Goal: Information Seeking & Learning: Find specific fact

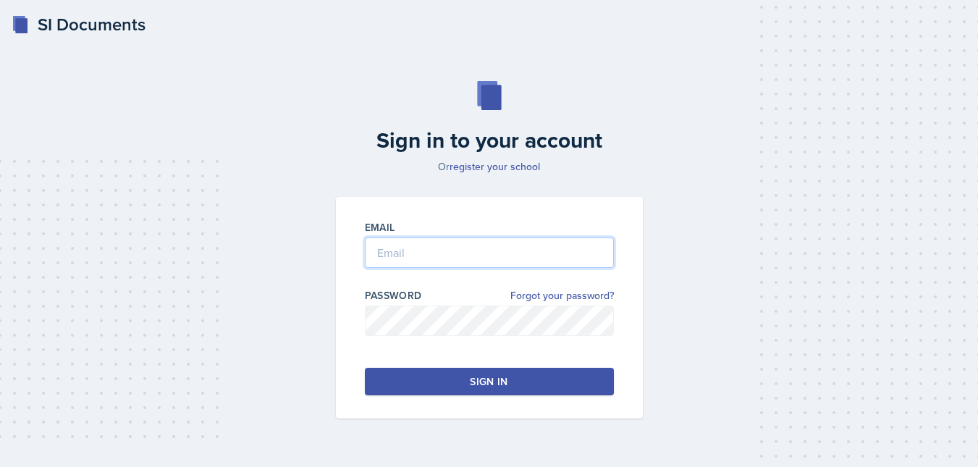
click at [418, 251] on input "email" at bounding box center [489, 253] width 249 height 30
type input "[EMAIL_ADDRESS][DOMAIN_NAME]"
click at [501, 381] on div "Sign in" at bounding box center [489, 381] width 38 height 14
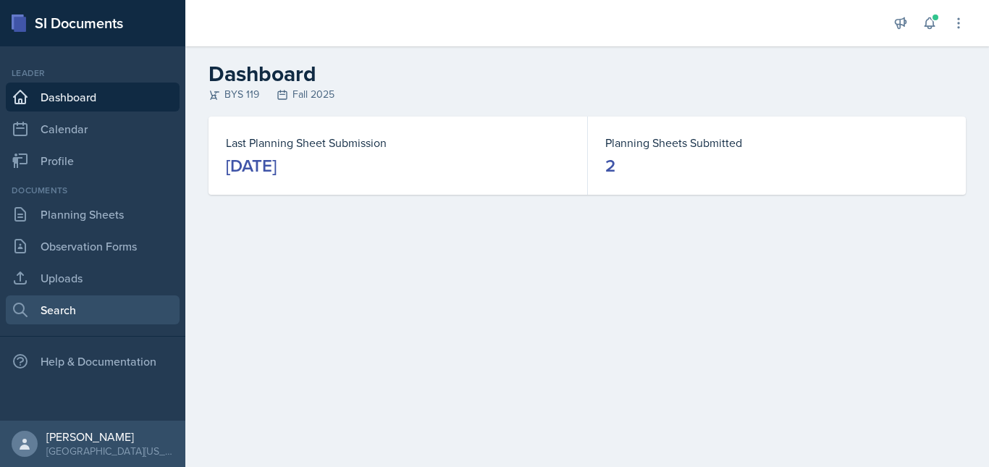
click at [59, 301] on link "Search" at bounding box center [93, 309] width 174 height 29
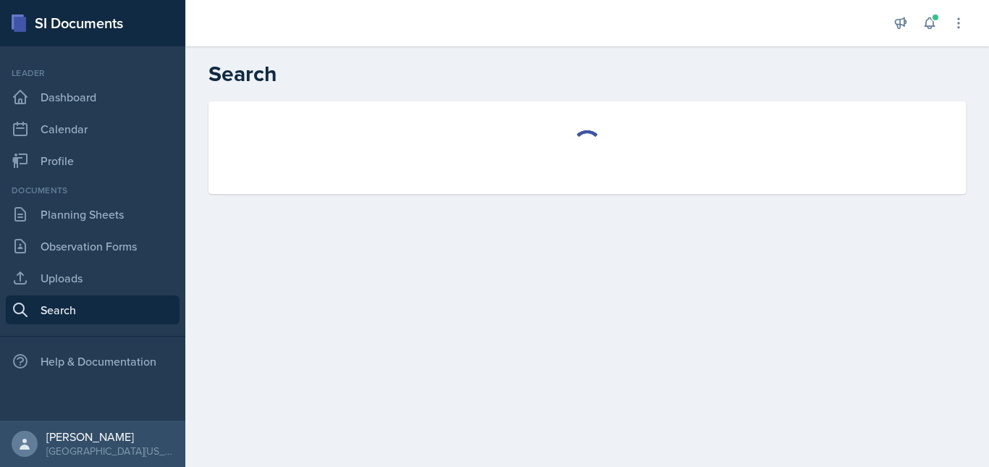
select select "all"
select select "1"
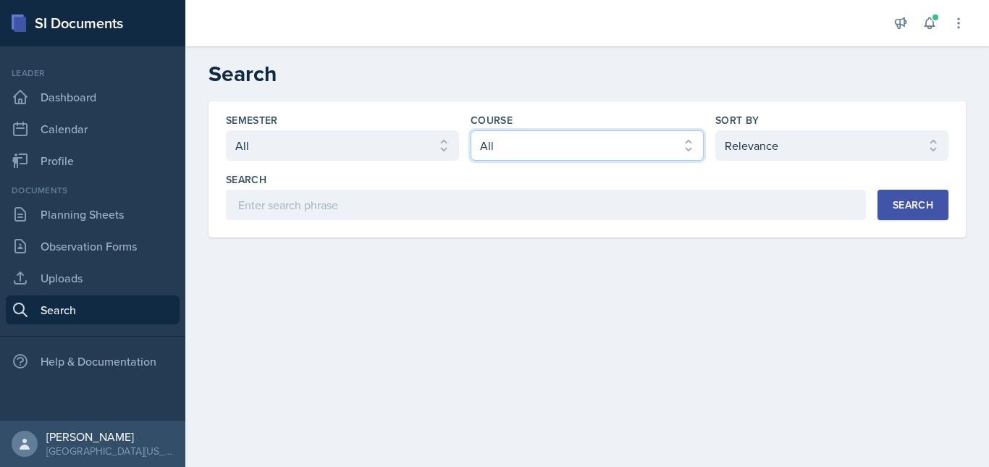
click at [644, 158] on select "Select course All ACC 211 ACC 212 ACC 307 BYS 119 BYS 215 BYS 300 CH 101 CH 121…" at bounding box center [587, 145] width 233 height 30
select select "a2a7c3a9-1fad-4522-a67e-ba87c5b1aa08"
click at [471, 130] on select "Select course All ACC 211 ACC 212 ACC 307 BYS 119 BYS 215 BYS 300 CH 101 CH 121…" at bounding box center [587, 145] width 233 height 30
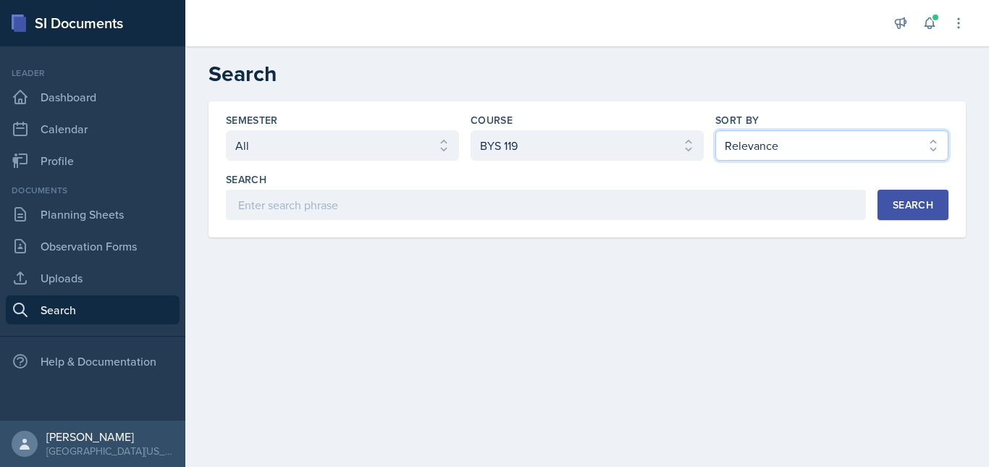
click at [760, 138] on select "Select sort by Relevance Document Date (Asc) Document Date (Desc)" at bounding box center [831, 145] width 233 height 30
select select "3"
click at [715, 130] on select "Select sort by Relevance Document Date (Asc) Document Date (Desc)" at bounding box center [831, 145] width 233 height 30
click at [884, 201] on button "Search" at bounding box center [913, 205] width 71 height 30
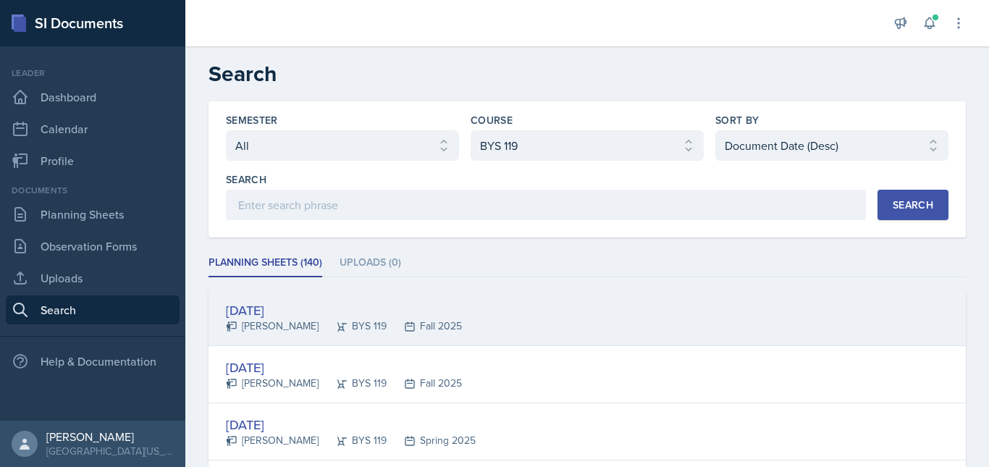
click at [293, 308] on div "[DATE]" at bounding box center [344, 311] width 236 height 20
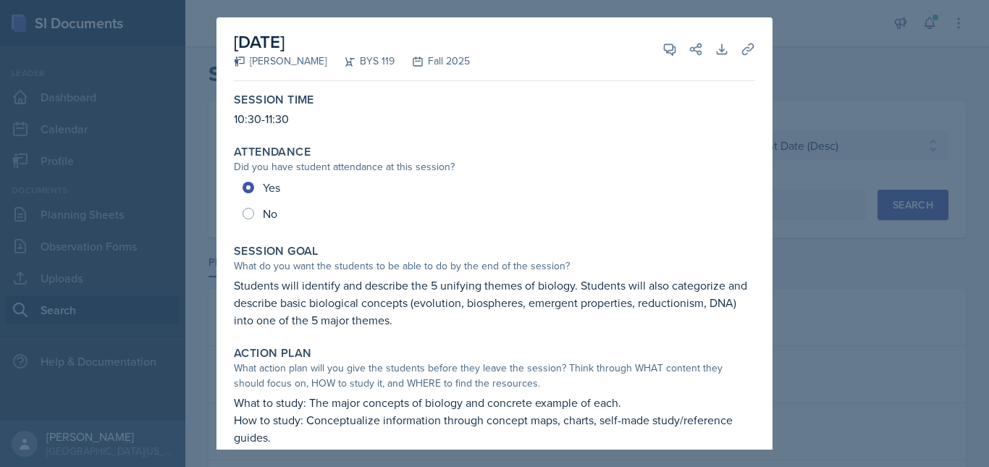
click at [834, 194] on div at bounding box center [494, 233] width 989 height 467
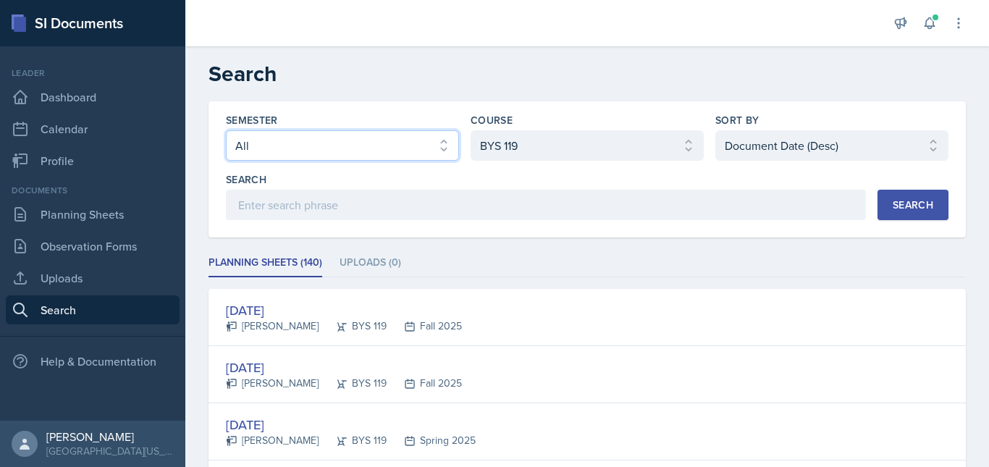
click at [327, 156] on select "Select semester All Fall 2025 Spring 2025 Fall 2024 Spring 2024 Fall 2023 Sprin…" at bounding box center [342, 145] width 233 height 30
select select "8a5eadef-2755-4ca9-bae1-c8a1437b7a0c"
click at [226, 130] on select "Select semester All Fall 2025 Spring 2025 Fall 2024 Spring 2024 Fall 2023 Sprin…" at bounding box center [342, 145] width 233 height 30
click at [898, 196] on button "Search" at bounding box center [913, 205] width 71 height 30
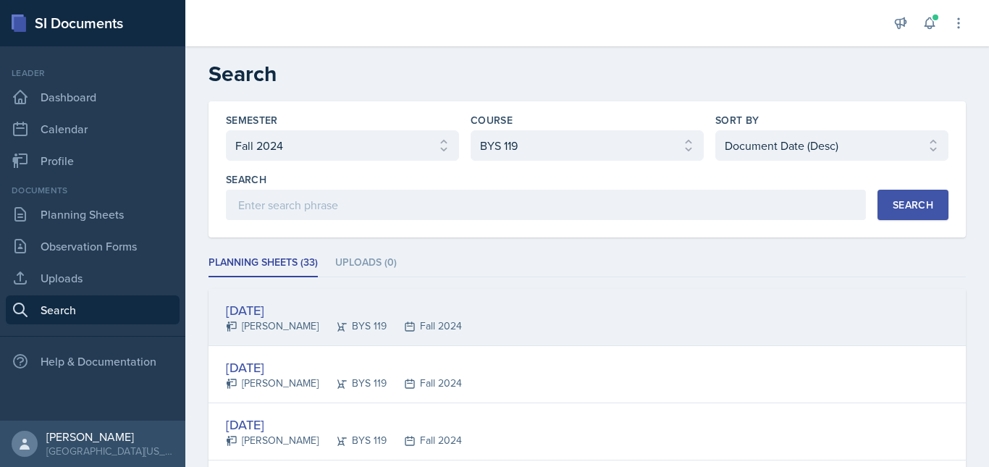
click at [531, 319] on div "[DATE] [PERSON_NAME] BYS 119 Fall 2024" at bounding box center [587, 317] width 757 height 57
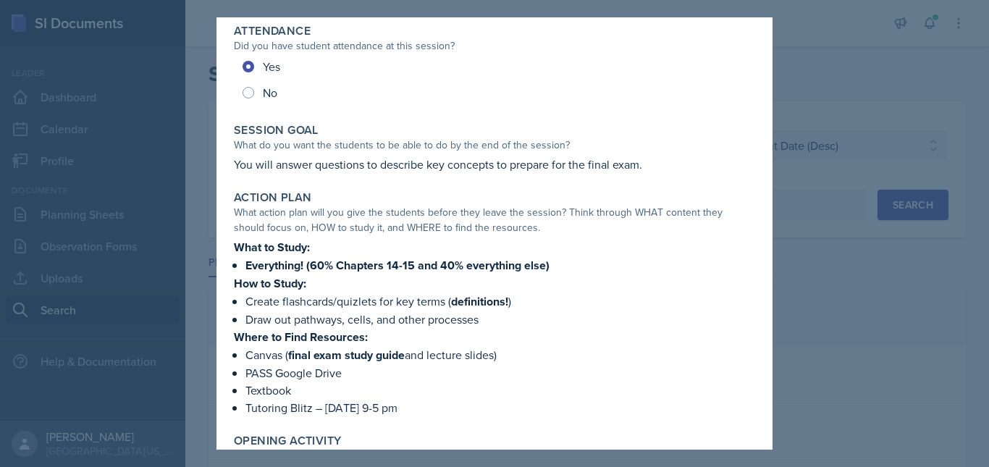
scroll to position [122, 0]
click at [873, 230] on div at bounding box center [494, 233] width 989 height 467
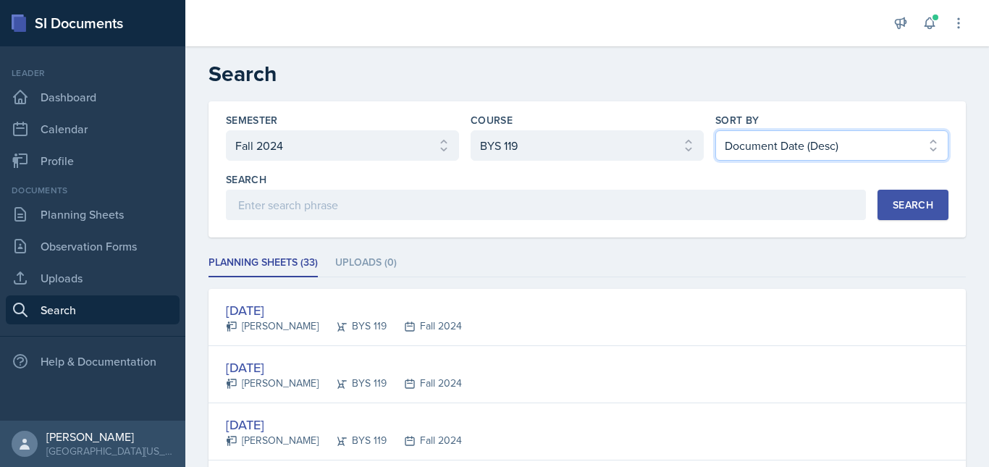
click at [843, 152] on select "Select sort by Relevance Document Date (Asc) Document Date (Desc)" at bounding box center [831, 145] width 233 height 30
select select "2"
click at [715, 130] on select "Select sort by Relevance Document Date (Asc) Document Date (Desc)" at bounding box center [831, 145] width 233 height 30
click at [888, 195] on button "Search" at bounding box center [913, 205] width 71 height 30
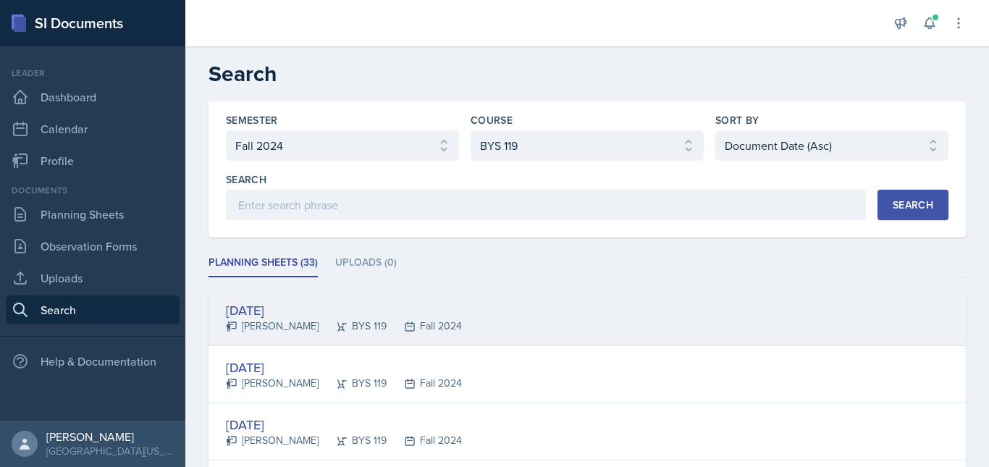
click at [272, 306] on div "[DATE]" at bounding box center [344, 311] width 236 height 20
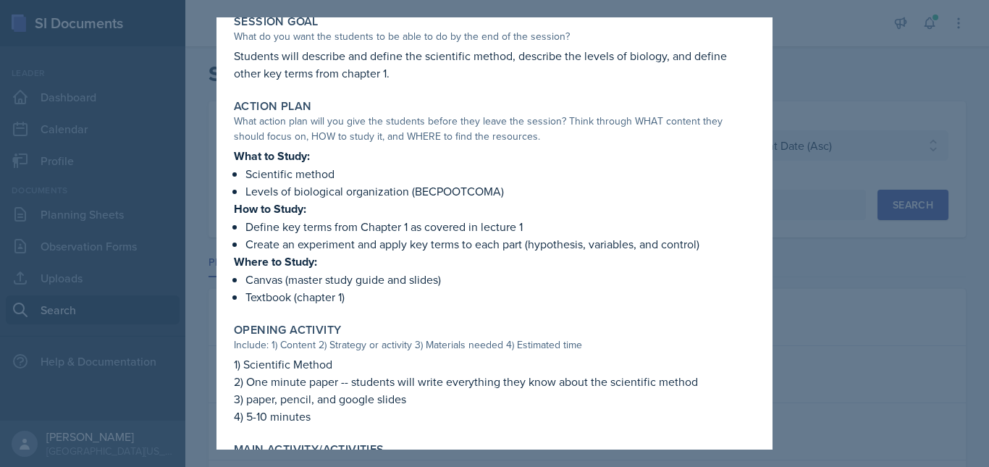
scroll to position [249, 0]
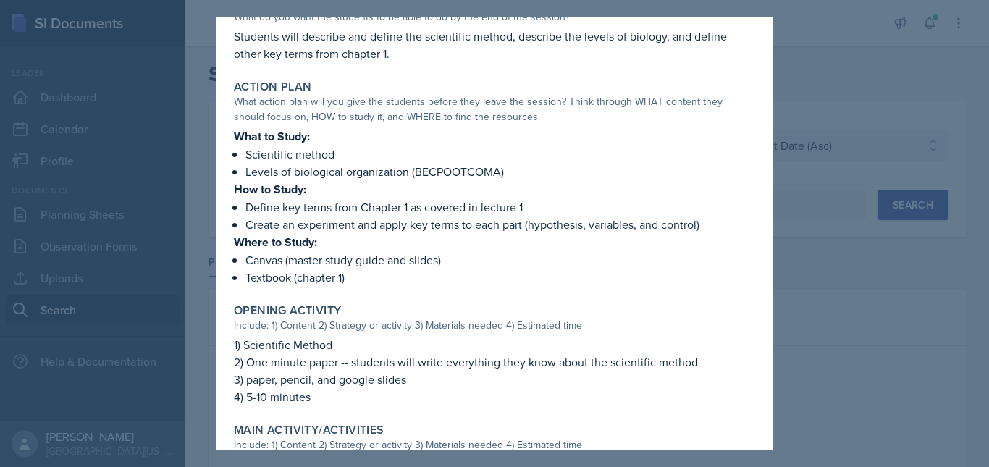
click at [855, 332] on div at bounding box center [494, 233] width 989 height 467
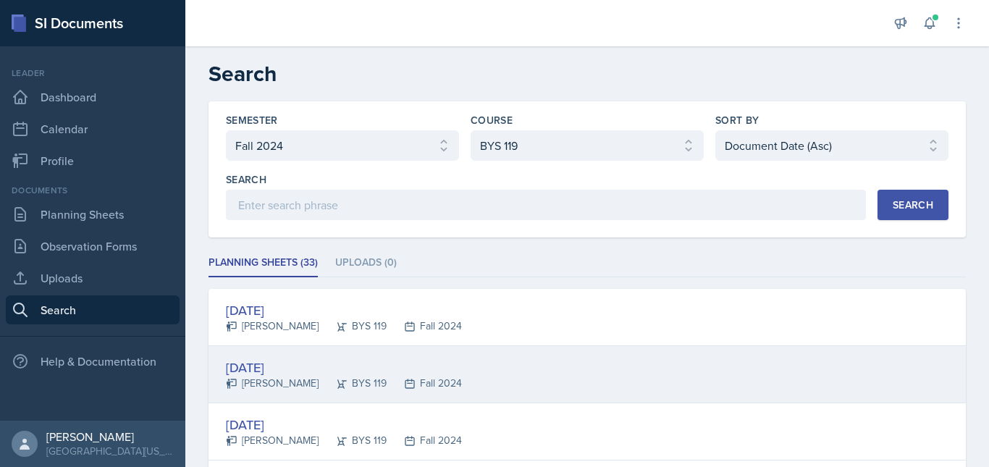
click at [479, 353] on div "[DATE] [PERSON_NAME] BYS 119 Fall 2024" at bounding box center [587, 374] width 757 height 57
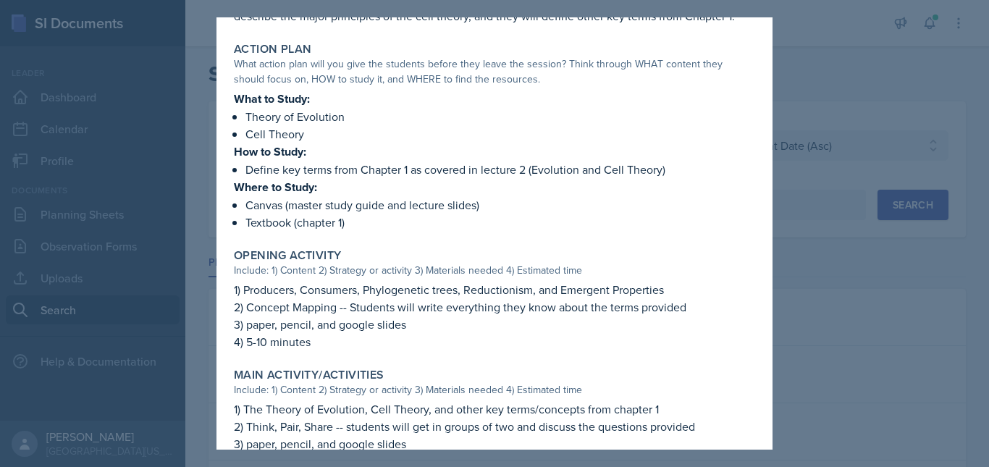
scroll to position [287, 0]
click at [829, 324] on div at bounding box center [494, 233] width 989 height 467
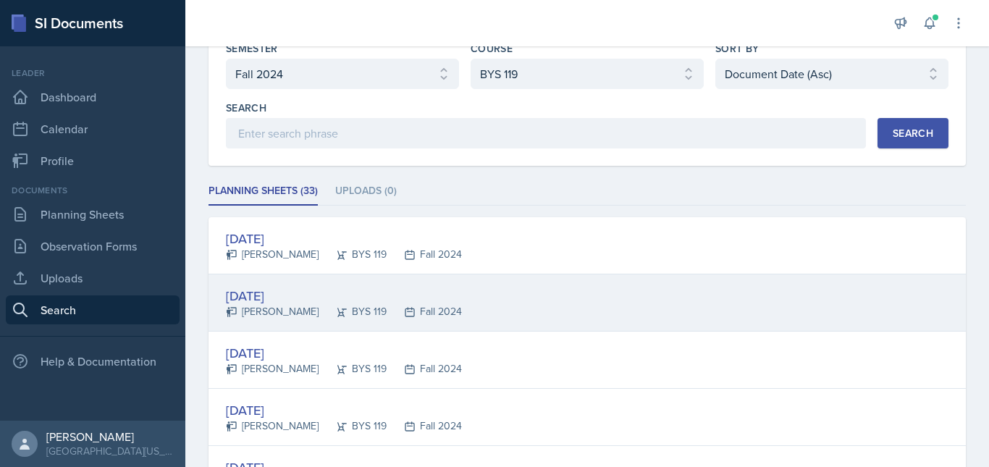
scroll to position [85, 0]
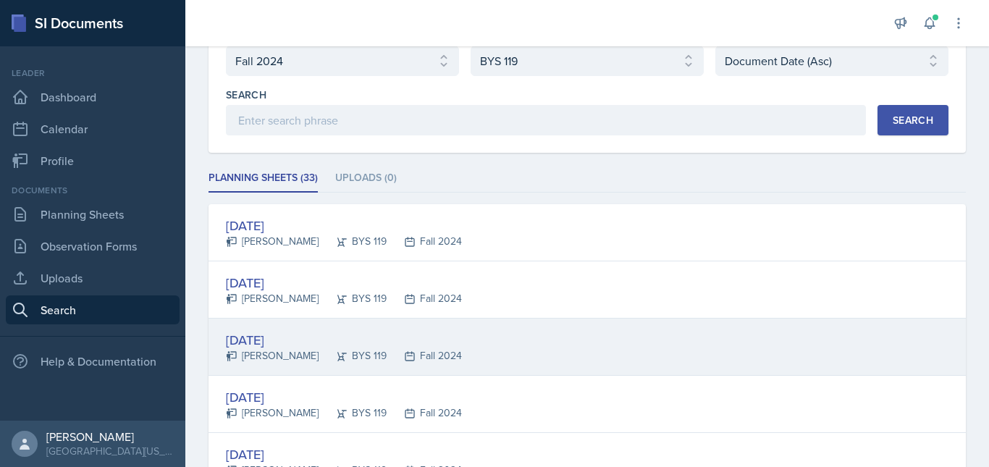
click at [589, 351] on div "[DATE] [PERSON_NAME] BYS 119 Fall 2024" at bounding box center [587, 347] width 757 height 57
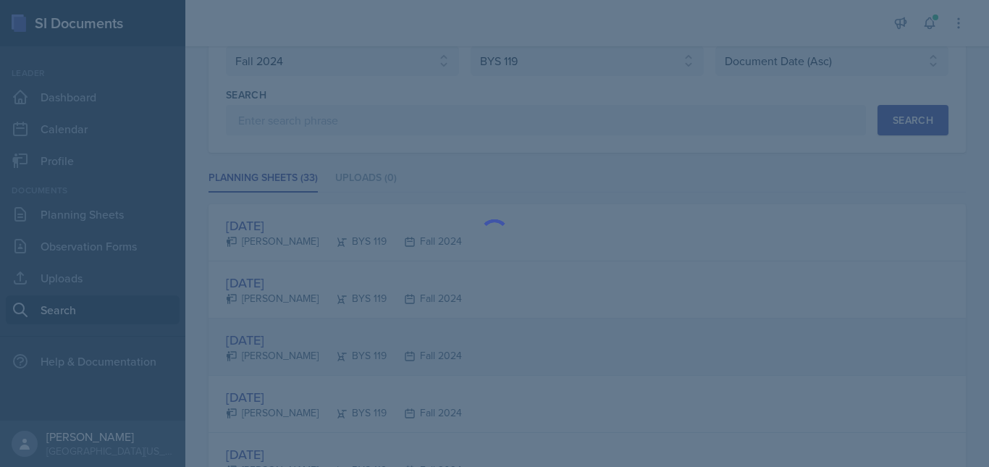
scroll to position [0, 0]
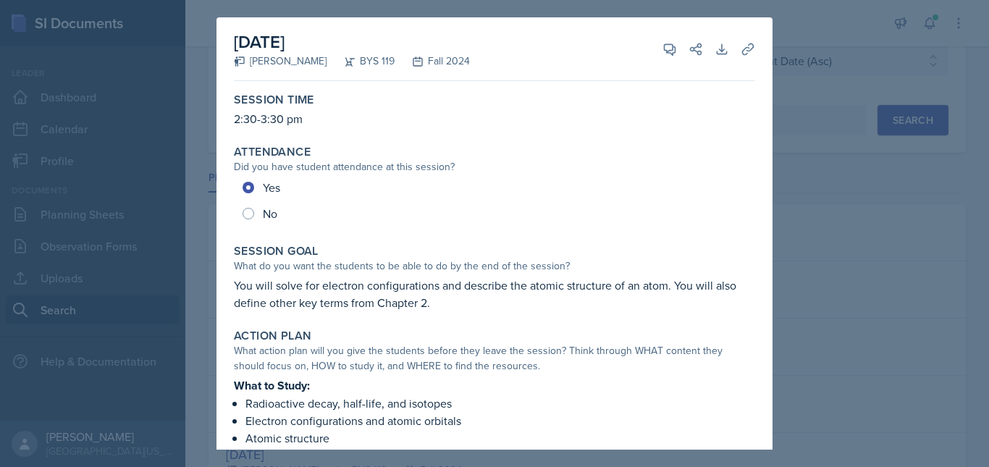
click at [849, 270] on div at bounding box center [494, 233] width 989 height 467
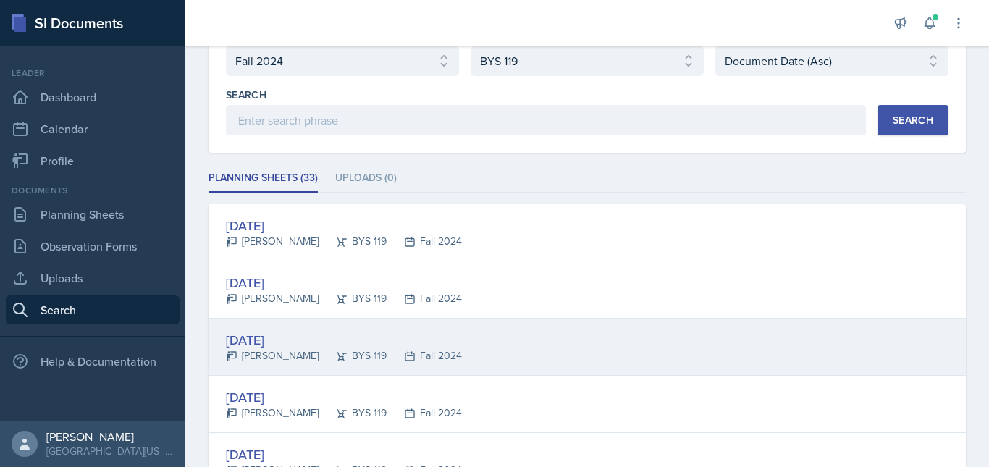
click at [508, 350] on div "[DATE] [PERSON_NAME] BYS 119 Fall 2024" at bounding box center [587, 347] width 757 height 57
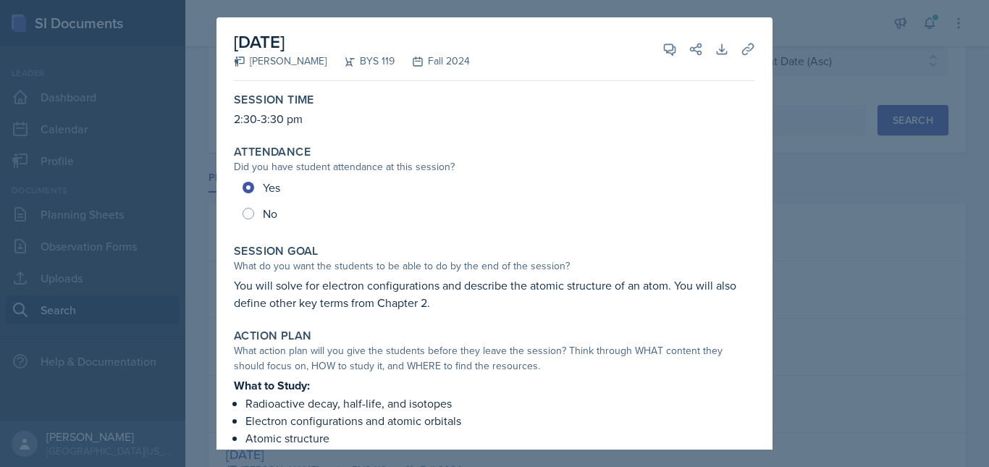
click at [785, 304] on div at bounding box center [494, 233] width 989 height 467
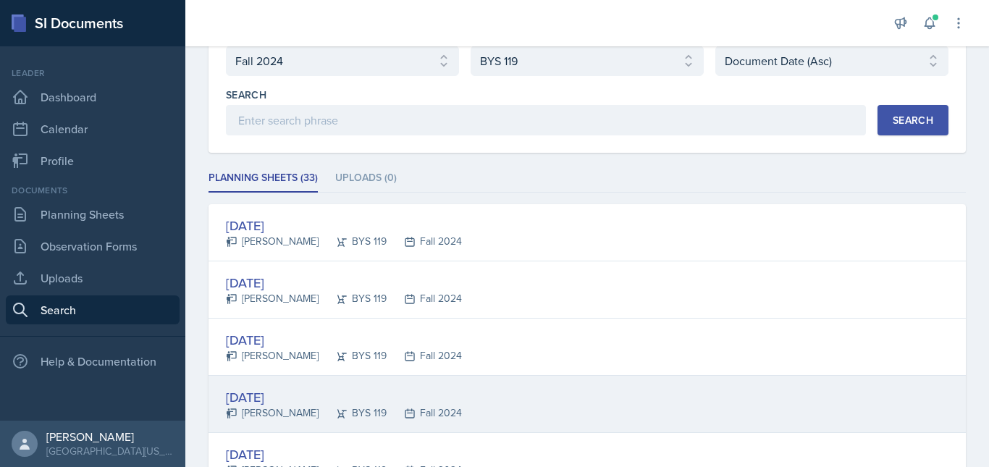
click at [460, 413] on div "[DATE] [PERSON_NAME] BYS 119 Fall 2024" at bounding box center [587, 404] width 757 height 57
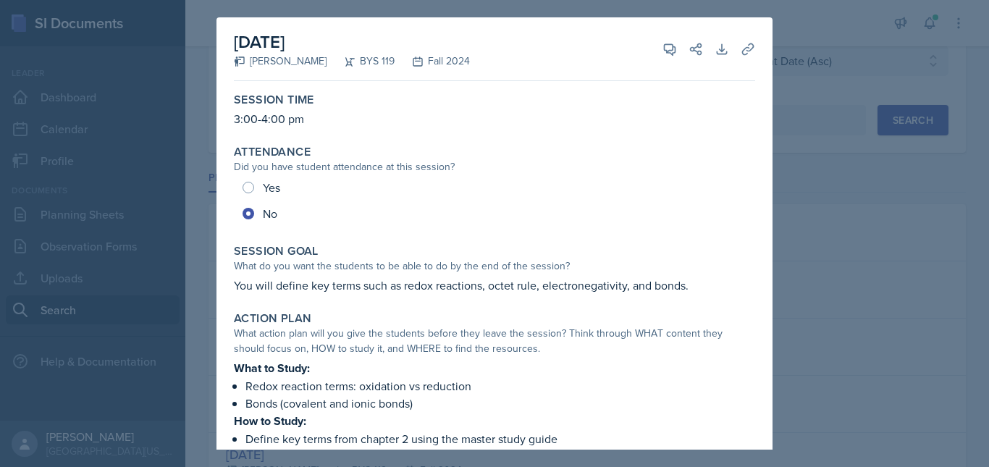
click at [876, 370] on div at bounding box center [494, 233] width 989 height 467
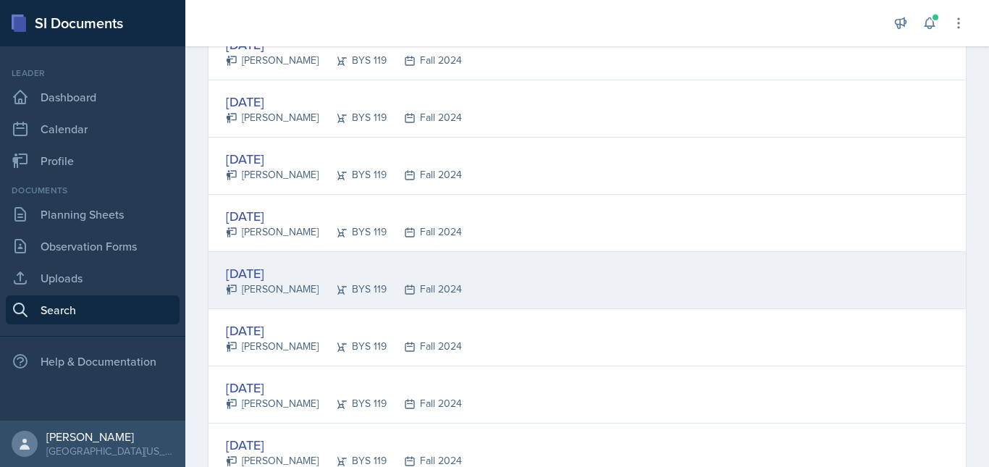
scroll to position [266, 0]
click at [505, 279] on div "[DATE] [PERSON_NAME] BYS 119 Fall 2024" at bounding box center [587, 279] width 757 height 57
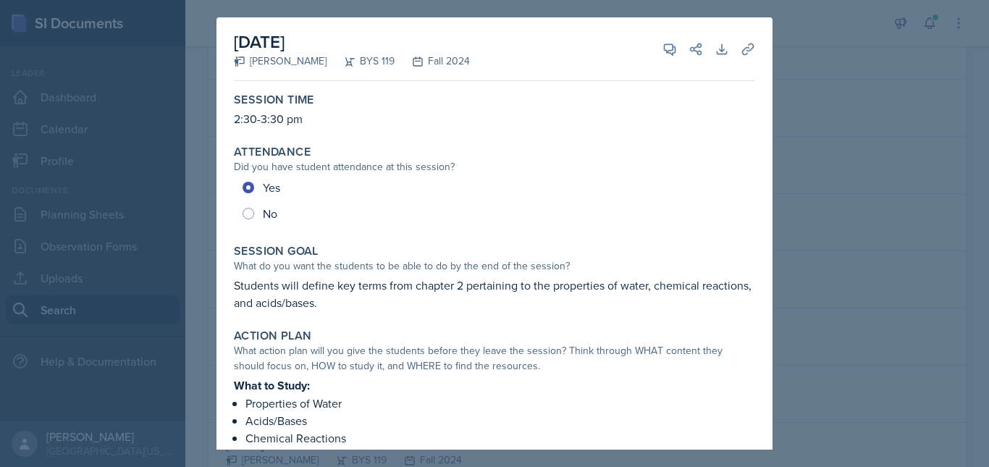
click at [849, 304] on div at bounding box center [494, 233] width 989 height 467
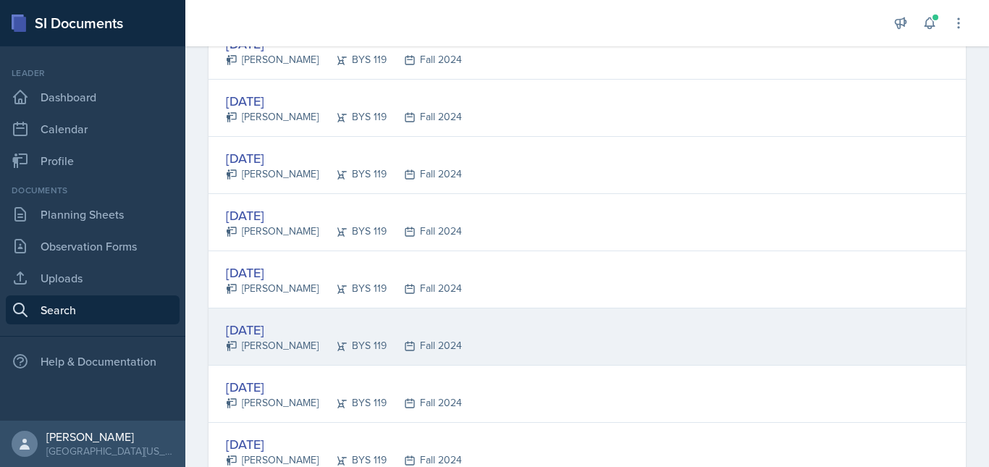
click at [503, 335] on div "[DATE] [PERSON_NAME] BYS 119 Fall 2024" at bounding box center [587, 336] width 757 height 57
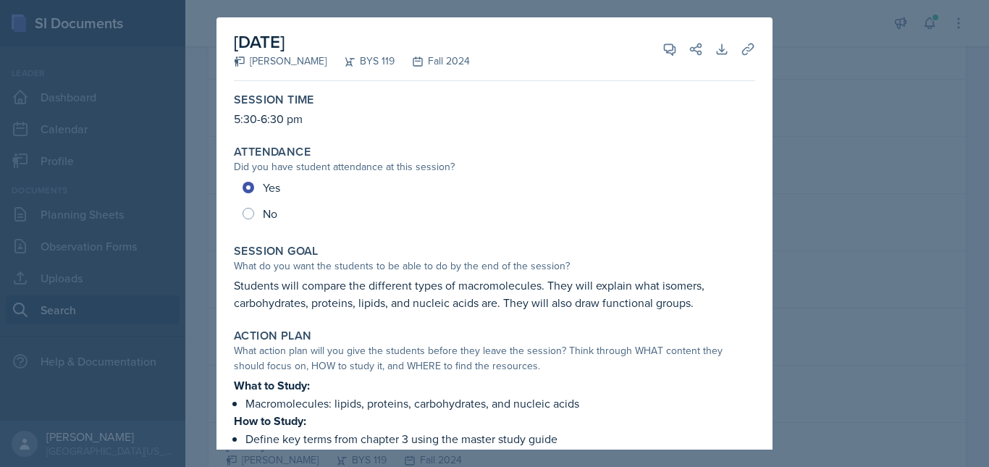
click at [818, 344] on div at bounding box center [494, 233] width 989 height 467
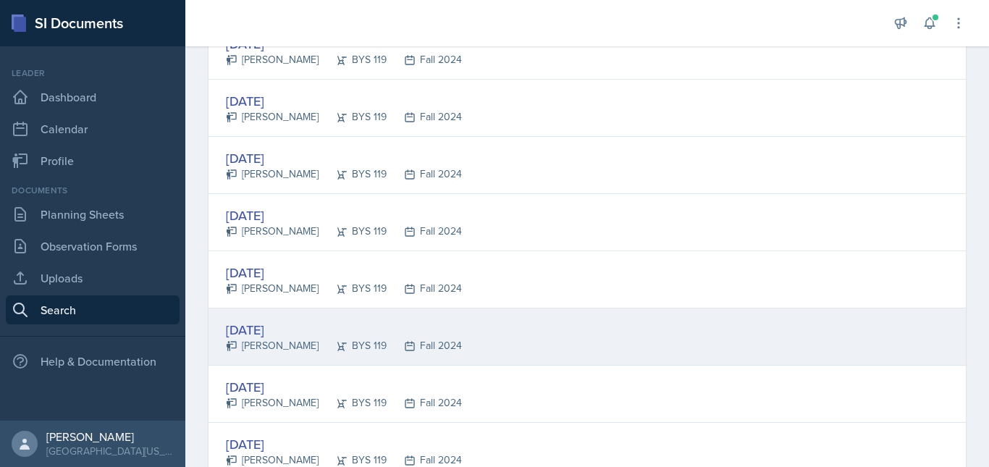
click at [545, 346] on div "[DATE] [PERSON_NAME] BYS 119 Fall 2024" at bounding box center [587, 336] width 757 height 57
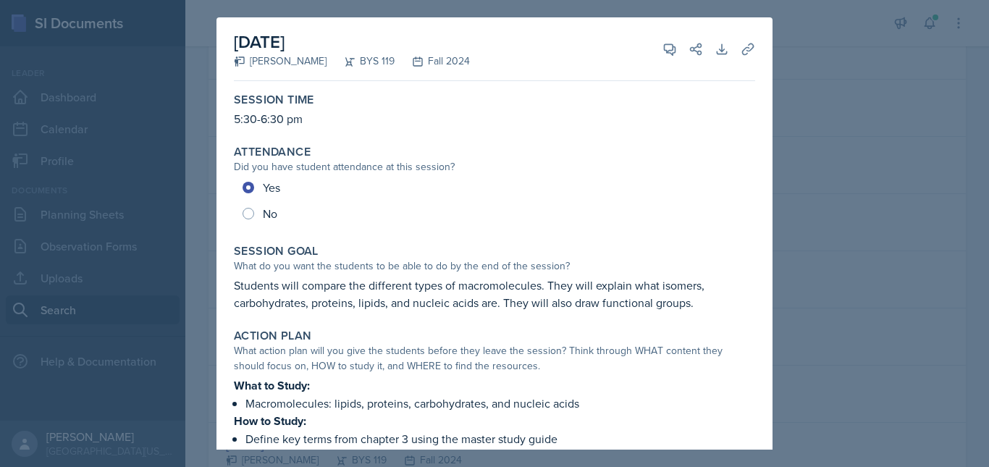
click at [855, 335] on div at bounding box center [494, 233] width 989 height 467
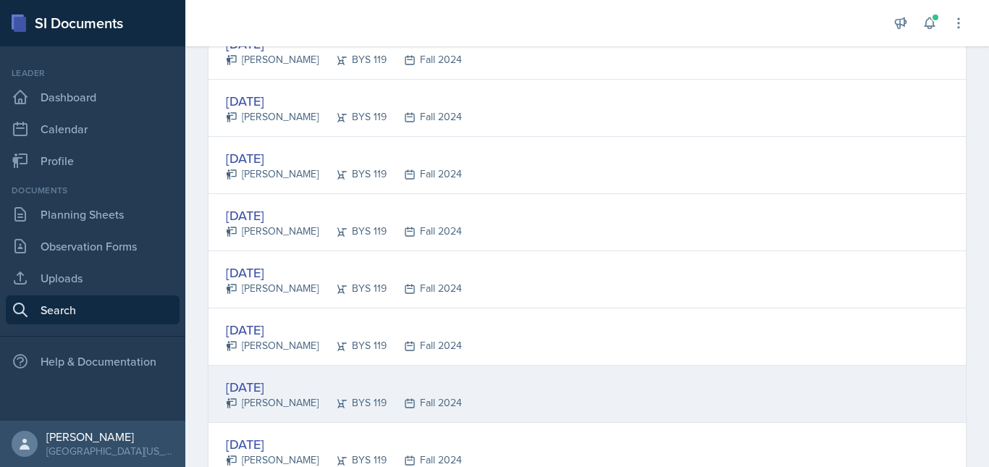
click at [573, 392] on div "[DATE] [PERSON_NAME] BYS 119 Fall 2024" at bounding box center [587, 394] width 757 height 57
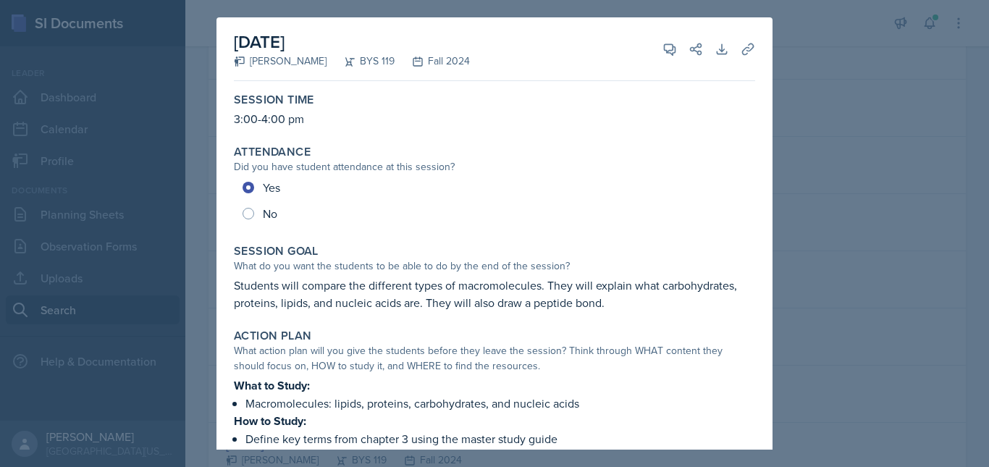
click at [876, 349] on div at bounding box center [494, 233] width 989 height 467
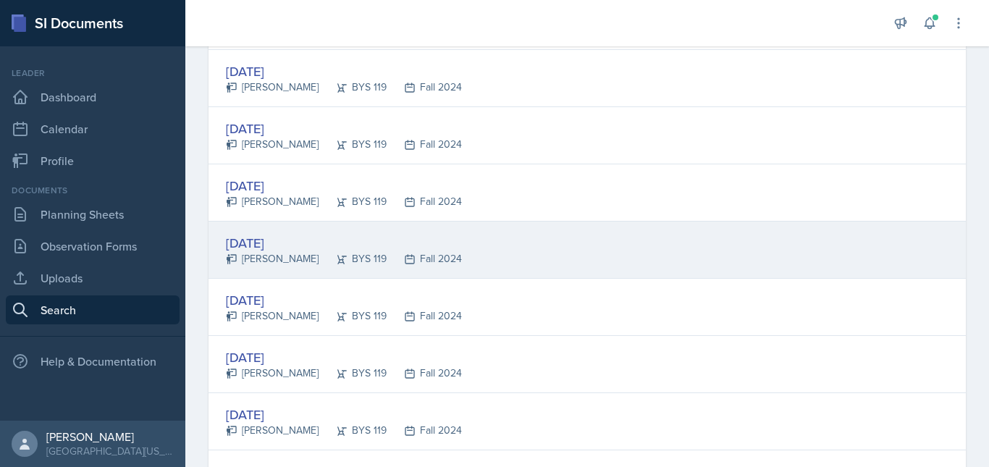
scroll to position [411, 0]
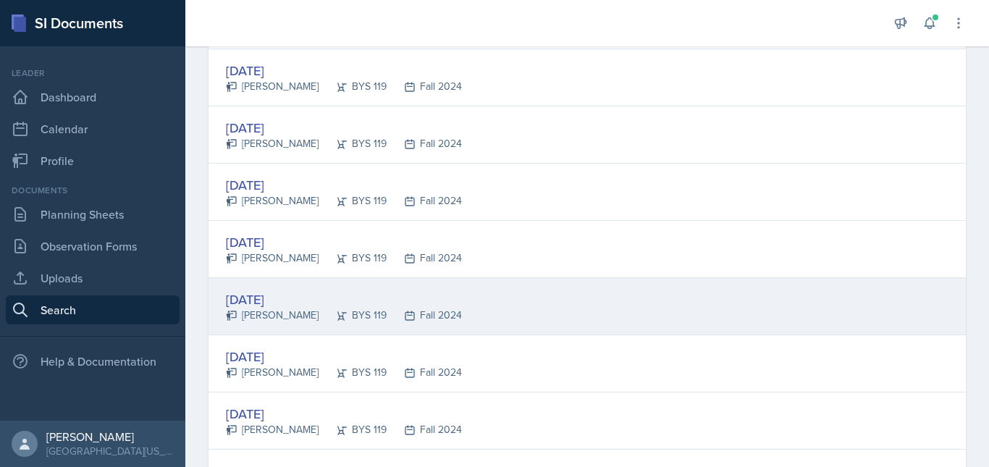
click at [513, 307] on div "[DATE] [PERSON_NAME] BYS 119 Fall 2024" at bounding box center [587, 306] width 757 height 57
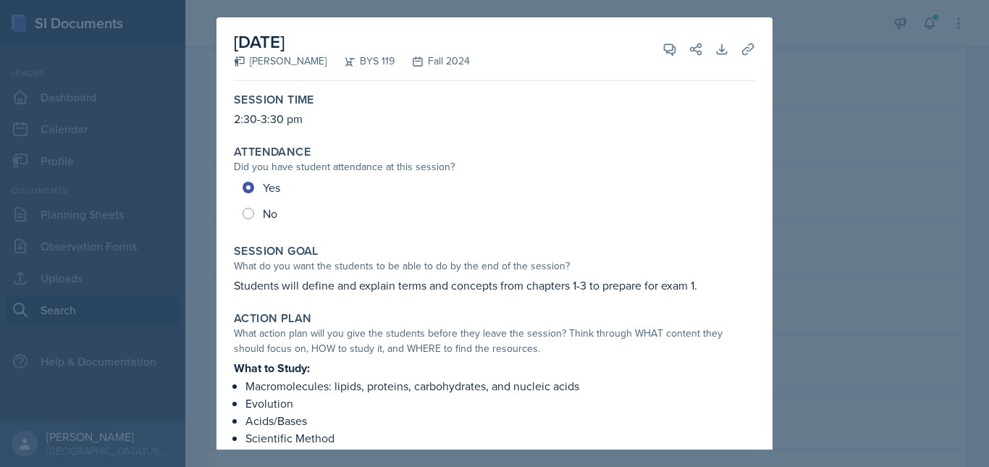
click at [876, 343] on div at bounding box center [494, 233] width 989 height 467
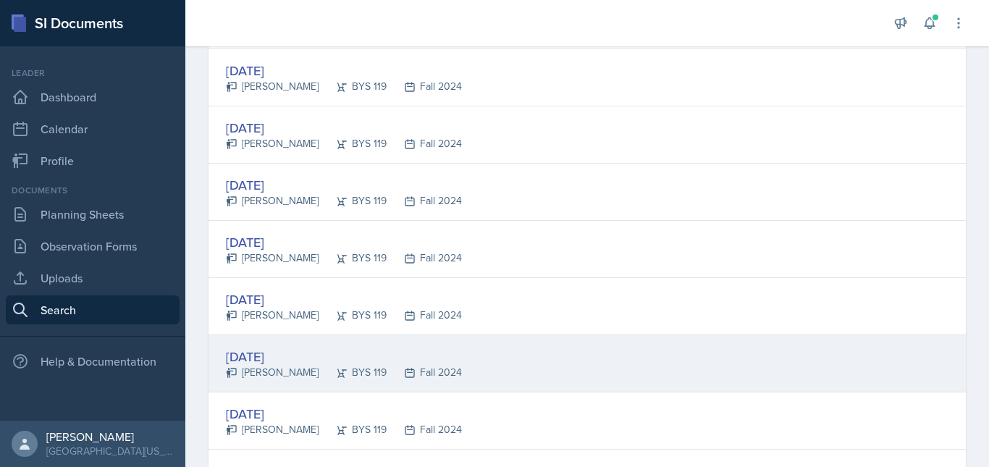
click at [449, 366] on div "[DATE] [PERSON_NAME] BYS 119 Fall 2024" at bounding box center [587, 363] width 757 height 57
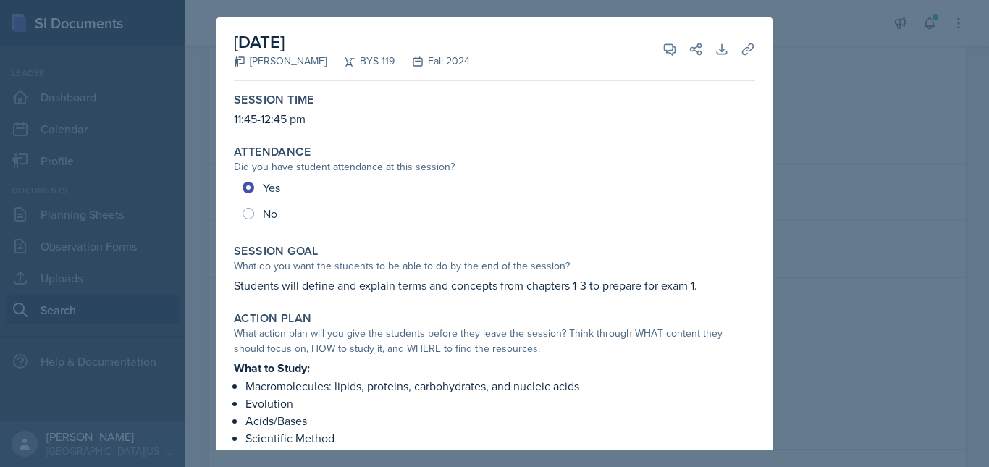
click at [878, 353] on div at bounding box center [494, 233] width 989 height 467
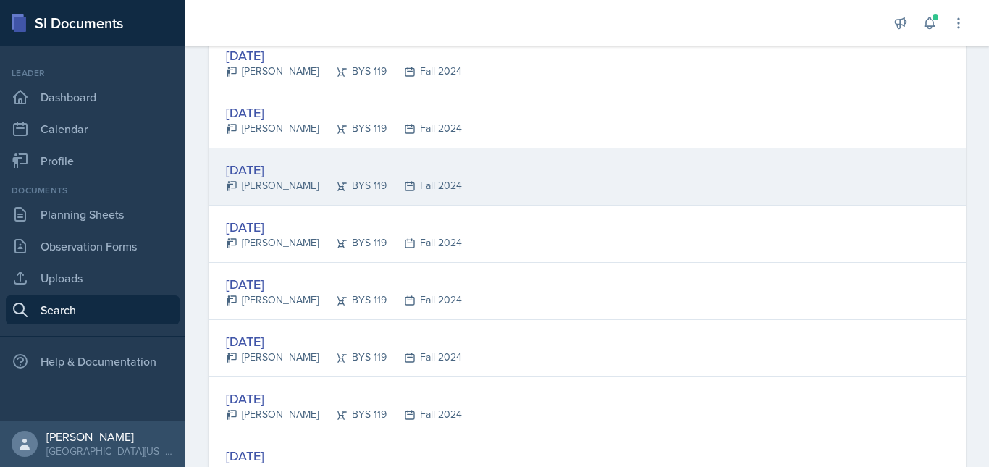
scroll to position [616, 0]
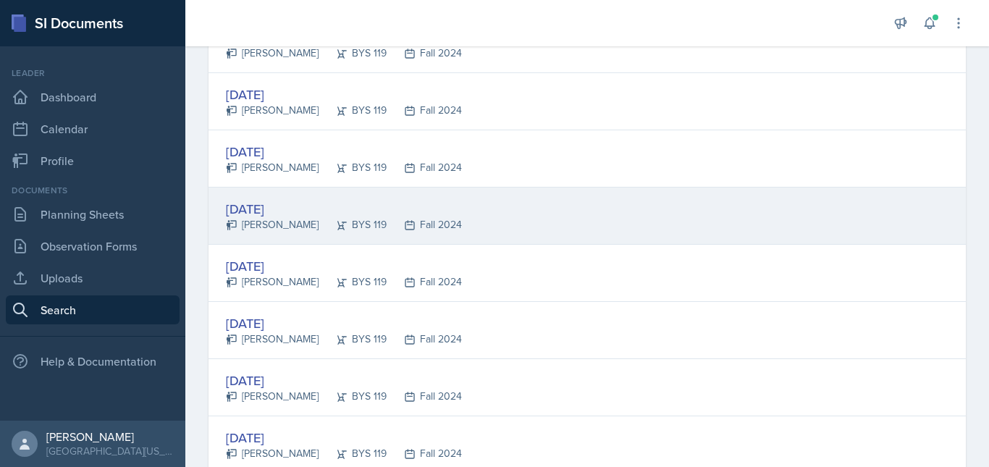
click at [549, 223] on div "[DATE] [PERSON_NAME] BYS 119 Fall 2024" at bounding box center [587, 216] width 757 height 57
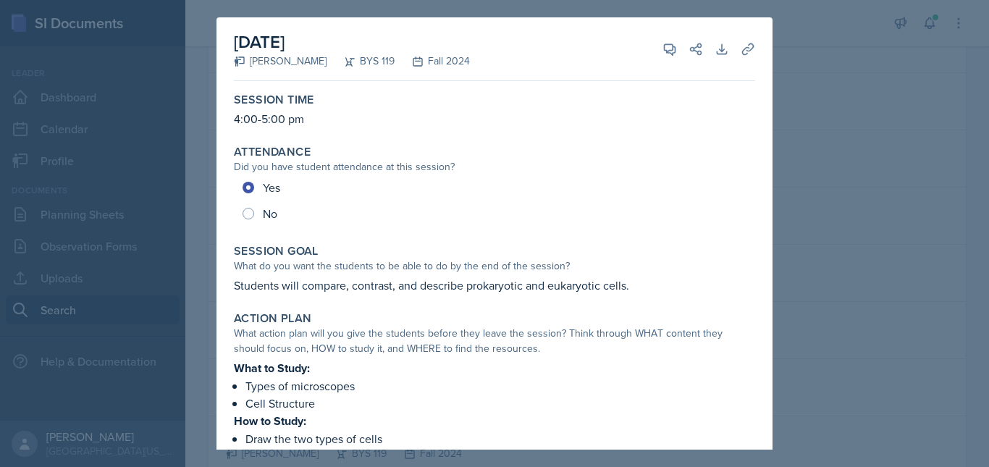
click at [873, 289] on div at bounding box center [494, 233] width 989 height 467
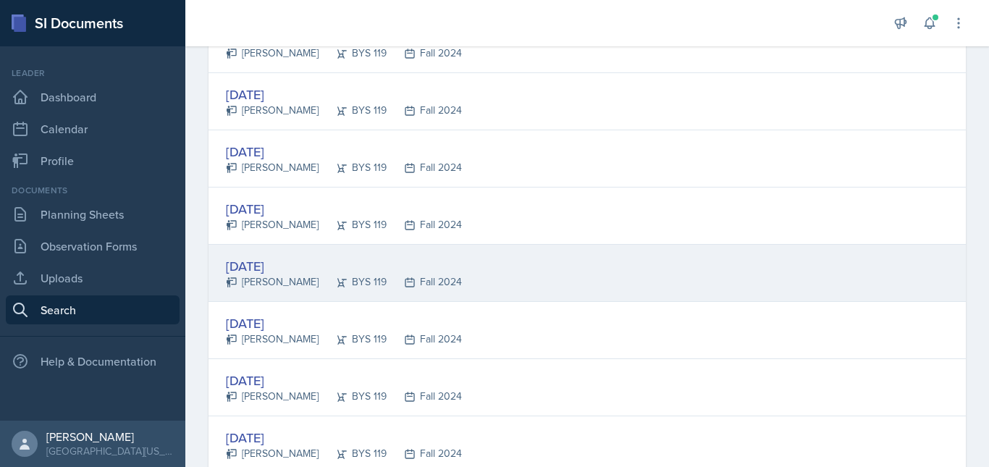
click at [498, 285] on div "[DATE] [PERSON_NAME] BYS 119 Fall 2024" at bounding box center [587, 273] width 757 height 57
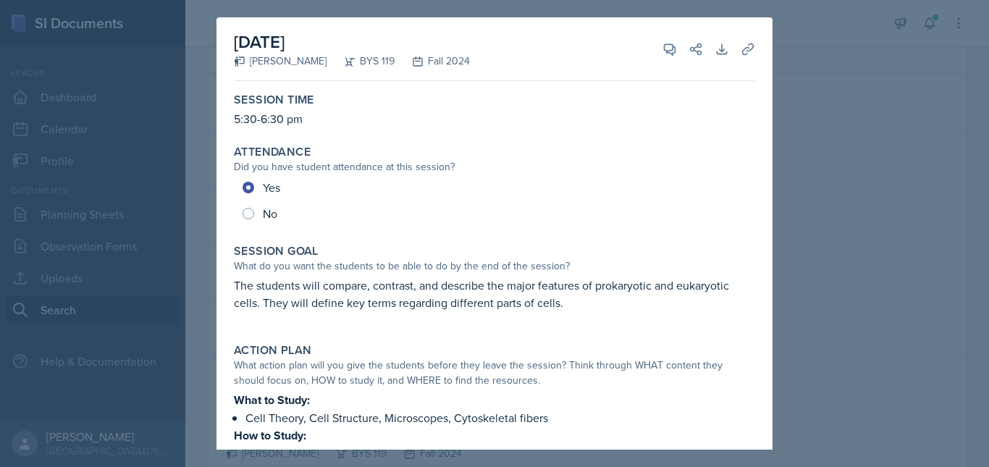
click at [902, 327] on div at bounding box center [494, 233] width 989 height 467
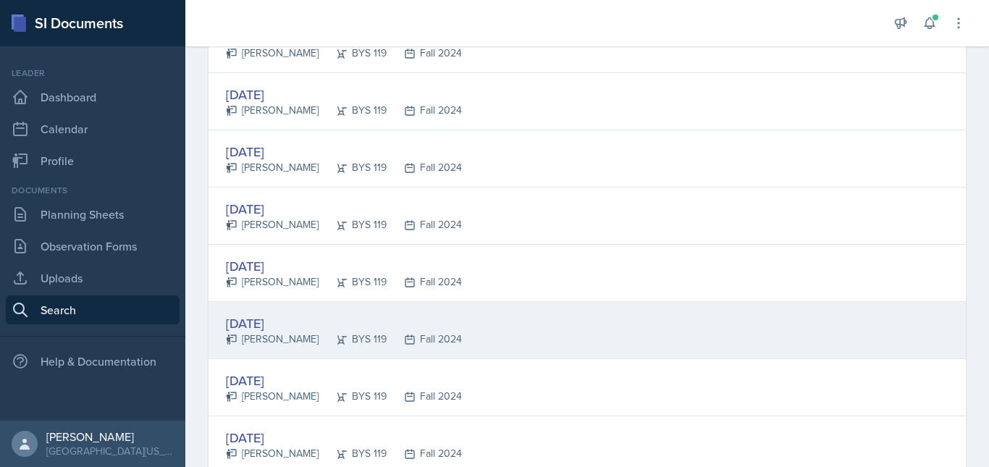
click at [559, 338] on div "[DATE] [PERSON_NAME] BYS 119 Fall 2024" at bounding box center [587, 330] width 757 height 57
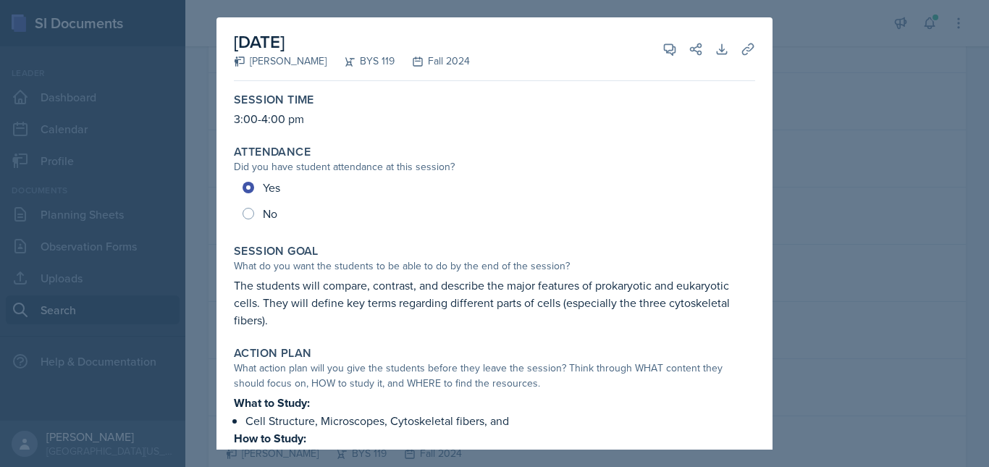
click at [816, 339] on div at bounding box center [494, 233] width 989 height 467
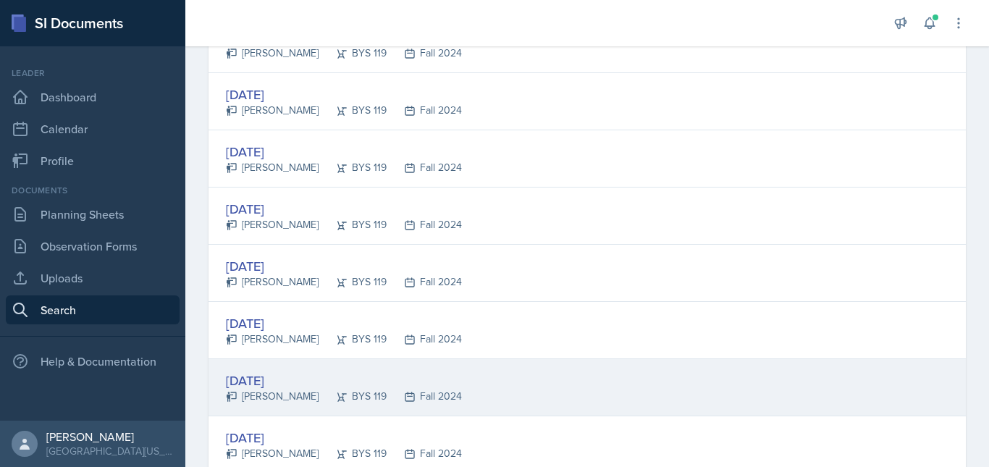
click at [563, 402] on div "[DATE] [PERSON_NAME] BYS 119 Fall 2024" at bounding box center [587, 387] width 757 height 57
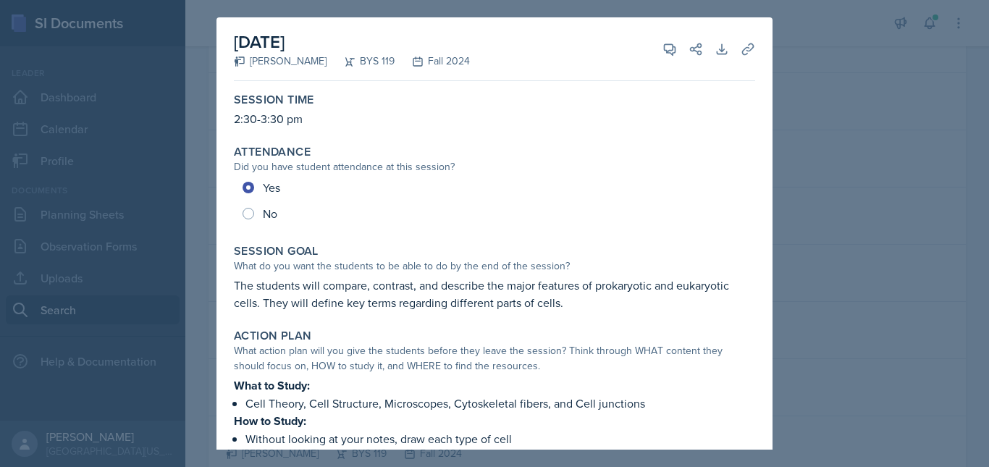
click at [842, 351] on div at bounding box center [494, 233] width 989 height 467
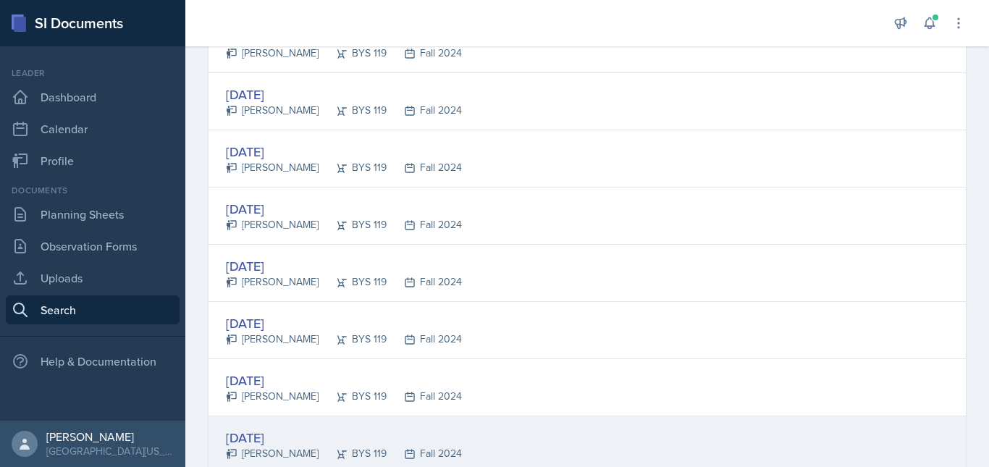
scroll to position [660, 0]
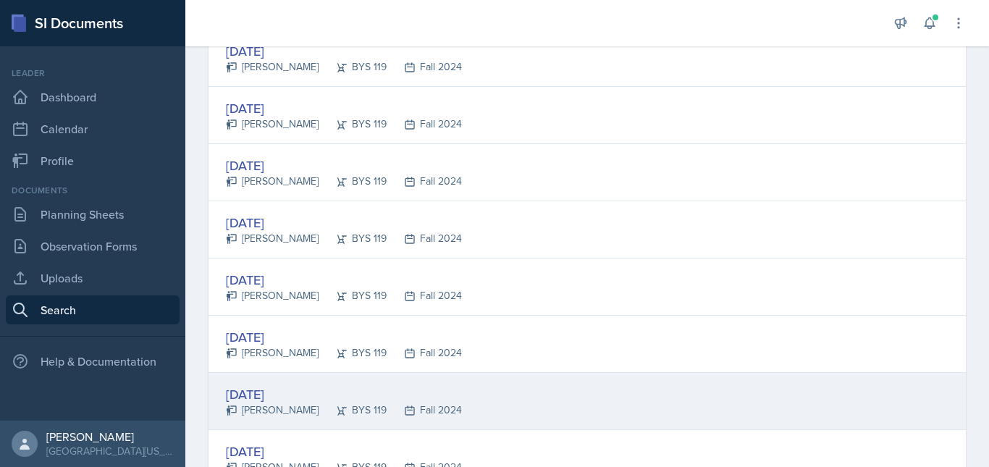
click at [524, 392] on div "[DATE] [PERSON_NAME] BYS 119 Fall 2024" at bounding box center [587, 401] width 757 height 57
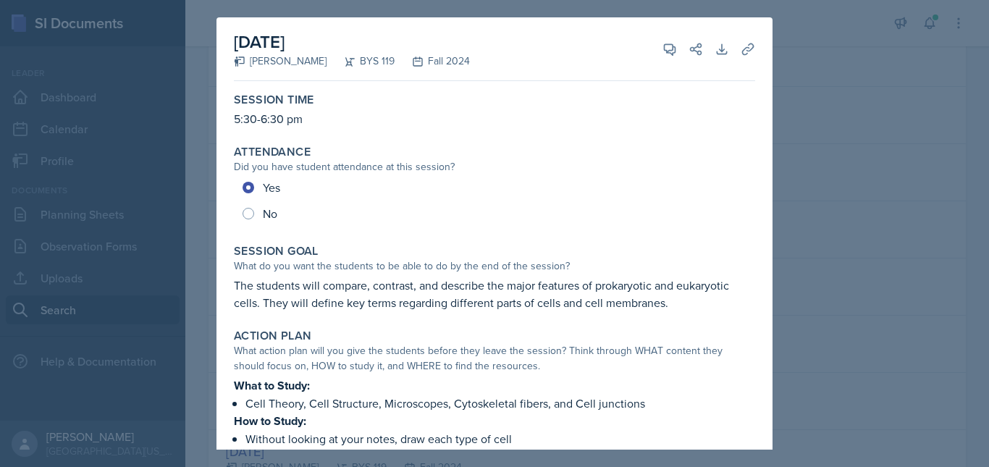
click at [848, 364] on div at bounding box center [494, 233] width 989 height 467
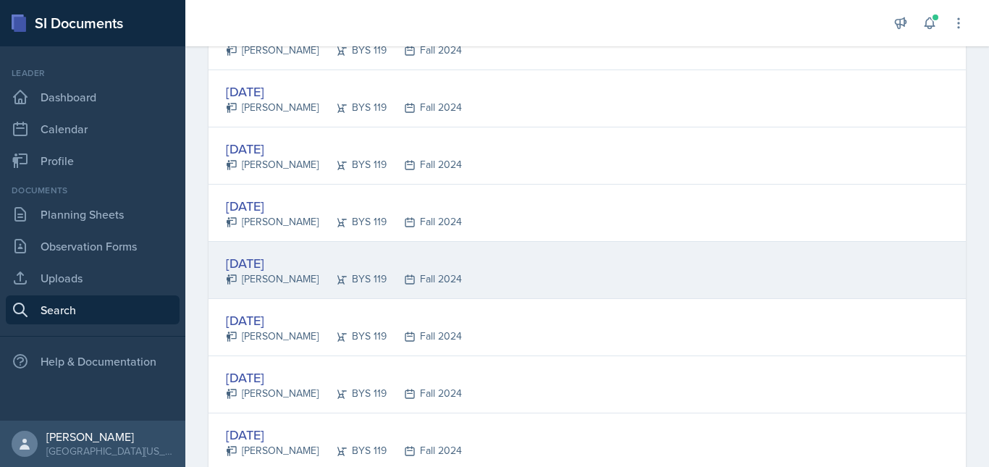
scroll to position [807, 0]
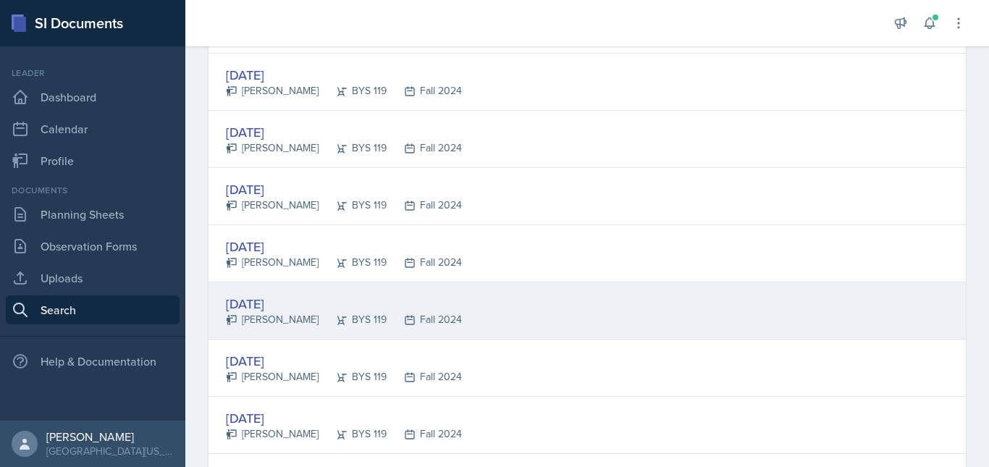
click at [587, 314] on div "[DATE] [PERSON_NAME] BYS 119 Fall 2024" at bounding box center [587, 310] width 757 height 57
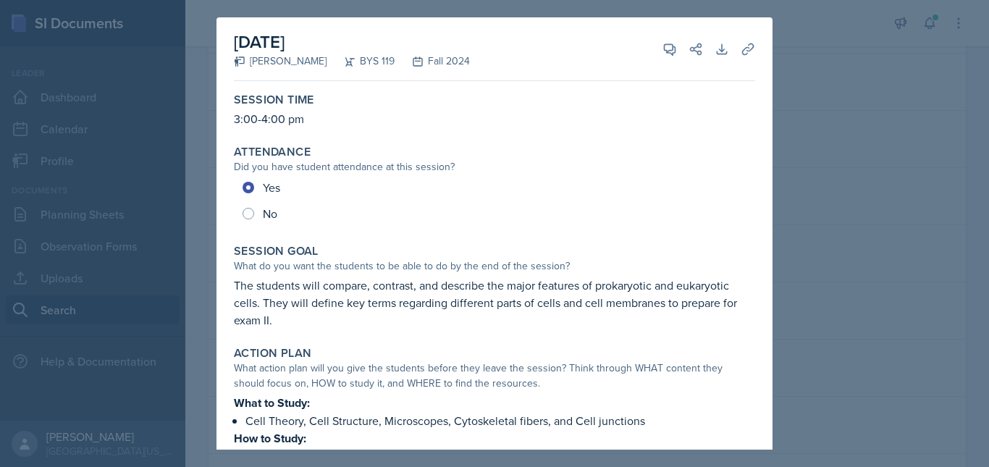
click at [820, 306] on div at bounding box center [494, 233] width 989 height 467
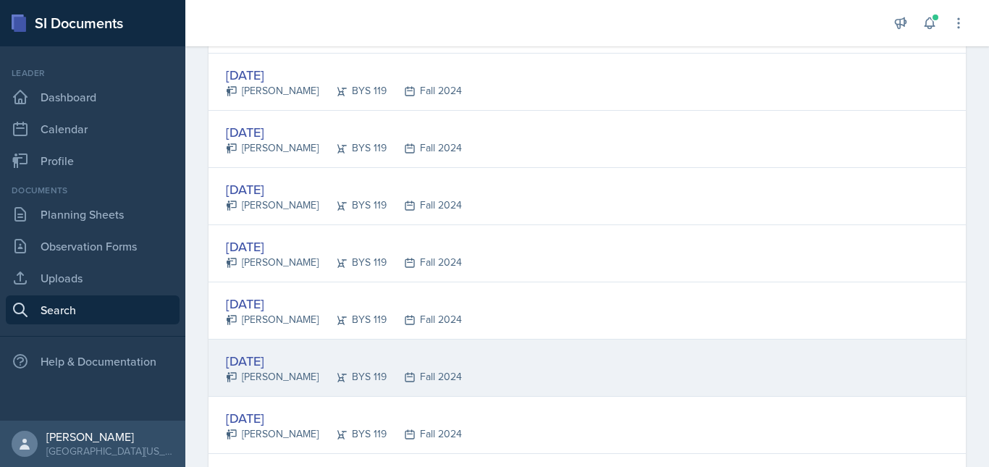
click at [541, 365] on div "[DATE] [PERSON_NAME] BYS 119 Fall 2024" at bounding box center [587, 368] width 757 height 57
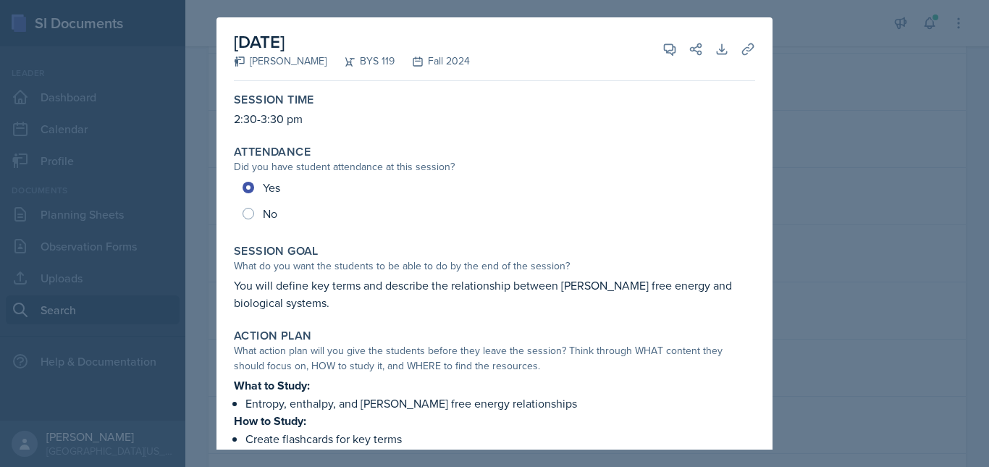
click at [860, 306] on div at bounding box center [494, 233] width 989 height 467
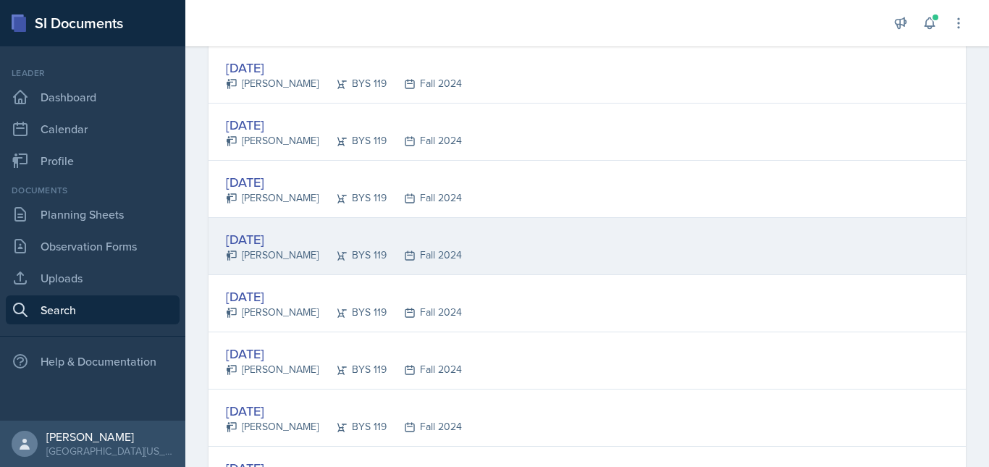
scroll to position [930, 0]
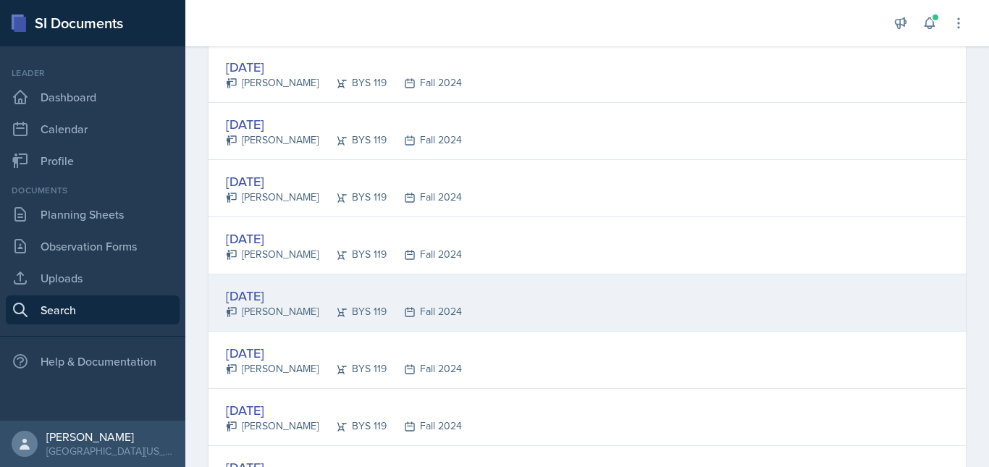
click at [517, 305] on div "[DATE] [PERSON_NAME] BYS 119 Fall 2024" at bounding box center [587, 302] width 757 height 57
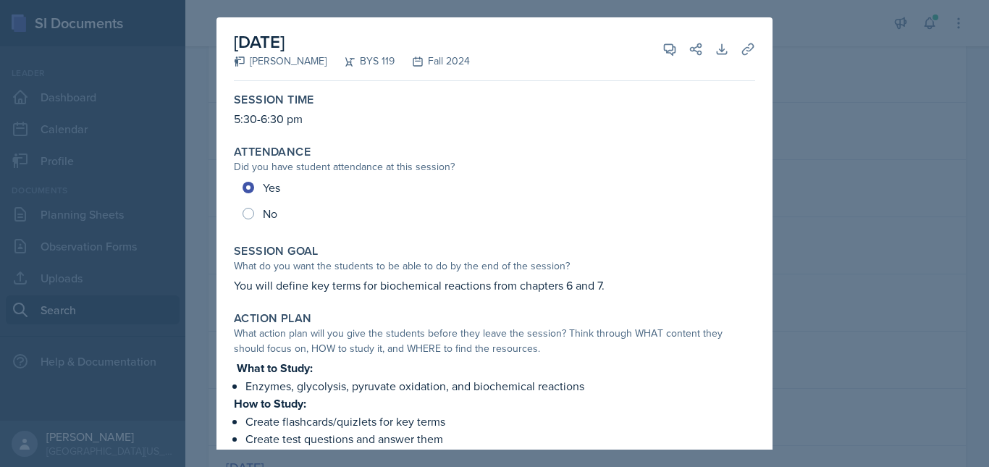
click at [873, 329] on div at bounding box center [494, 233] width 989 height 467
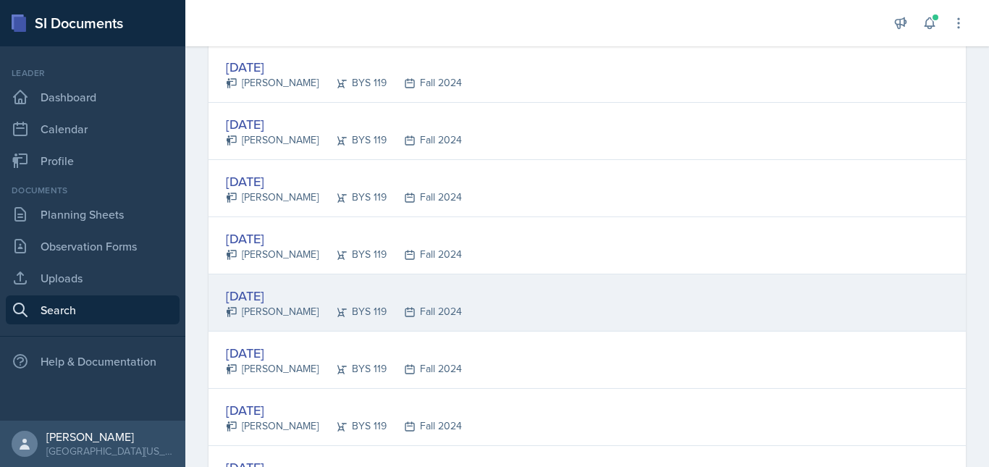
click at [753, 319] on div "[DATE] [PERSON_NAME] BYS 119 Fall 2024" at bounding box center [587, 302] width 757 height 57
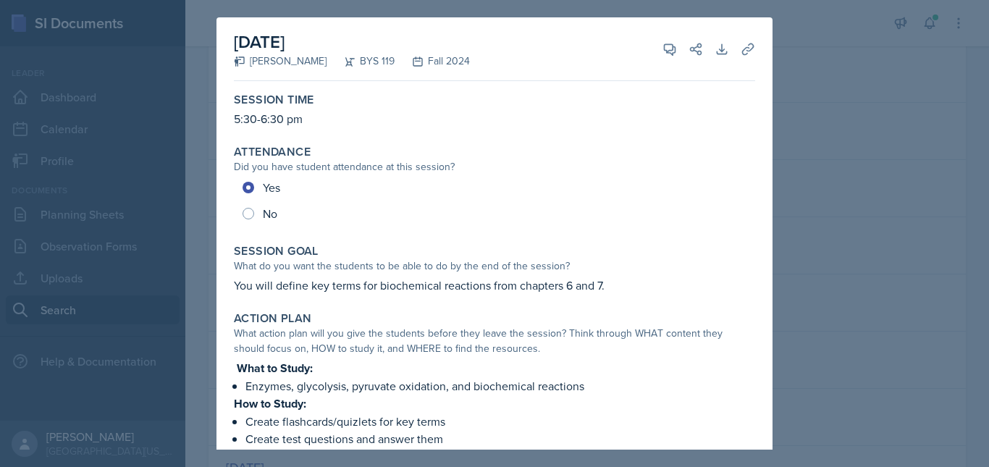
click at [892, 312] on div at bounding box center [494, 233] width 989 height 467
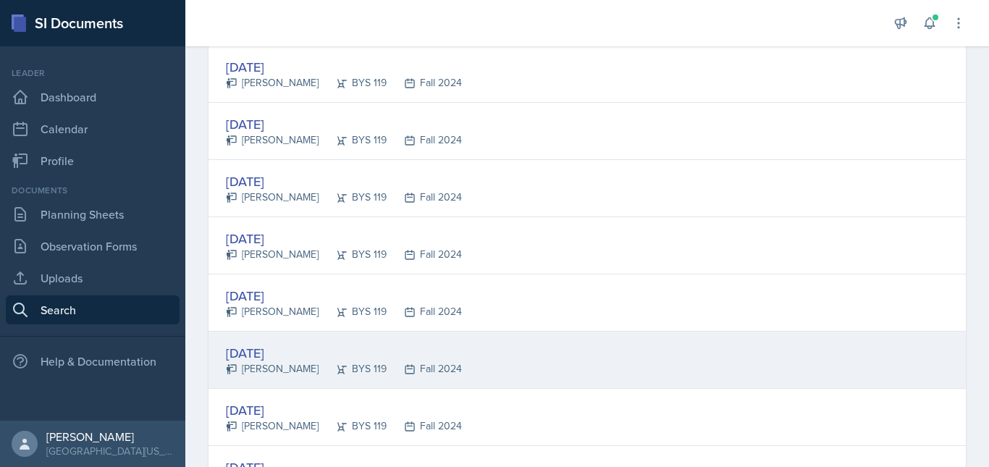
click at [727, 361] on div "[DATE] [PERSON_NAME] BYS 119 Fall 2024" at bounding box center [587, 360] width 757 height 57
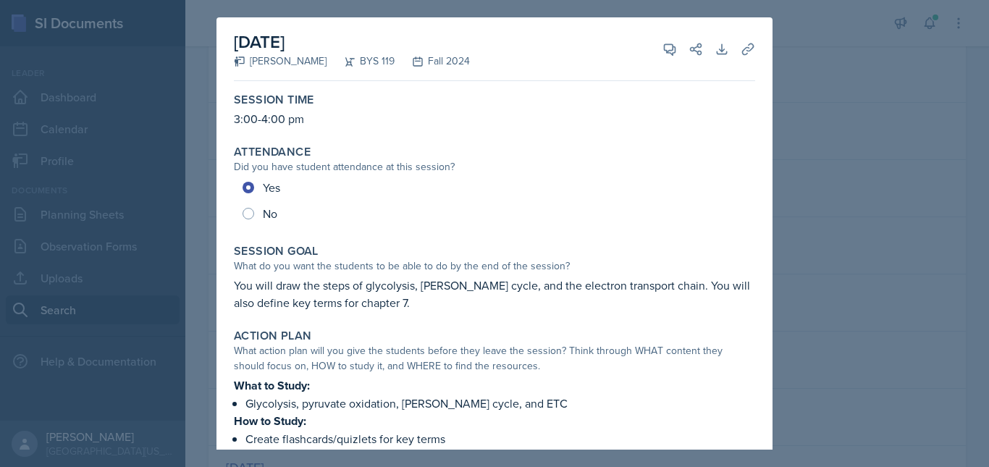
click at [856, 344] on div at bounding box center [494, 233] width 989 height 467
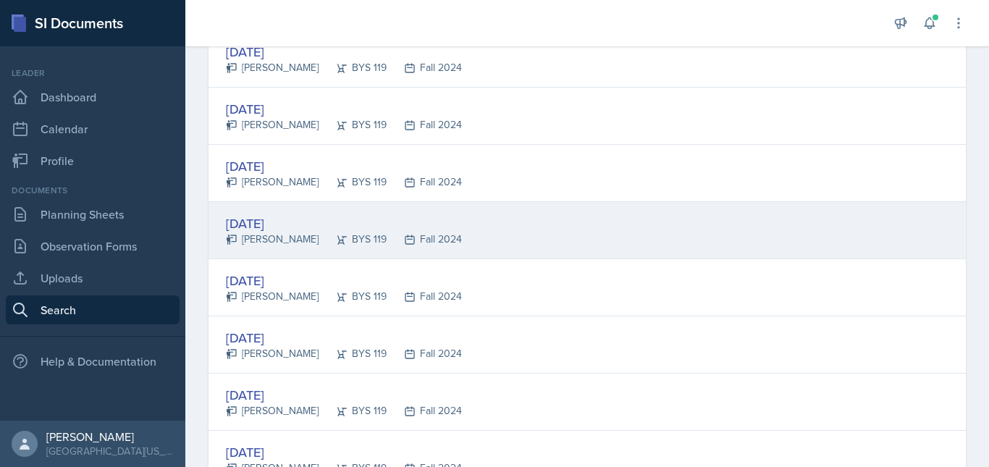
scroll to position [1077, 0]
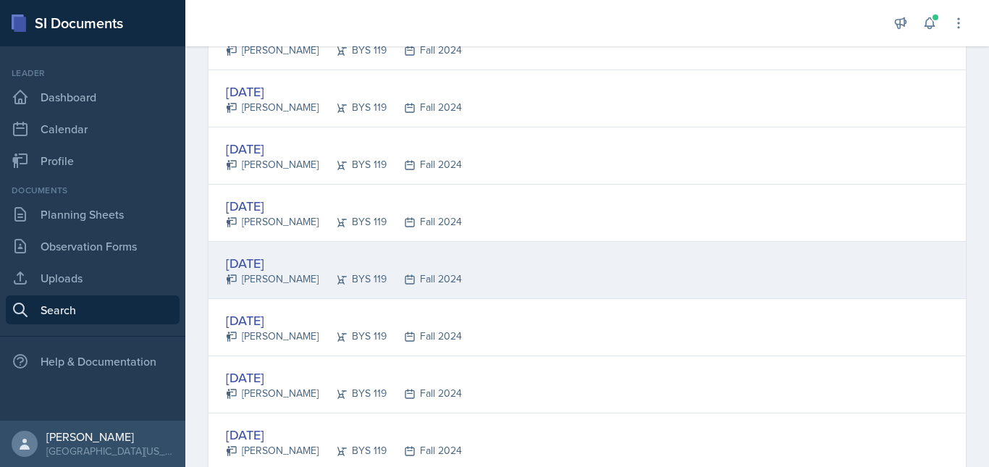
click at [744, 278] on div "[DATE] [PERSON_NAME] BYS 119 Fall 2024" at bounding box center [587, 270] width 757 height 57
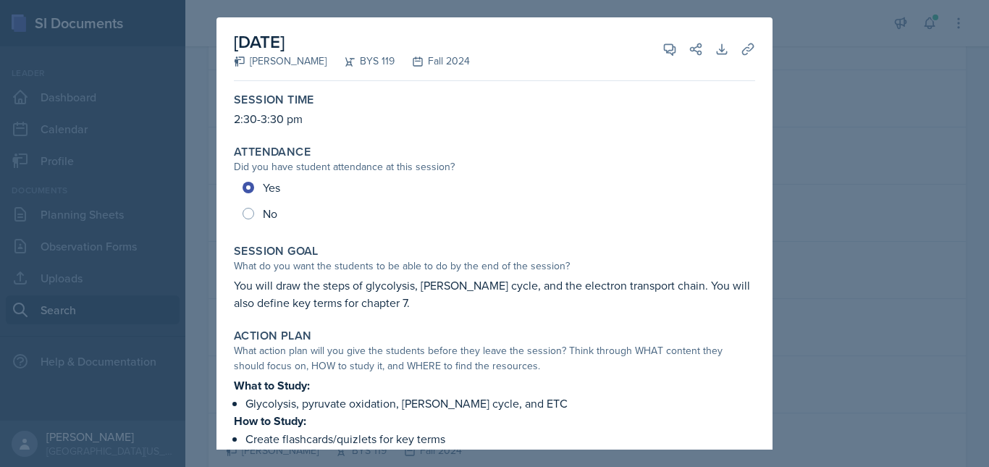
click at [841, 307] on div at bounding box center [494, 233] width 989 height 467
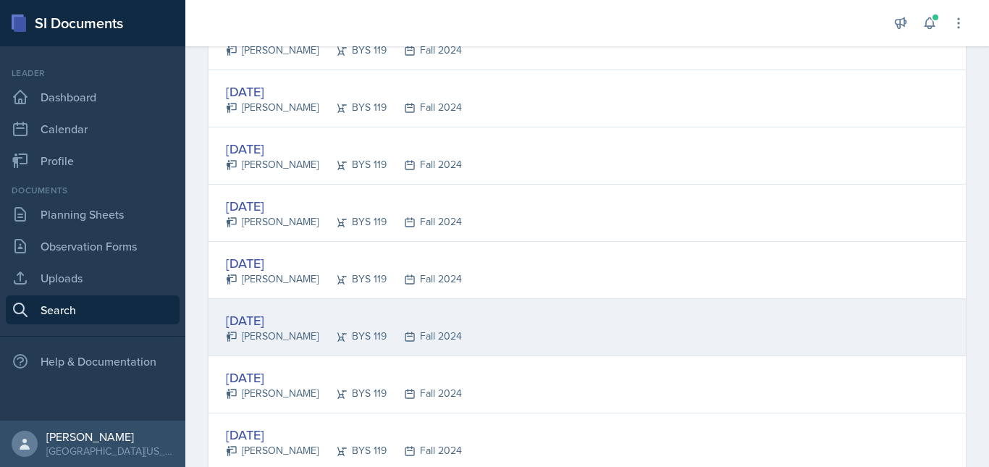
click at [721, 337] on div "[DATE] [PERSON_NAME] BYS 119 Fall 2024" at bounding box center [587, 327] width 757 height 57
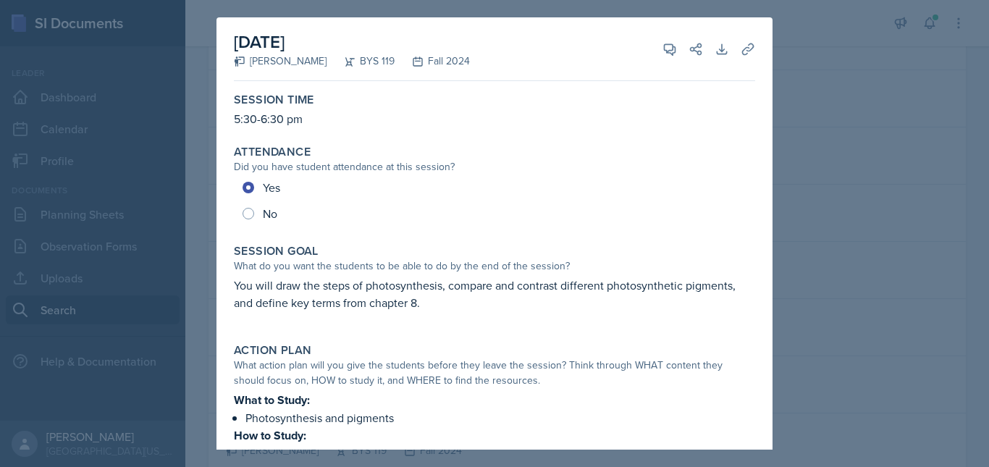
click at [838, 322] on div at bounding box center [494, 233] width 989 height 467
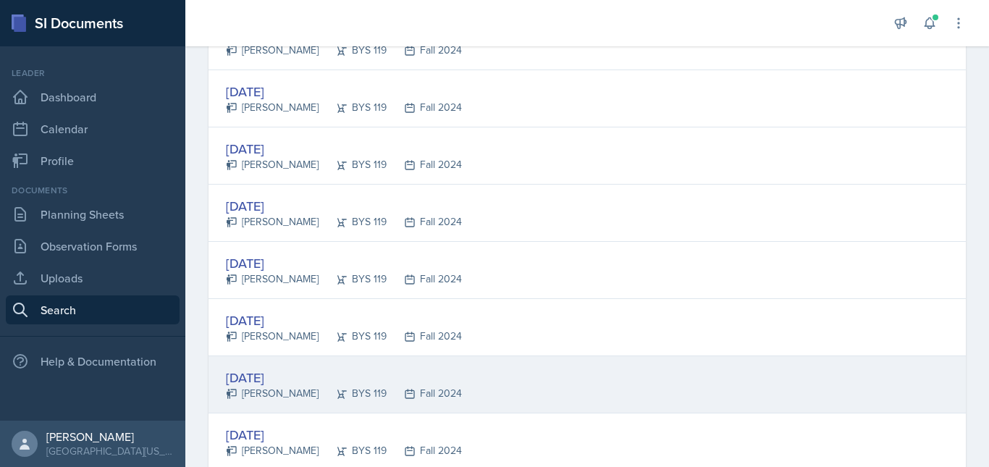
click at [686, 400] on div "[DATE] [PERSON_NAME] BYS 119 Fall 2024" at bounding box center [587, 384] width 757 height 57
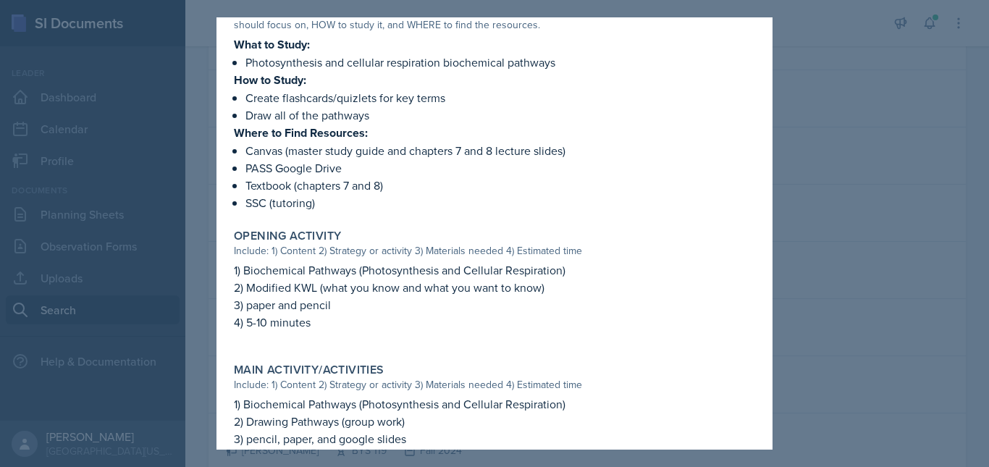
scroll to position [342, 0]
click at [963, 359] on div at bounding box center [494, 233] width 989 height 467
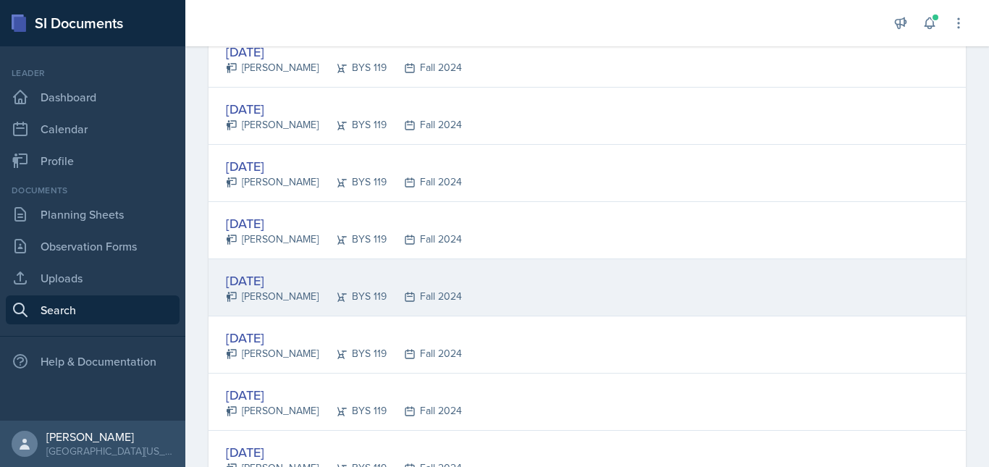
scroll to position [1175, 0]
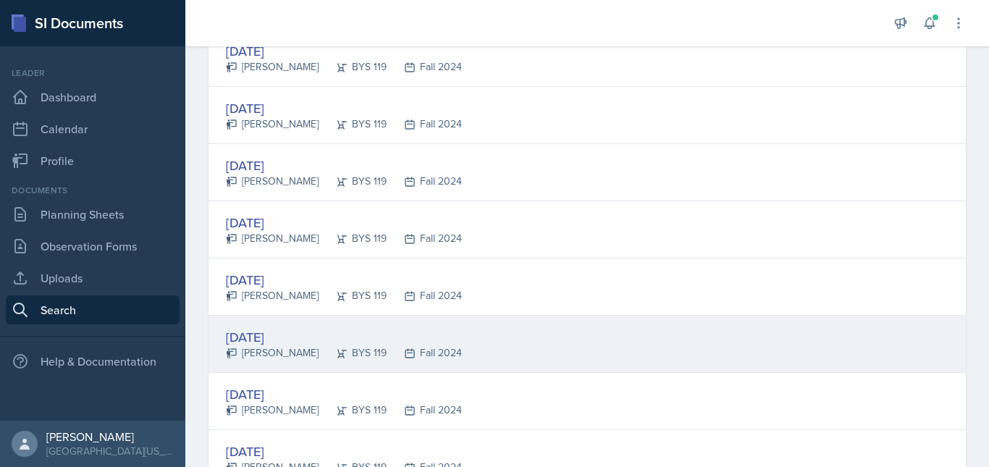
click at [591, 337] on div "[DATE] [PERSON_NAME] BYS 119 Fall 2024" at bounding box center [587, 344] width 757 height 57
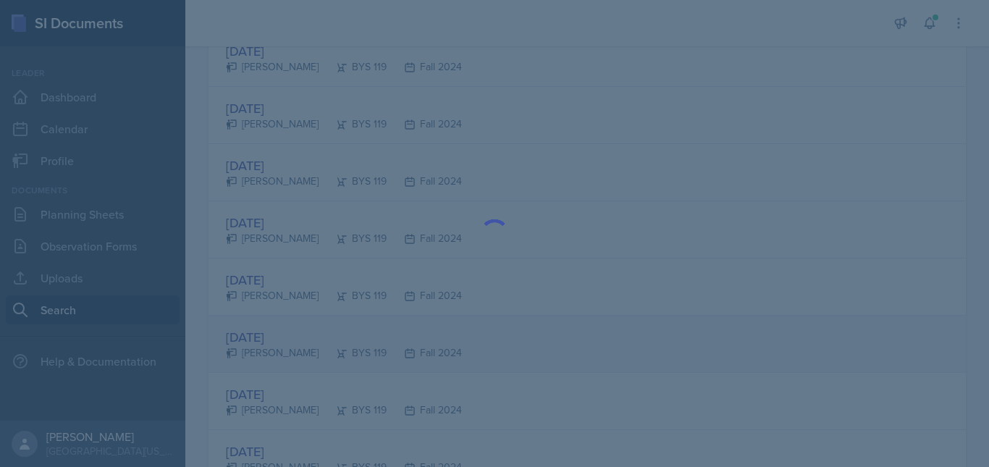
scroll to position [0, 0]
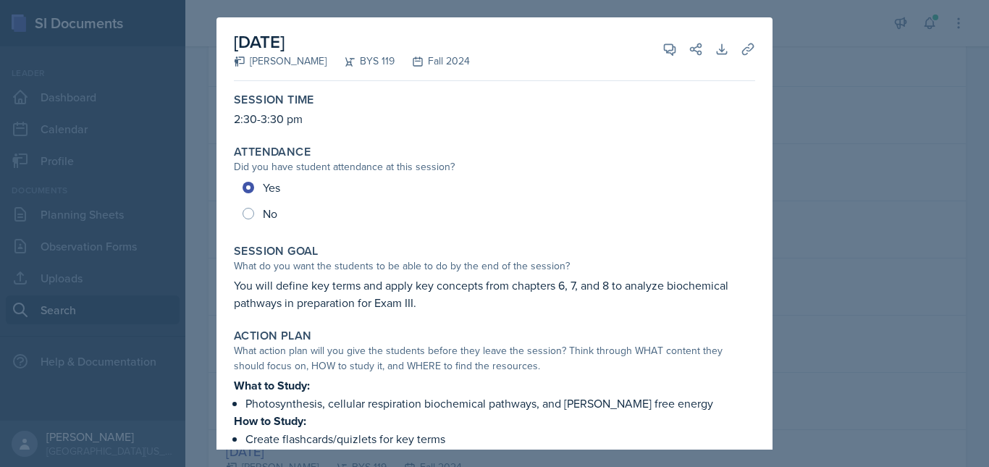
click at [839, 373] on div at bounding box center [494, 233] width 989 height 467
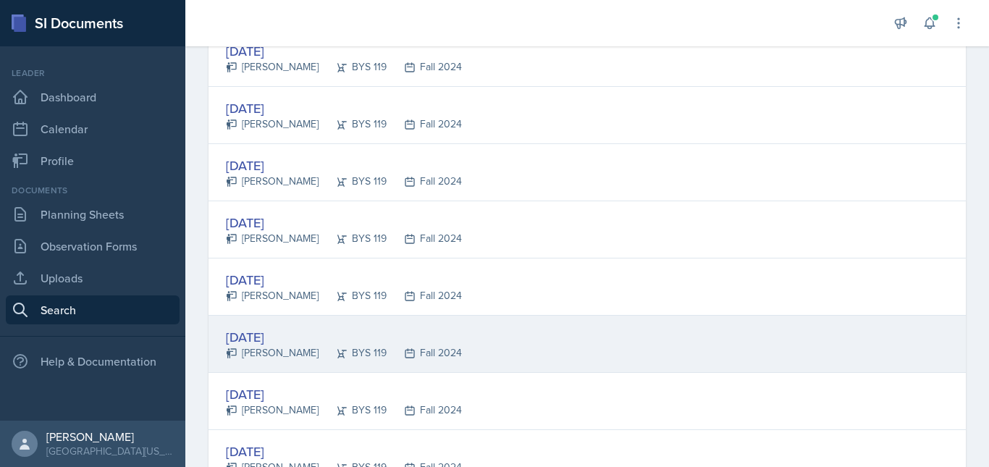
click at [760, 346] on div "[DATE] [PERSON_NAME] BYS 119 Fall 2024" at bounding box center [587, 344] width 757 height 57
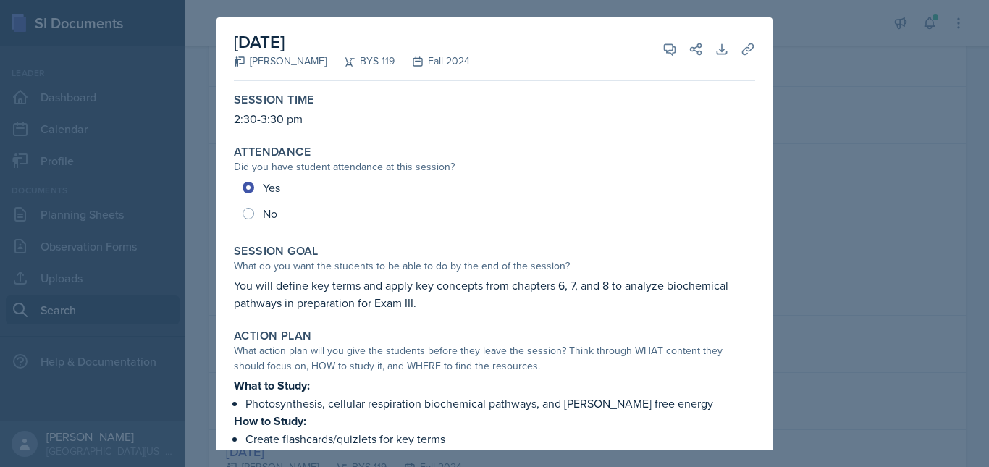
click at [881, 356] on div at bounding box center [494, 233] width 989 height 467
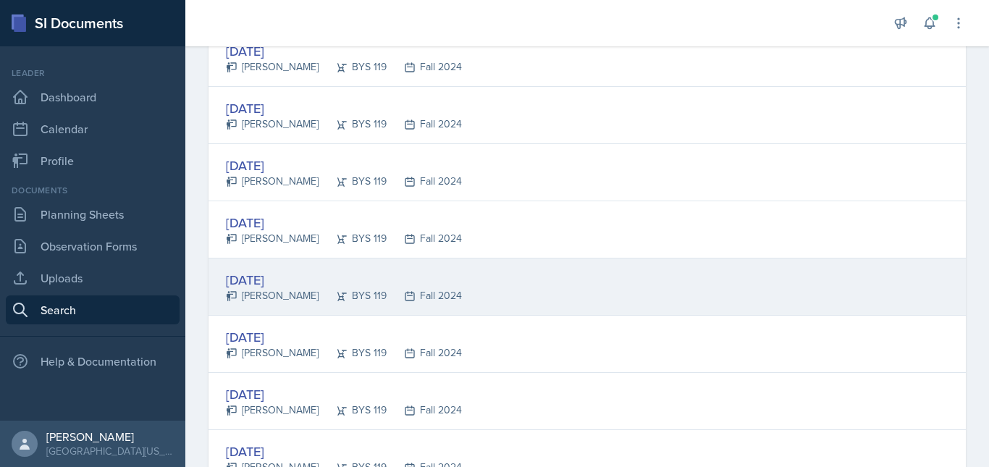
click at [797, 285] on div "[DATE] [PERSON_NAME] BYS 119 Fall 2024" at bounding box center [587, 287] width 757 height 57
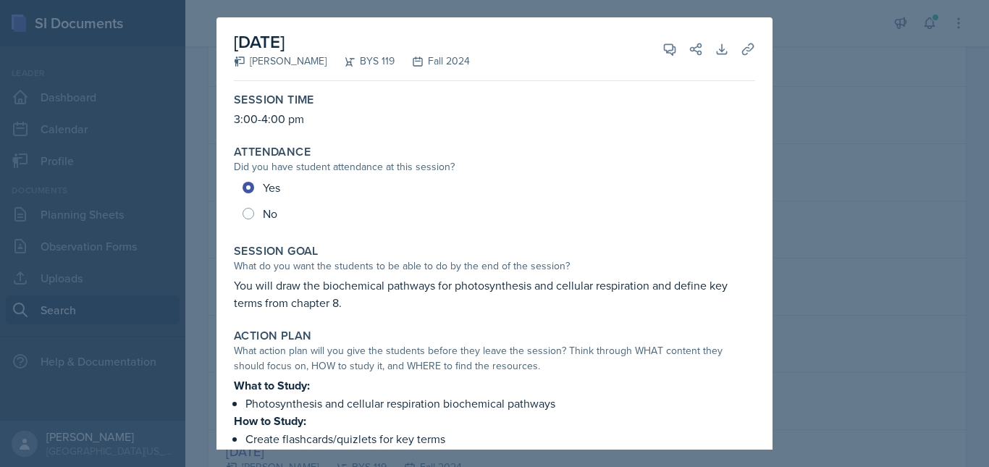
click at [842, 323] on div at bounding box center [494, 233] width 989 height 467
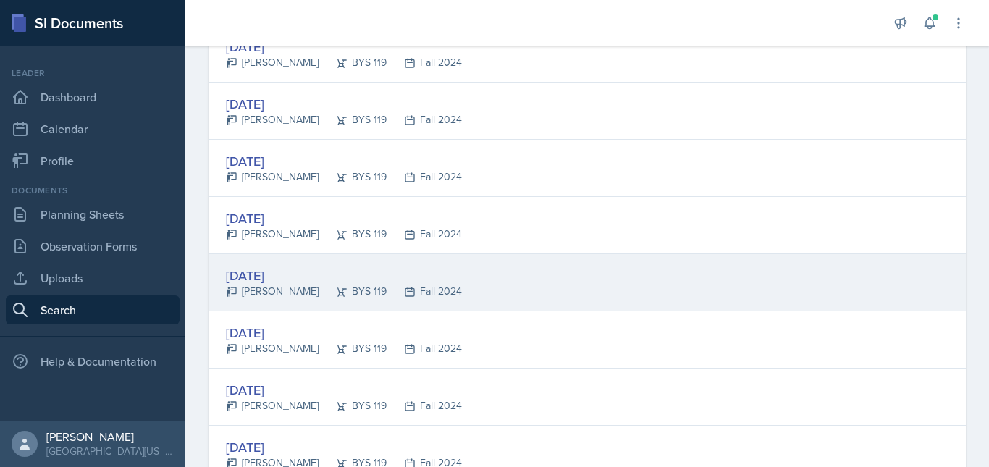
scroll to position [1294, 0]
click at [646, 277] on div "[DATE] [PERSON_NAME] BYS 119 Fall 2024" at bounding box center [587, 281] width 757 height 57
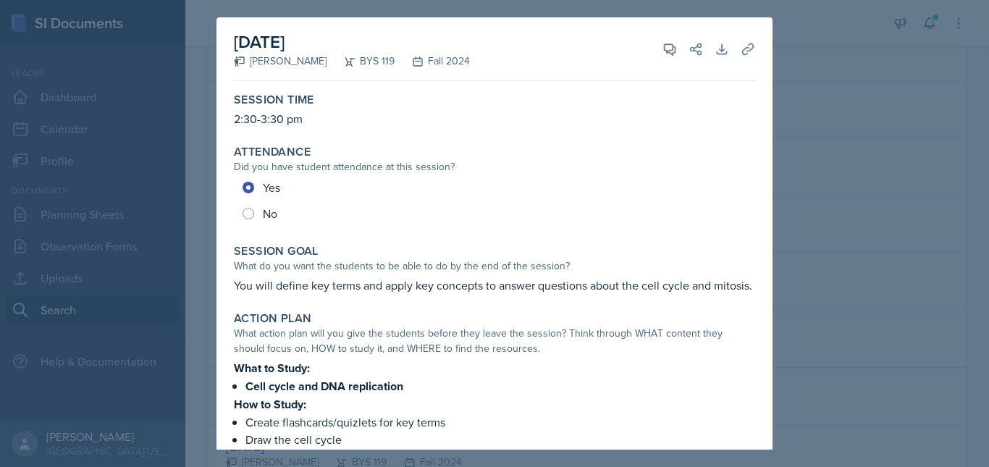
click at [790, 306] on div at bounding box center [494, 233] width 989 height 467
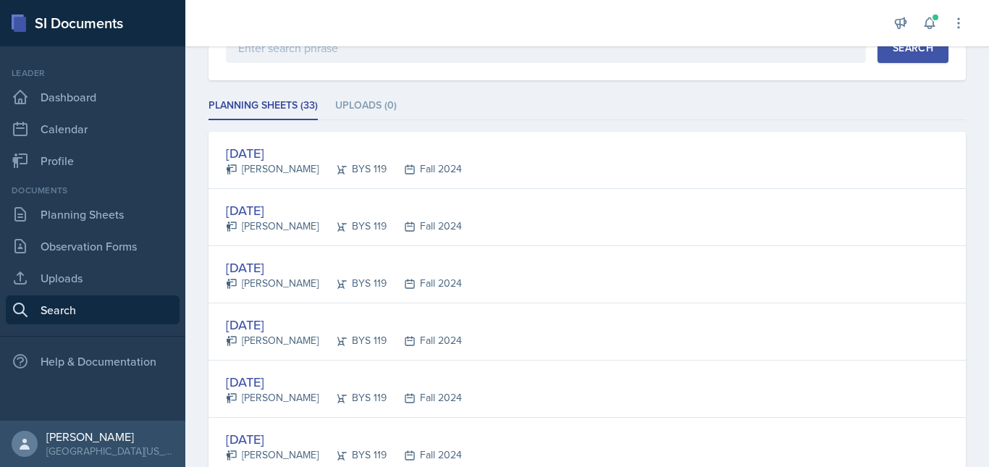
scroll to position [0, 0]
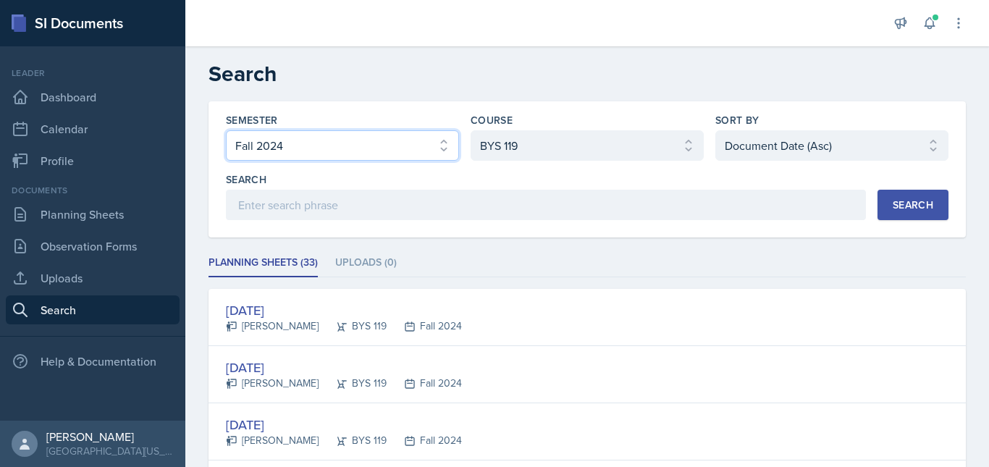
click at [409, 146] on select "Select semester All Fall 2025 Spring 2025 Fall 2024 Spring 2024 Fall 2023 Sprin…" at bounding box center [342, 145] width 233 height 30
select select "8c3db506-cd10-4819-a085-b8ca3b52d6db"
click at [226, 130] on select "Select semester All Fall 2025 Spring 2025 Fall 2024 Spring 2024 Fall 2023 Sprin…" at bounding box center [342, 145] width 233 height 30
click at [898, 203] on div "Search" at bounding box center [913, 205] width 41 height 12
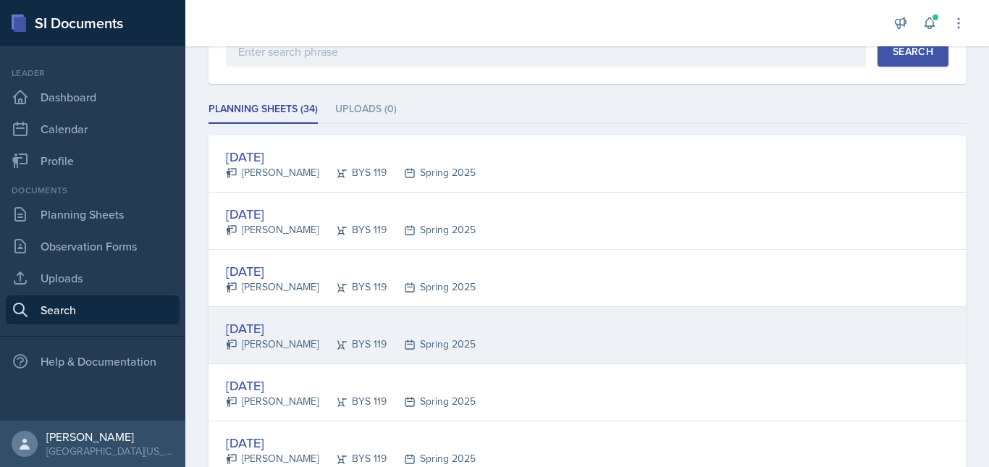
scroll to position [154, 0]
click at [582, 322] on div "[DATE] [PERSON_NAME] BYS 119 Spring 2025" at bounding box center [587, 334] width 757 height 57
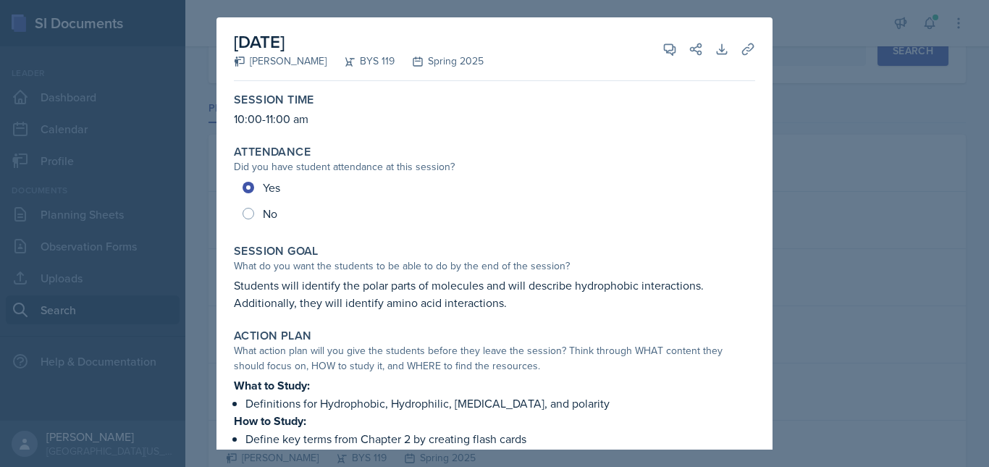
click at [889, 317] on div at bounding box center [494, 233] width 989 height 467
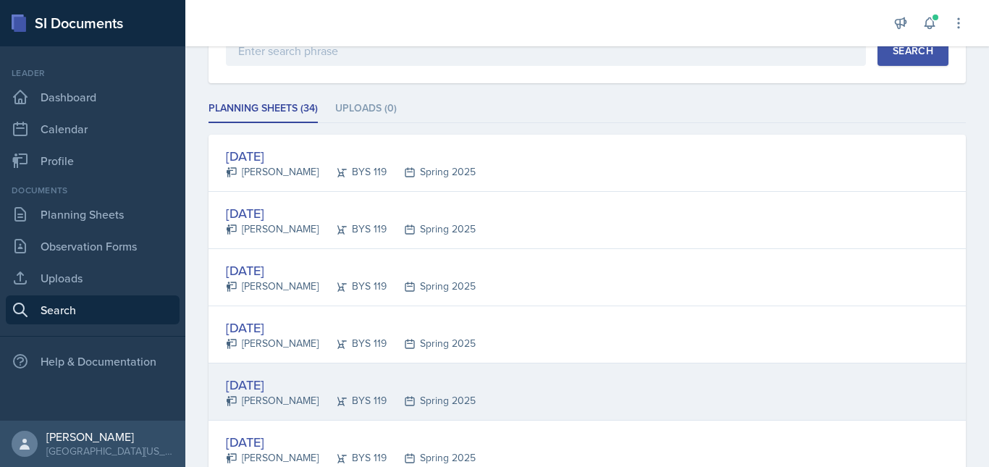
click at [475, 388] on div "[DATE] [PERSON_NAME] BYS 119 Spring 2025" at bounding box center [587, 392] width 757 height 57
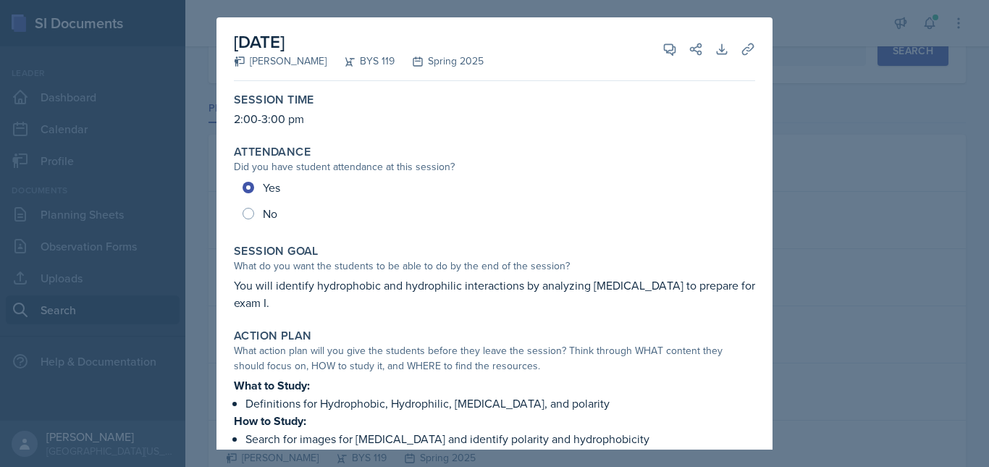
click at [877, 321] on div at bounding box center [494, 233] width 989 height 467
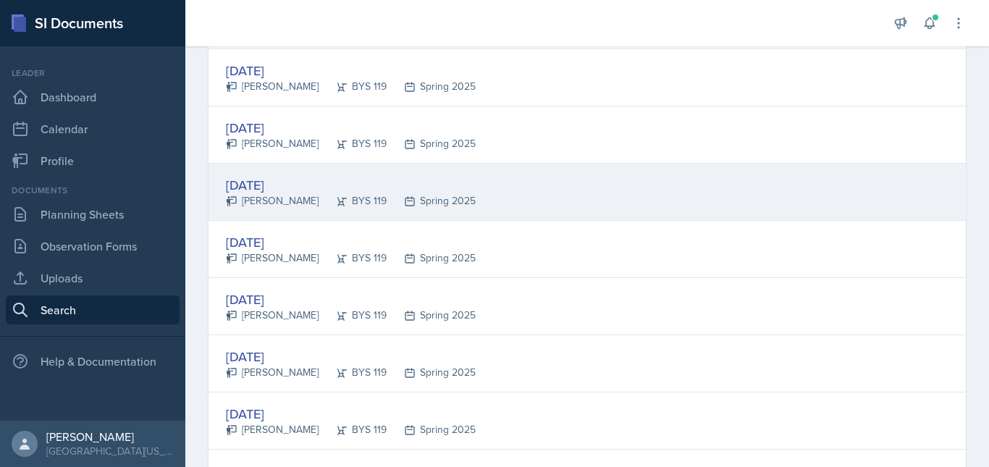
scroll to position [390, 0]
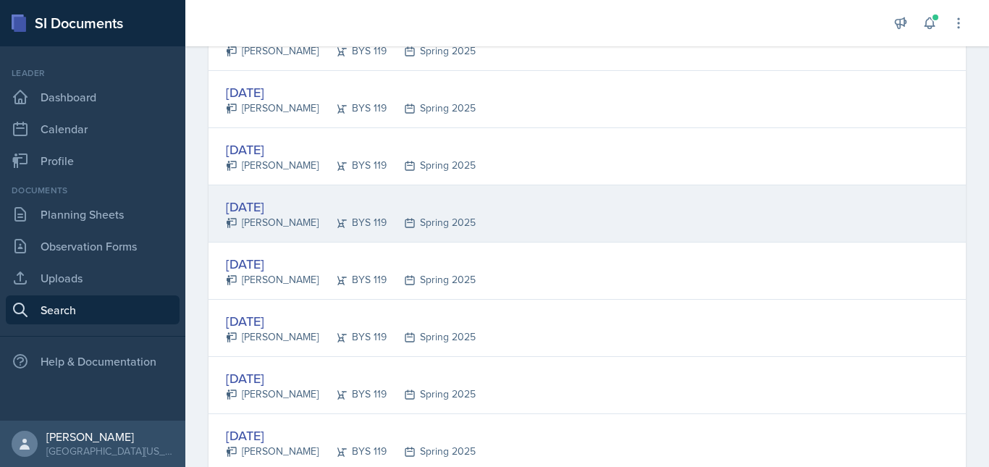
click at [547, 240] on div "[DATE] [PERSON_NAME] BYS 119 Spring 2025" at bounding box center [587, 213] width 757 height 57
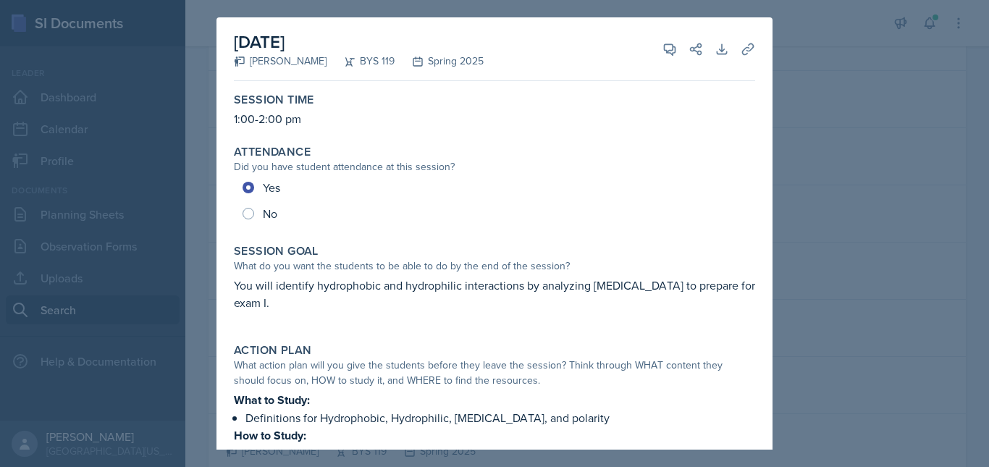
click at [869, 319] on div at bounding box center [494, 233] width 989 height 467
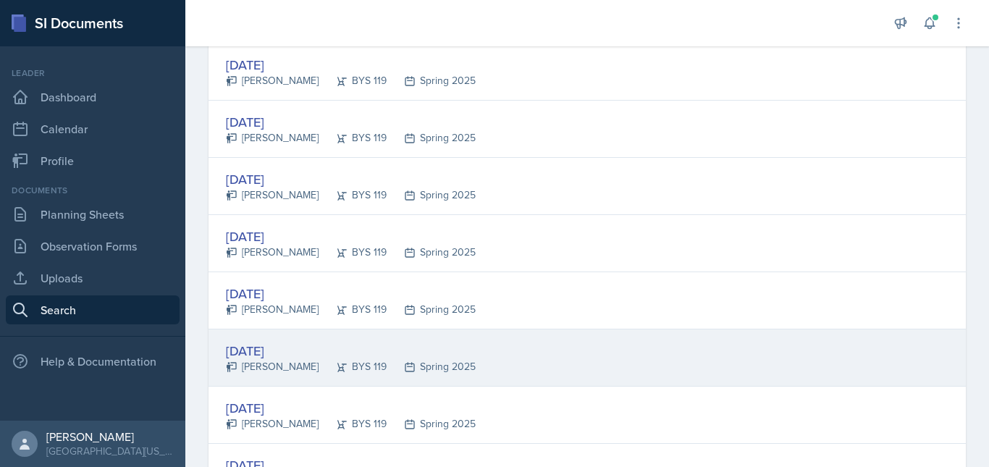
scroll to position [419, 0]
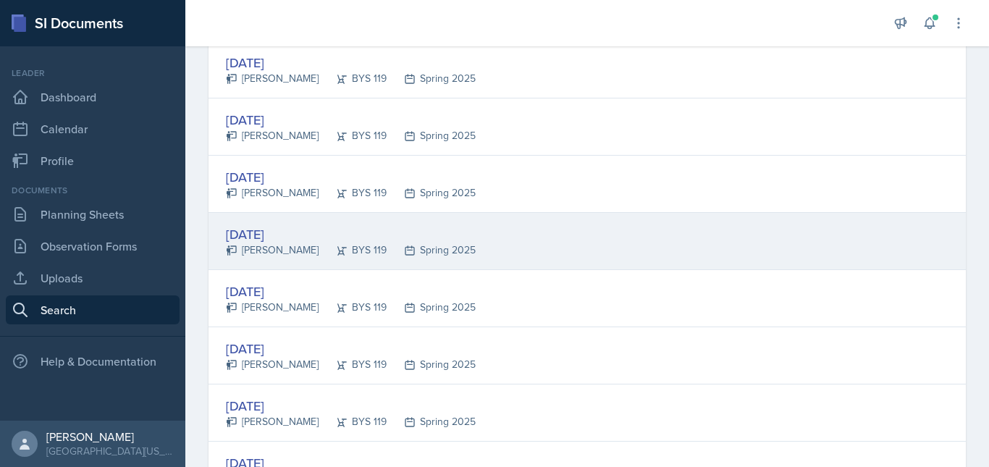
click at [524, 255] on div "[DATE] [PERSON_NAME] BYS 119 Spring 2025" at bounding box center [587, 241] width 757 height 57
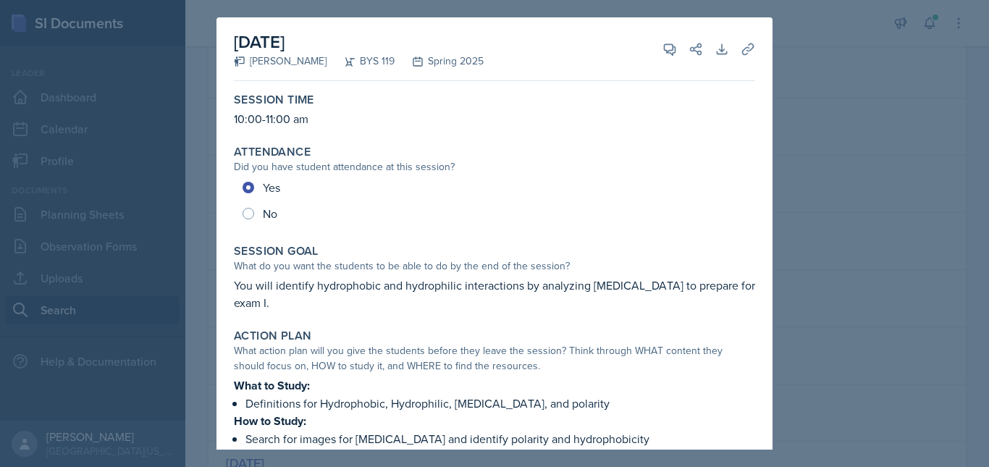
click at [844, 292] on div at bounding box center [494, 233] width 989 height 467
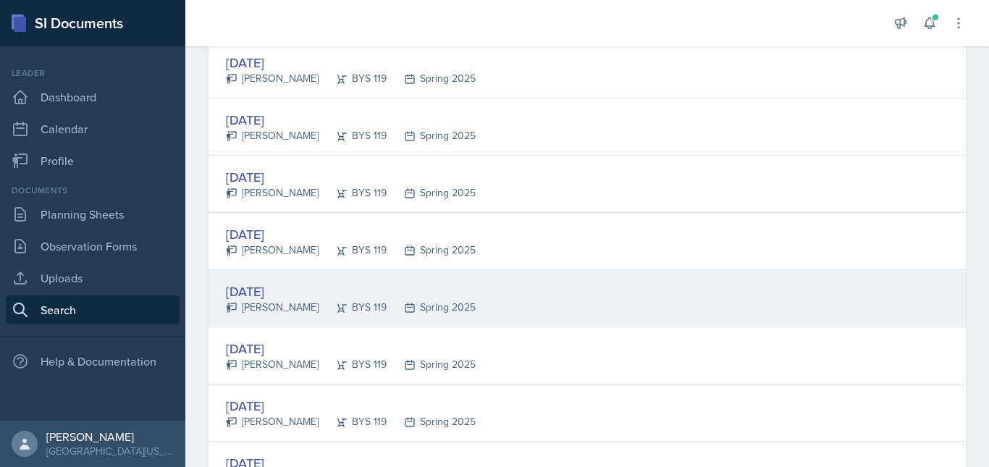
click at [617, 300] on div "[DATE] [PERSON_NAME] BYS 119 Spring 2025" at bounding box center [587, 298] width 757 height 57
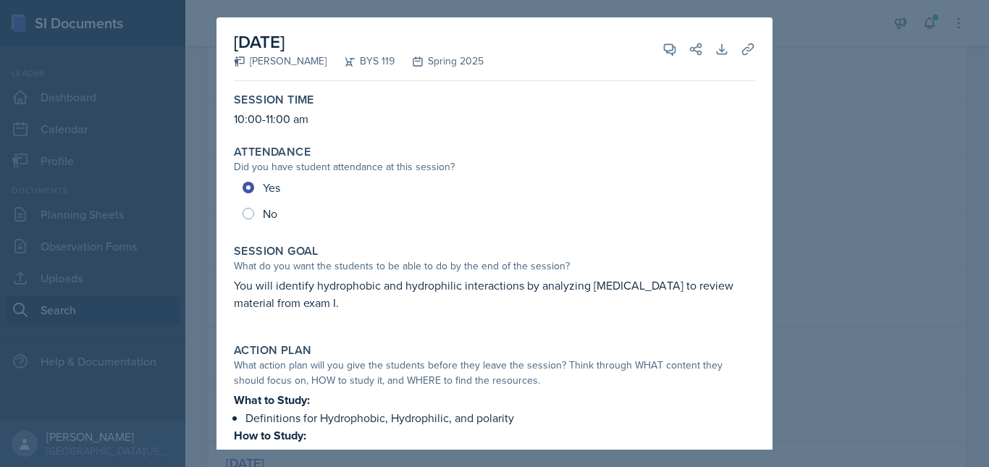
click at [818, 297] on div at bounding box center [494, 233] width 989 height 467
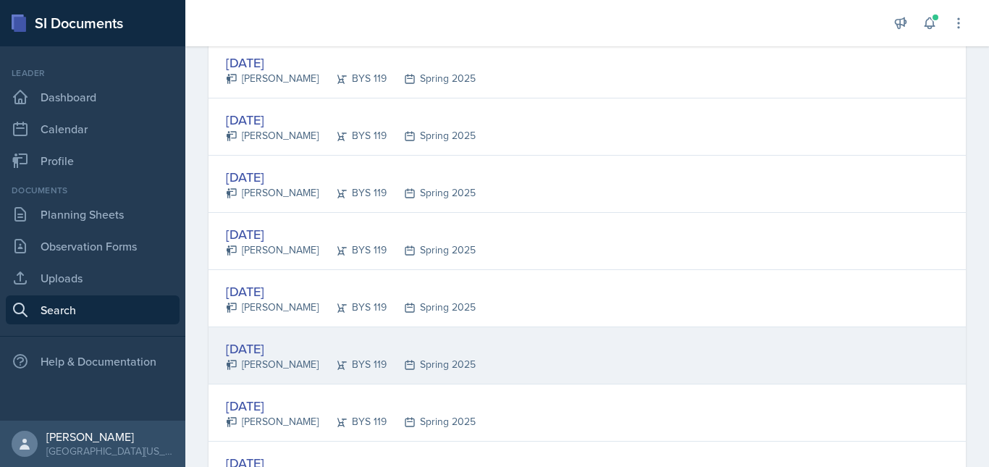
click at [662, 372] on div "[DATE] [PERSON_NAME] BYS 119 Spring 2025" at bounding box center [587, 355] width 757 height 57
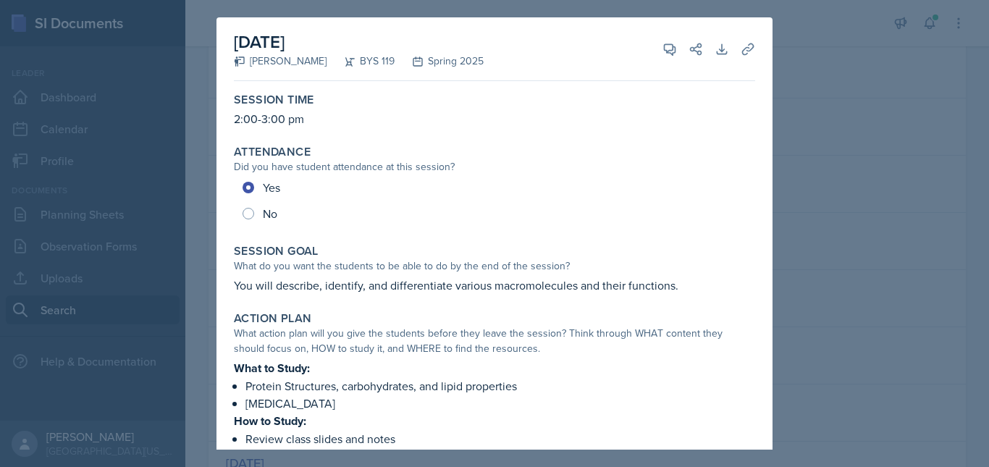
click at [866, 337] on div at bounding box center [494, 233] width 989 height 467
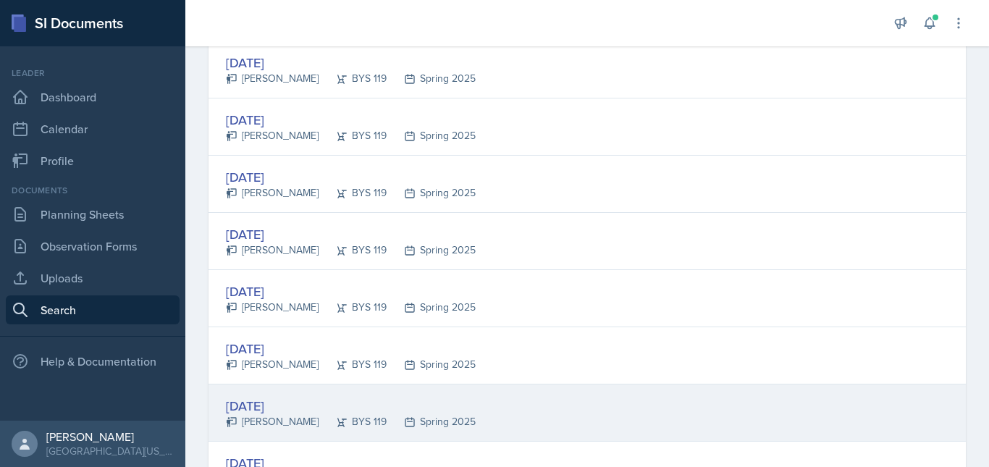
click at [710, 421] on div "[DATE] [PERSON_NAME] BYS 119 Spring 2025" at bounding box center [587, 413] width 757 height 57
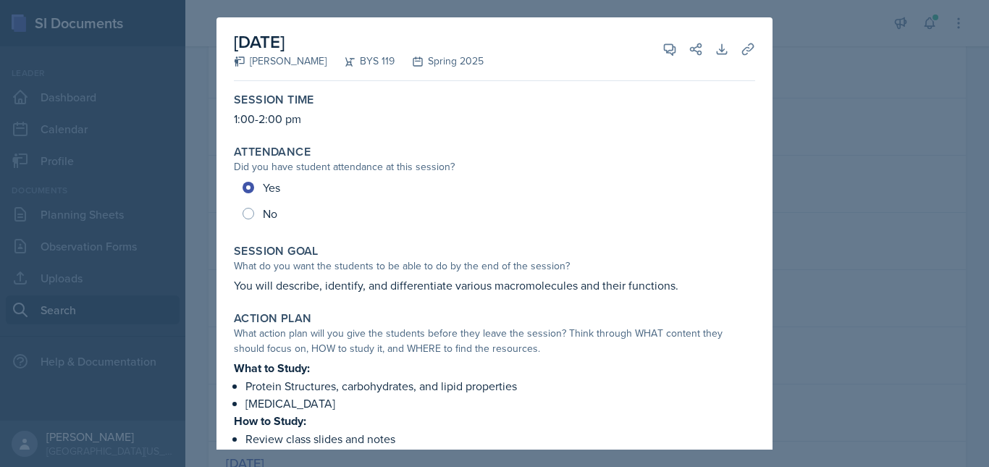
click at [879, 353] on div at bounding box center [494, 233] width 989 height 467
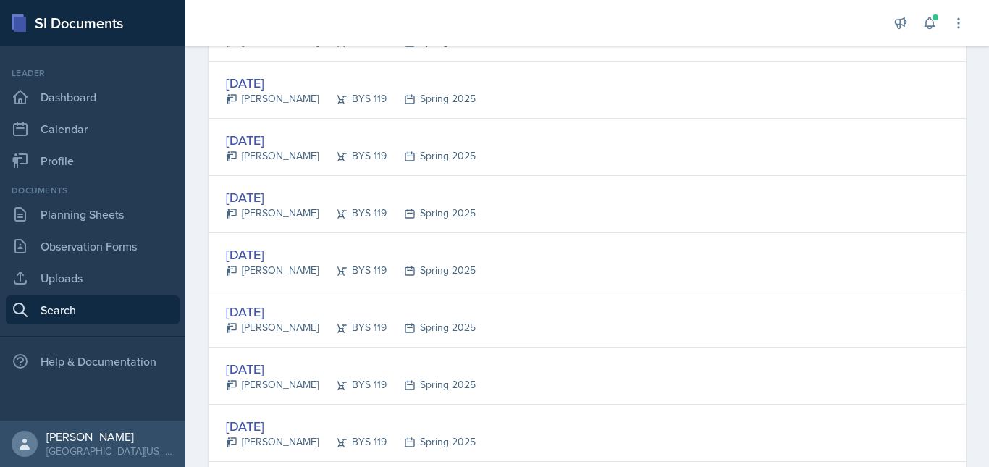
scroll to position [823, 0]
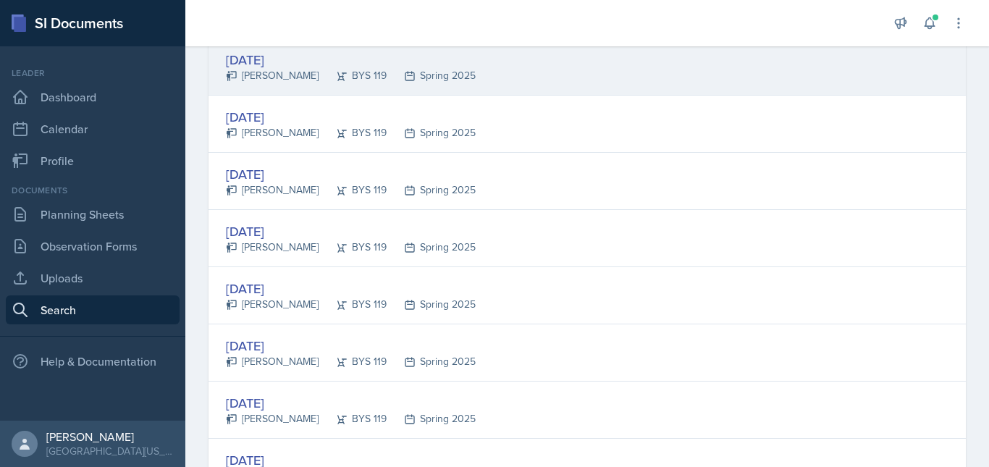
click at [633, 72] on div "[DATE] [PERSON_NAME] BYS 119 Spring 2025" at bounding box center [587, 66] width 757 height 57
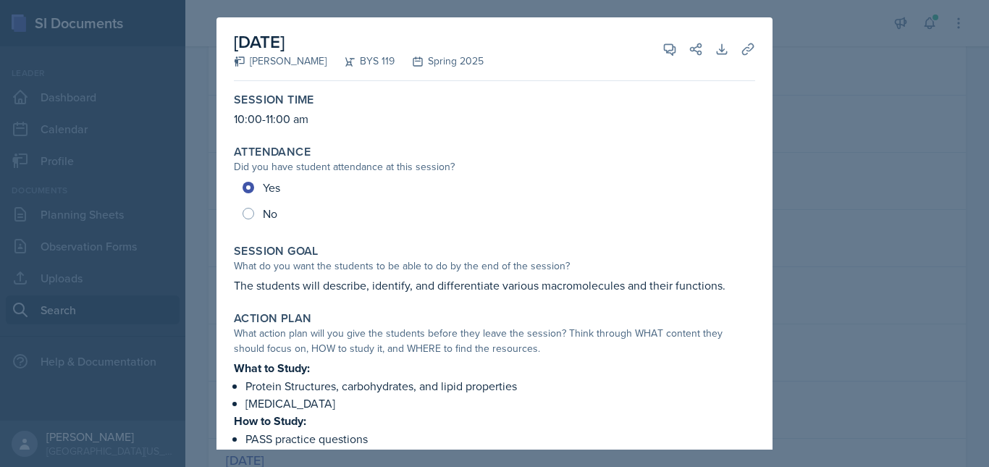
click at [902, 217] on div at bounding box center [494, 233] width 989 height 467
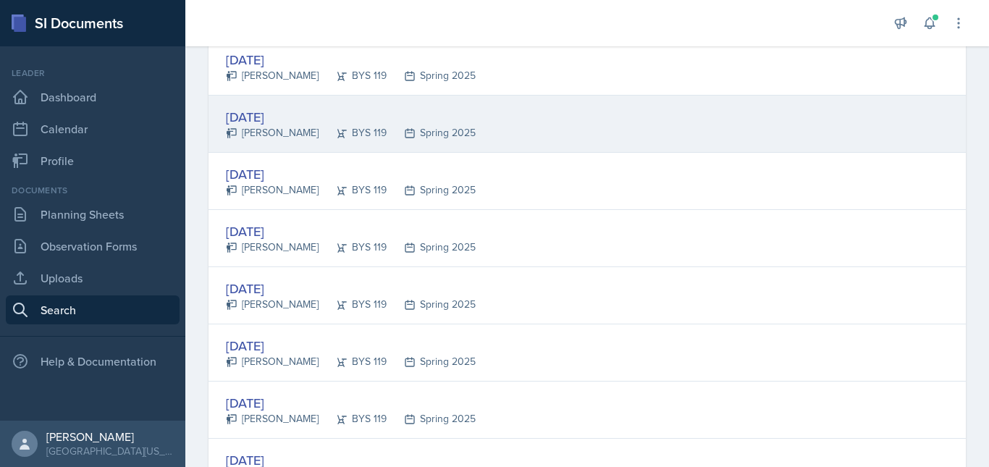
click at [687, 131] on div "[DATE] [PERSON_NAME] BYS 119 Spring 2025" at bounding box center [587, 124] width 757 height 57
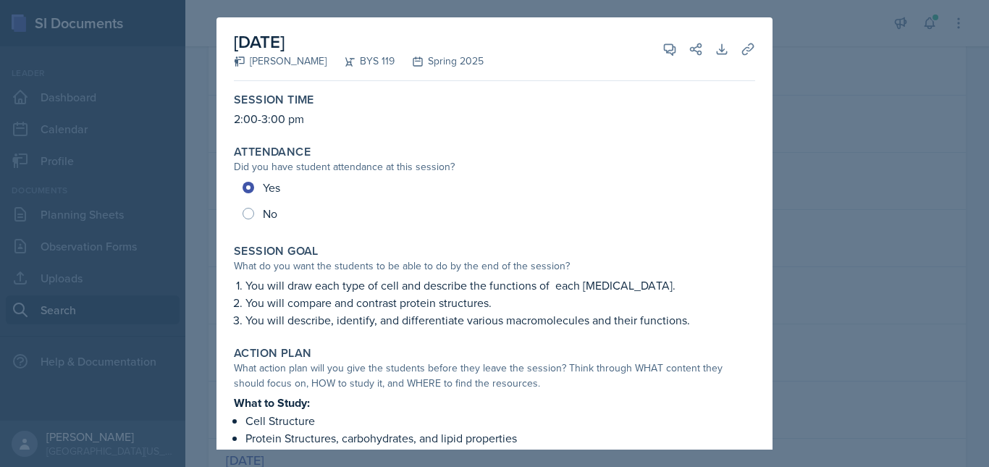
click at [882, 240] on div at bounding box center [494, 233] width 989 height 467
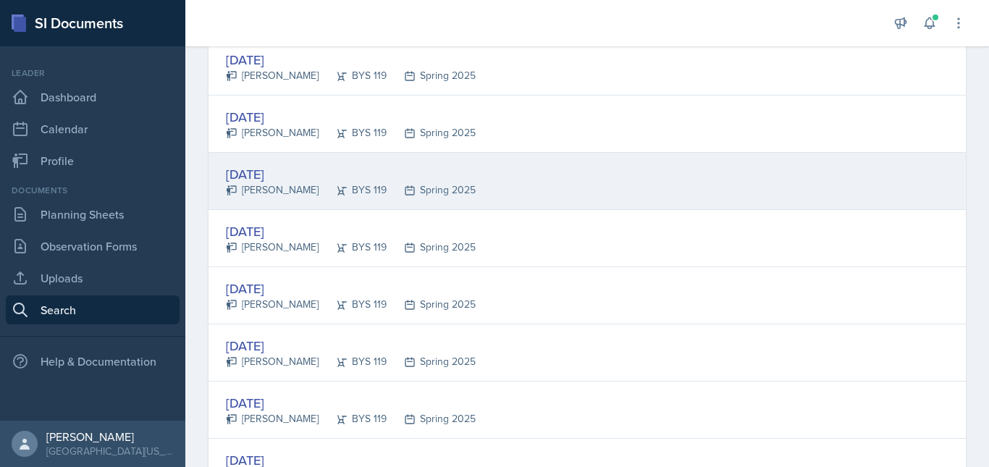
click at [665, 161] on div "[DATE] [PERSON_NAME] BYS 119 Spring 2025" at bounding box center [587, 181] width 757 height 57
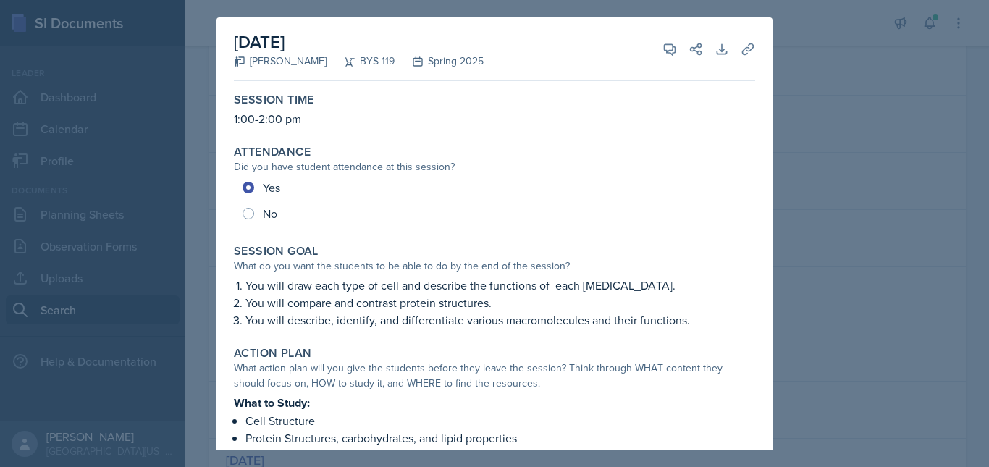
click at [957, 263] on div at bounding box center [494, 233] width 989 height 467
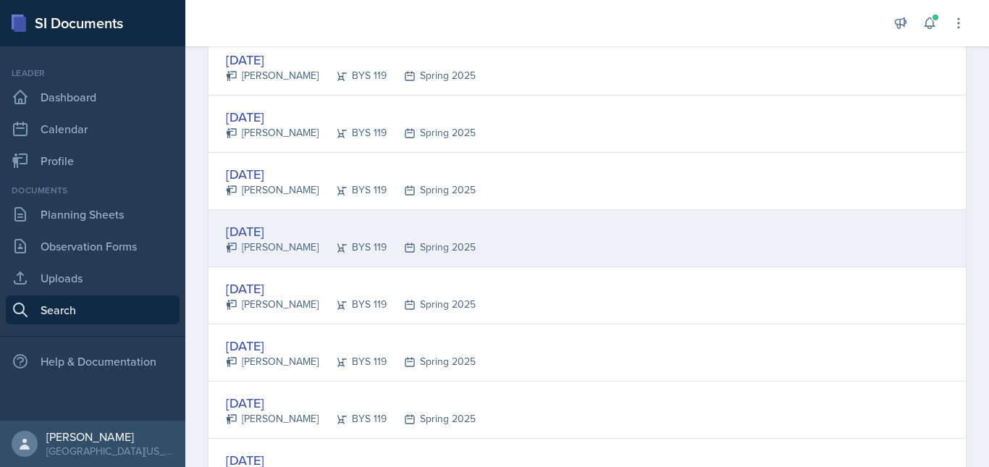
click at [686, 238] on div "[DATE] [PERSON_NAME] BYS 119 Spring 2025" at bounding box center [587, 238] width 757 height 57
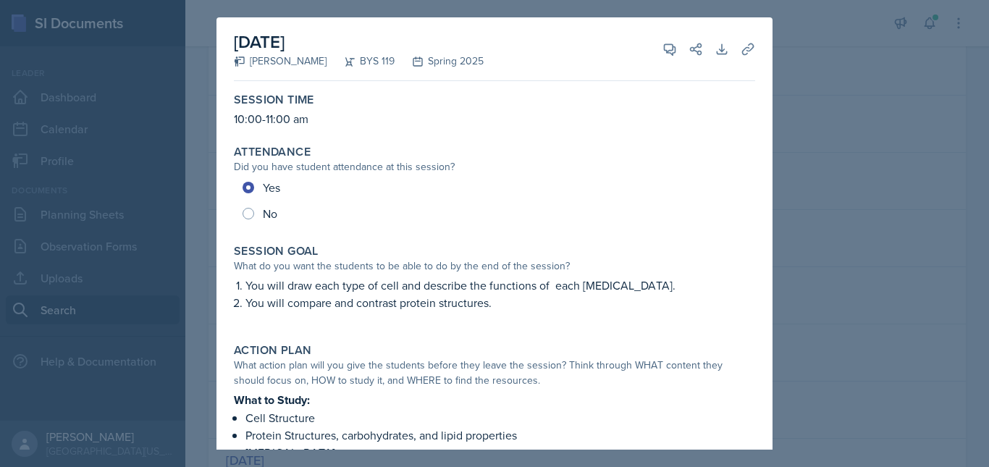
click at [905, 266] on div at bounding box center [494, 233] width 989 height 467
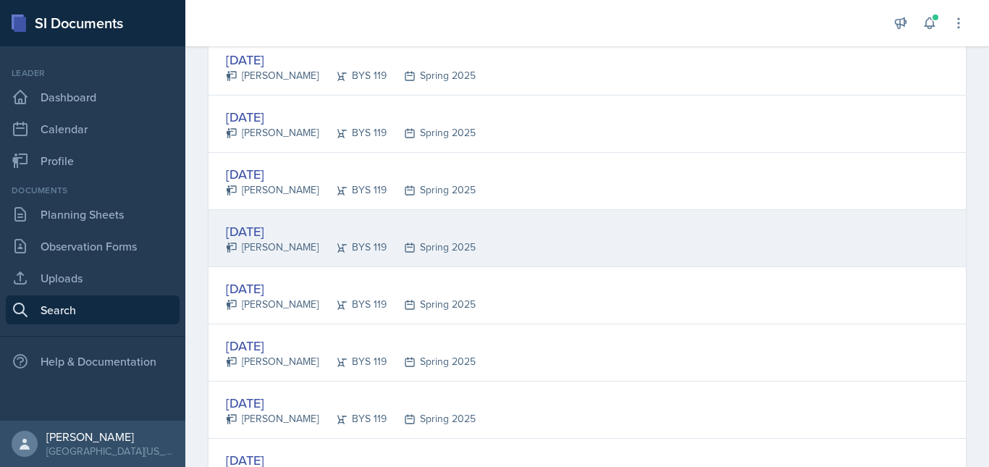
click at [834, 238] on div "[DATE] [PERSON_NAME] BYS 119 Spring 2025" at bounding box center [587, 238] width 757 height 57
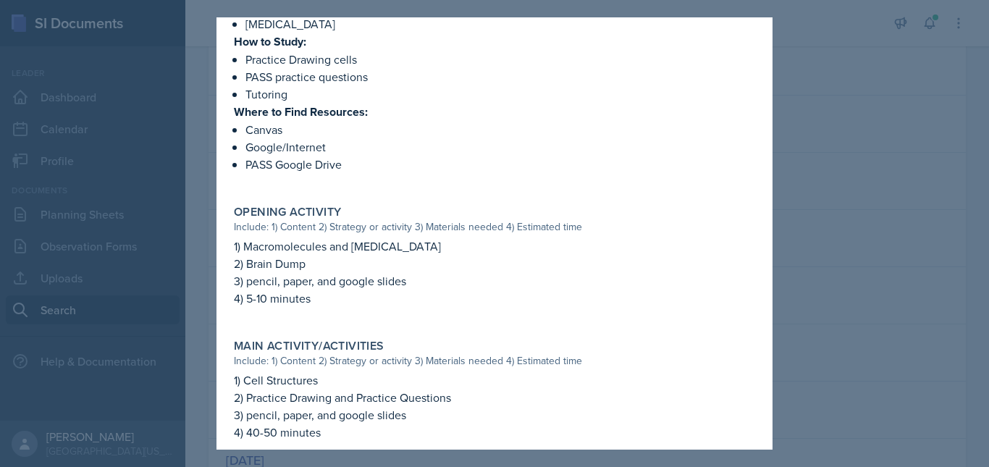
scroll to position [429, 0]
click at [936, 320] on div at bounding box center [494, 233] width 989 height 467
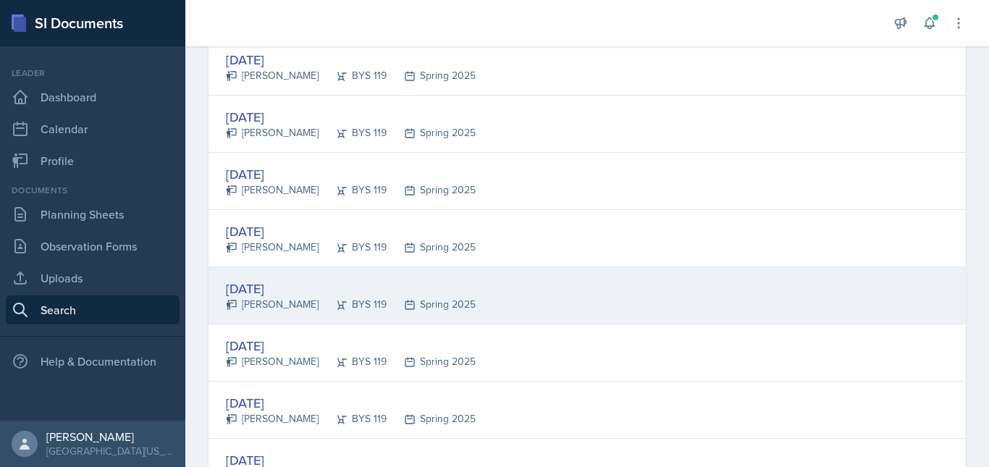
click at [736, 316] on div "[DATE] [PERSON_NAME] BYS 119 Spring 2025" at bounding box center [587, 295] width 757 height 57
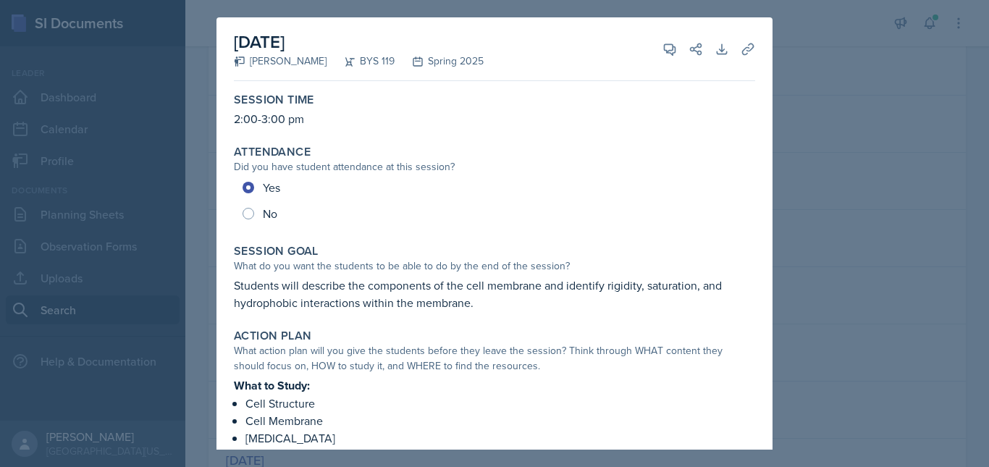
click at [910, 325] on div at bounding box center [494, 233] width 989 height 467
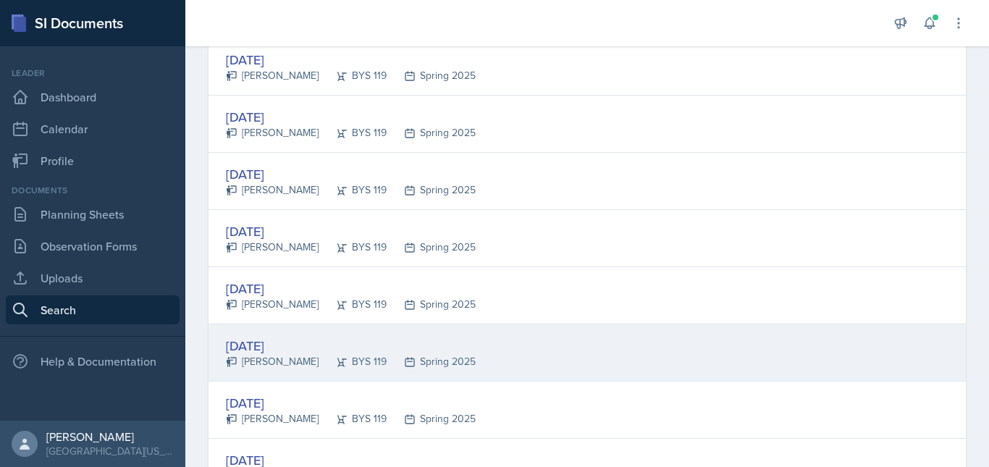
click at [765, 345] on div "[DATE] [PERSON_NAME] BYS 119 Spring 2025" at bounding box center [587, 352] width 757 height 57
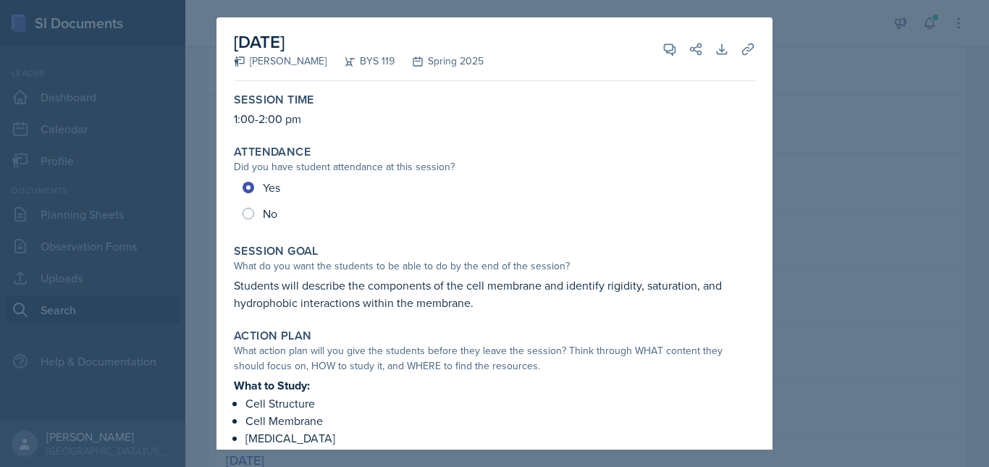
click at [938, 351] on div at bounding box center [494, 233] width 989 height 467
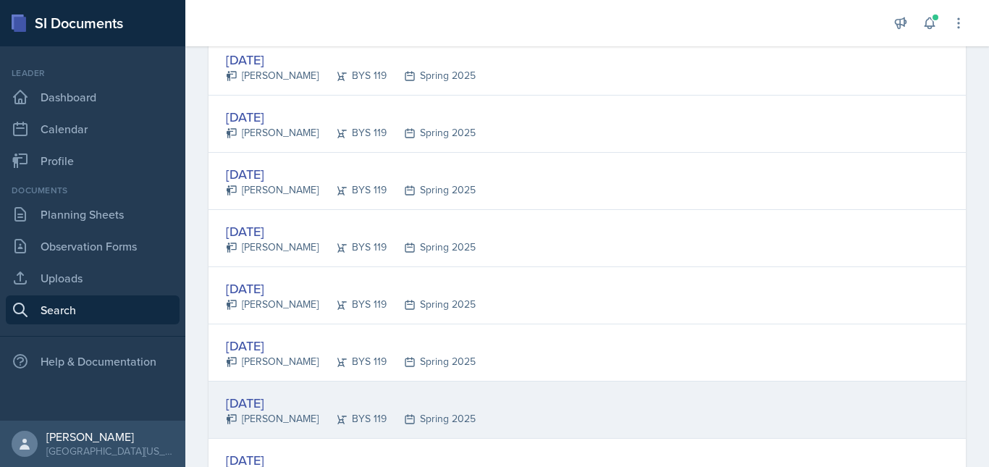
click at [760, 398] on div "[DATE] [PERSON_NAME] BYS 119 Spring 2025" at bounding box center [587, 410] width 757 height 57
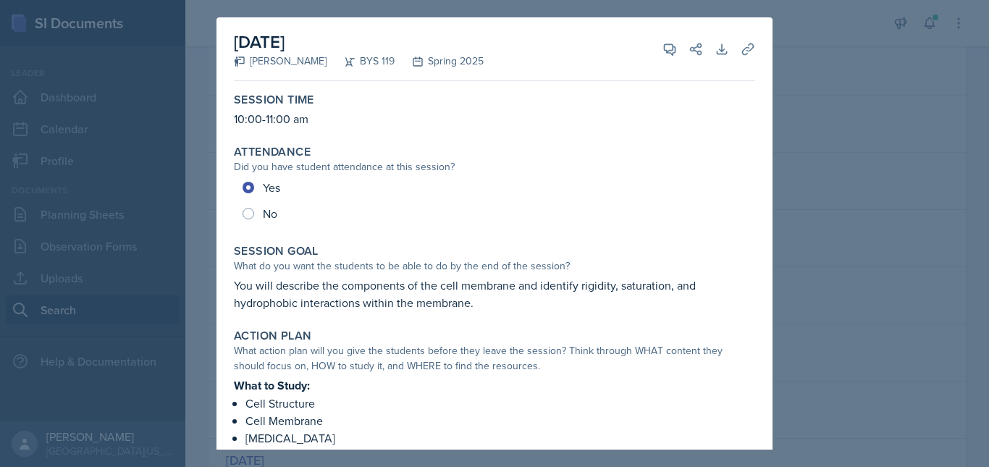
click at [885, 377] on div at bounding box center [494, 233] width 989 height 467
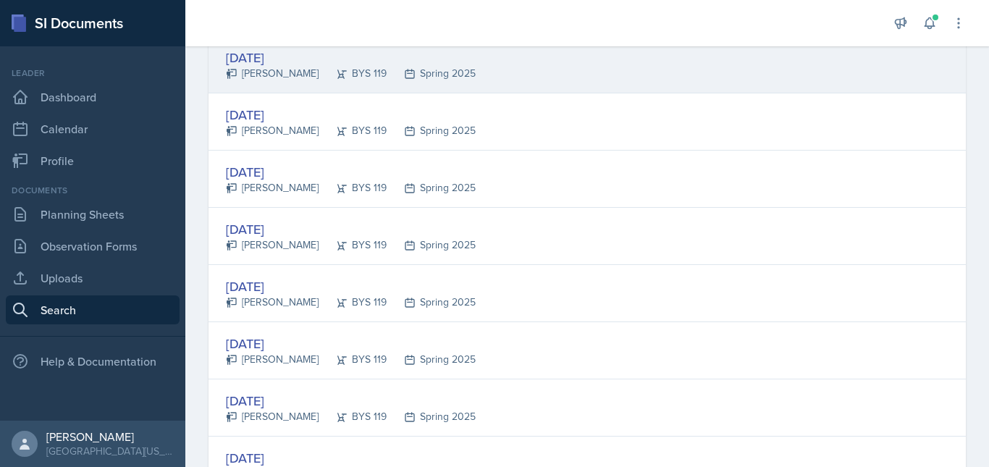
scroll to position [1170, 0]
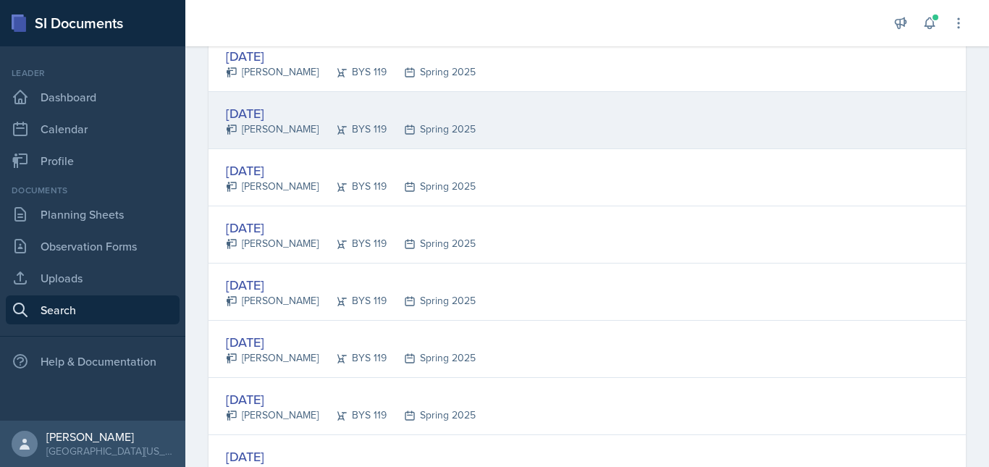
click at [710, 133] on div "[DATE] [PERSON_NAME] BYS 119 Spring 2025" at bounding box center [587, 120] width 757 height 57
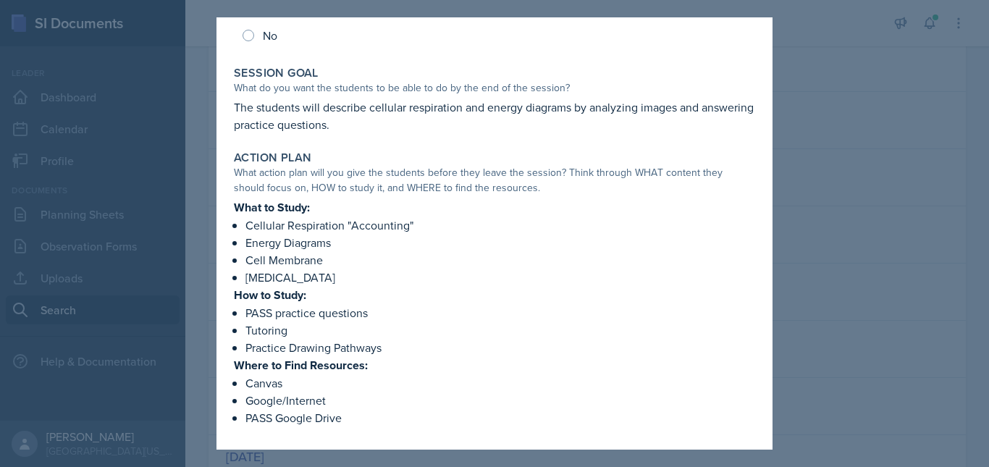
scroll to position [179, 0]
click at [819, 258] on div at bounding box center [494, 233] width 989 height 467
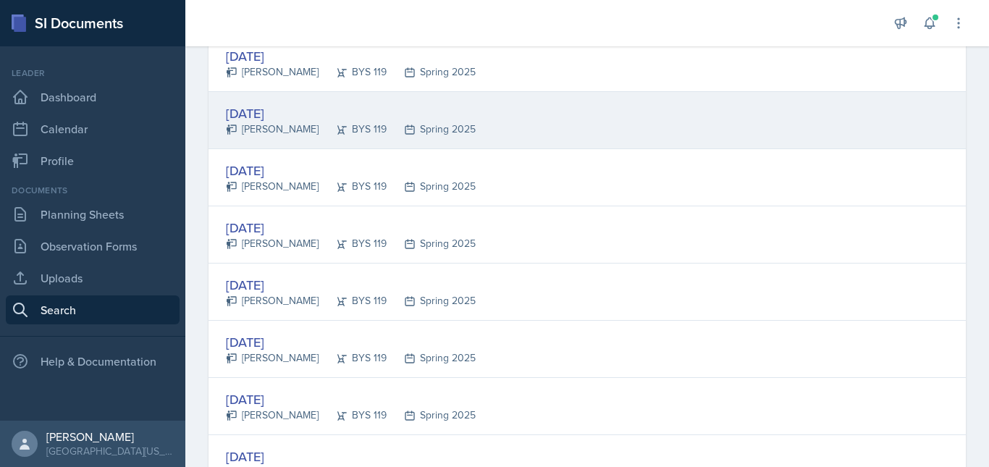
click at [639, 103] on div "[DATE] [PERSON_NAME] BYS 119 Spring 2025" at bounding box center [587, 120] width 757 height 57
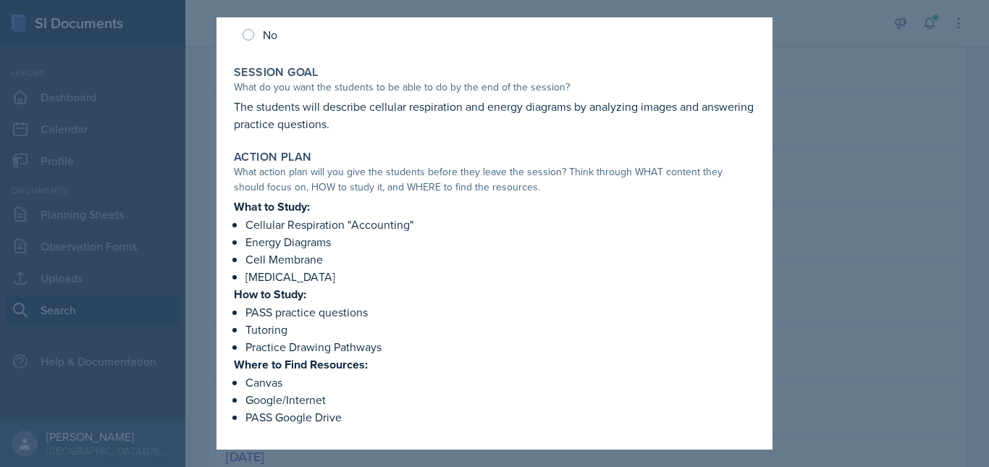
click at [883, 250] on div at bounding box center [494, 233] width 989 height 467
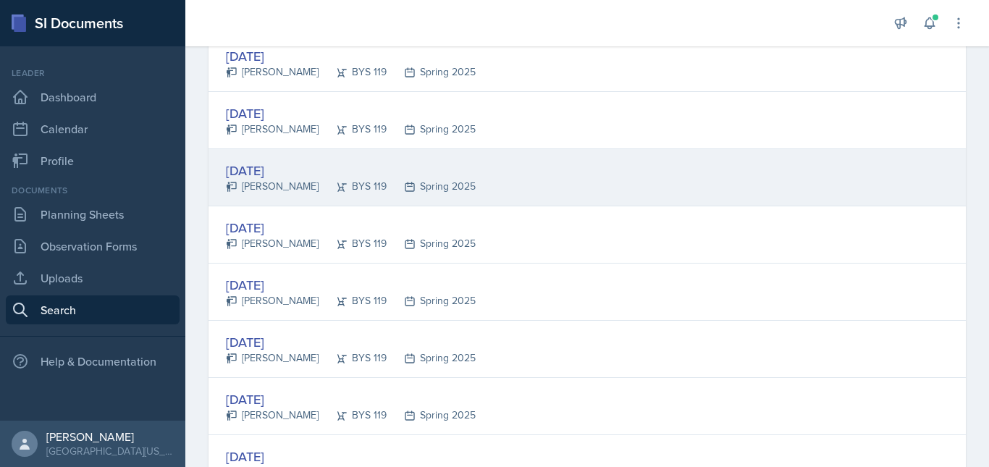
click at [499, 199] on div "[DATE] [PERSON_NAME] BYS 119 Spring 2025" at bounding box center [587, 177] width 757 height 57
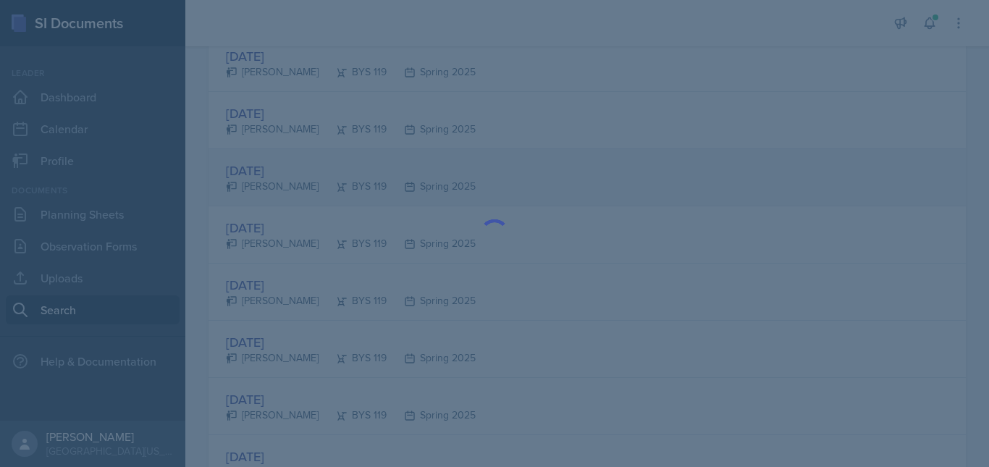
scroll to position [0, 0]
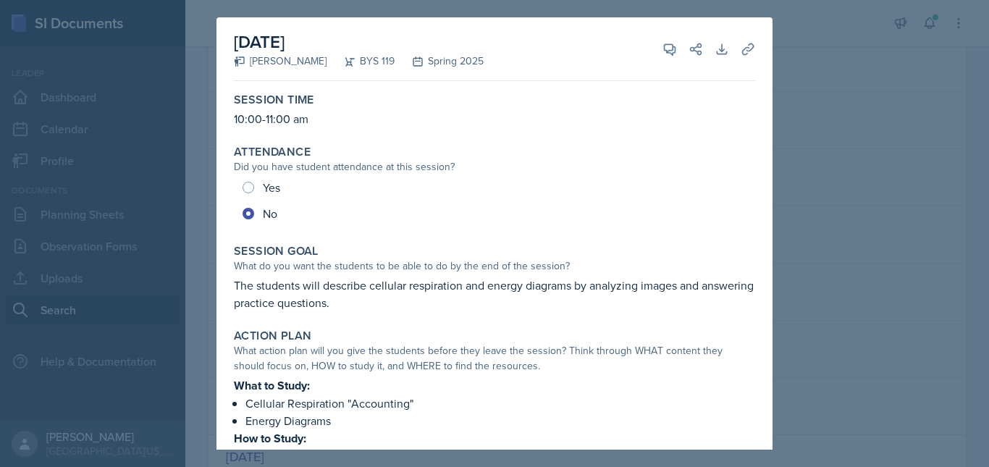
click at [849, 291] on div at bounding box center [494, 233] width 989 height 467
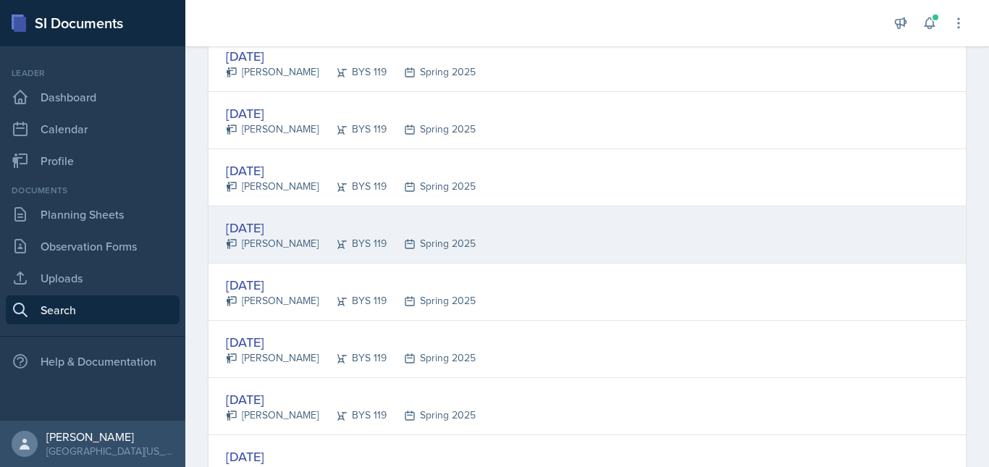
click at [537, 239] on div "[DATE] [PERSON_NAME] BYS 119 Spring 2025" at bounding box center [587, 234] width 757 height 57
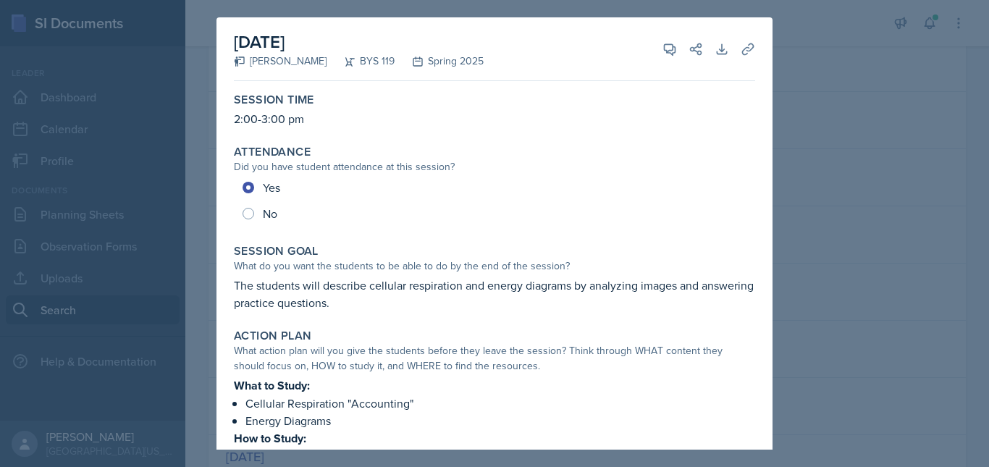
click at [820, 271] on div at bounding box center [494, 233] width 989 height 467
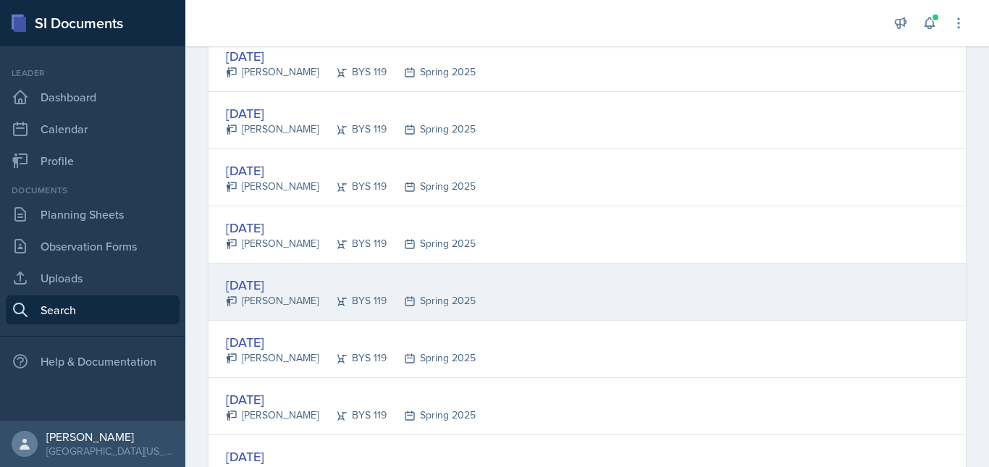
click at [530, 301] on div "[DATE] [PERSON_NAME] BYS 119 Spring 2025" at bounding box center [587, 292] width 757 height 57
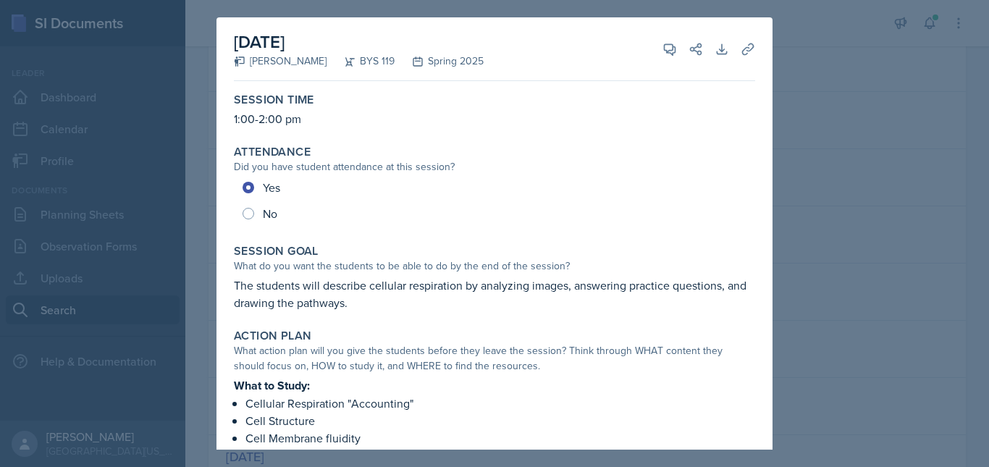
click at [879, 289] on div at bounding box center [494, 233] width 989 height 467
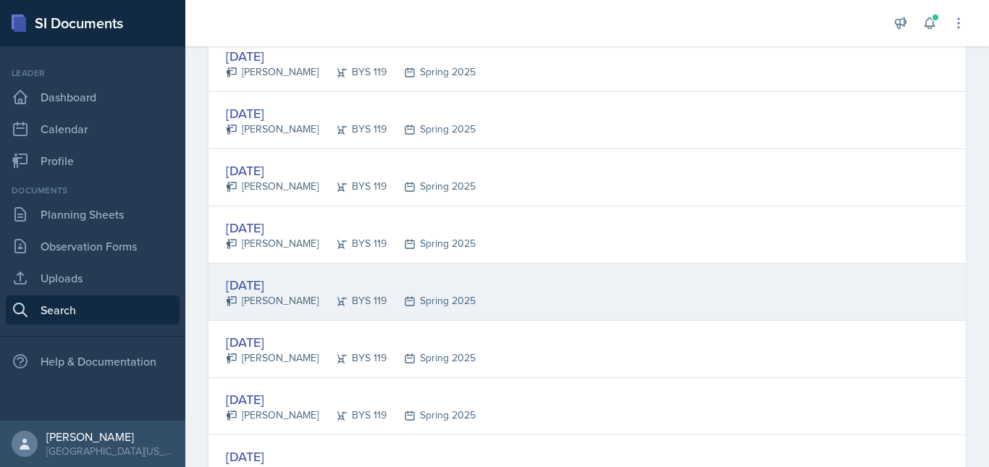
click at [639, 293] on div "[DATE] [PERSON_NAME] BYS 119 Spring 2025" at bounding box center [587, 292] width 757 height 57
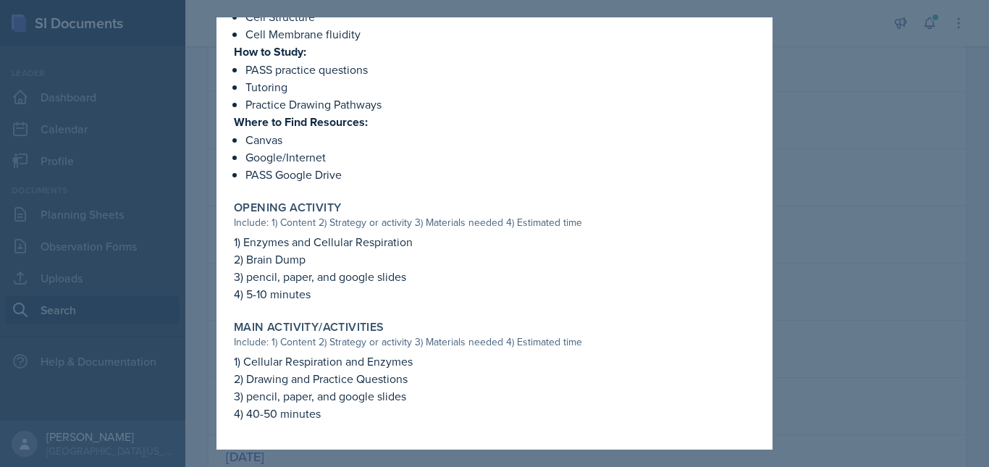
scroll to position [405, 0]
click at [905, 298] on div at bounding box center [494, 233] width 989 height 467
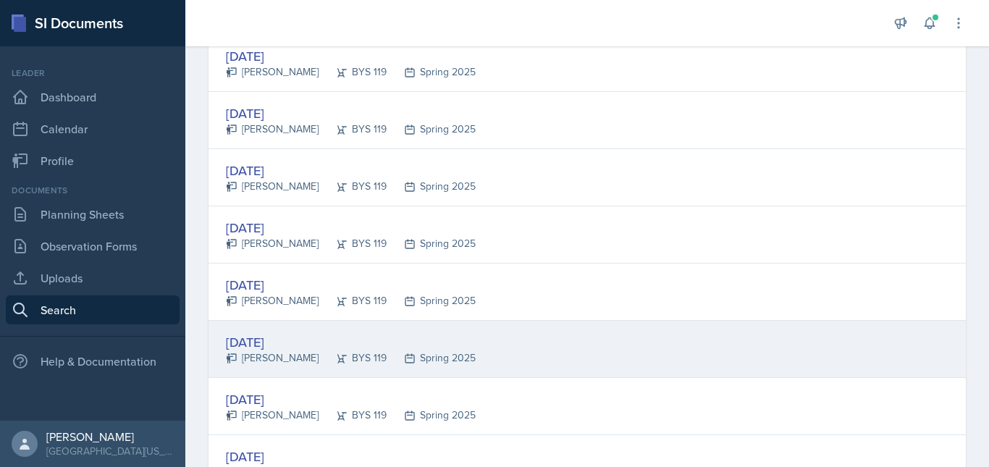
click at [611, 358] on div "[DATE] [PERSON_NAME] BYS 119 Spring 2025" at bounding box center [587, 349] width 757 height 57
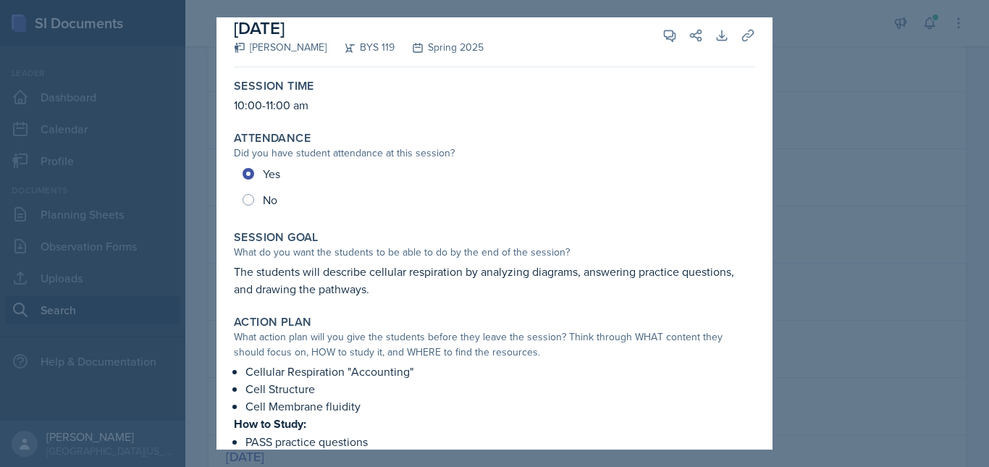
scroll to position [15, 0]
click at [889, 339] on div at bounding box center [494, 233] width 989 height 467
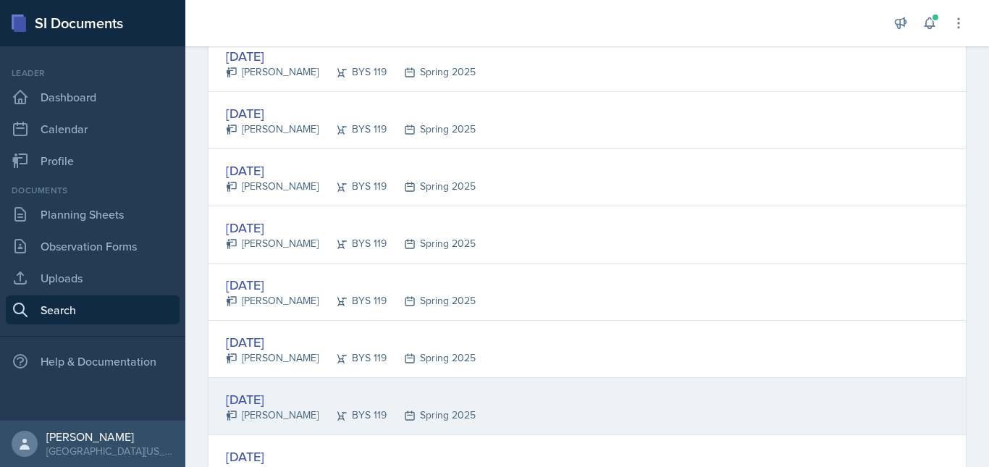
click at [588, 420] on div "[DATE] [PERSON_NAME] BYS 119 Spring 2025" at bounding box center [587, 406] width 757 height 57
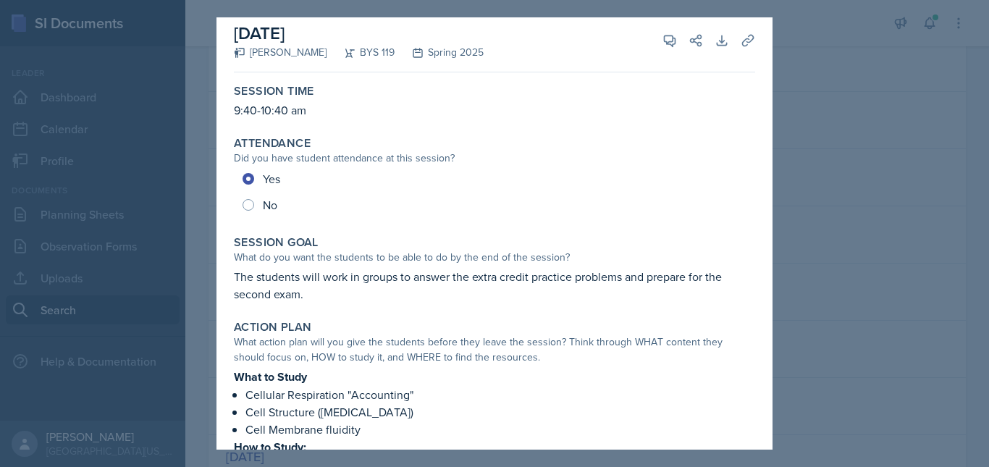
scroll to position [9, 0]
click at [834, 344] on div at bounding box center [494, 233] width 989 height 467
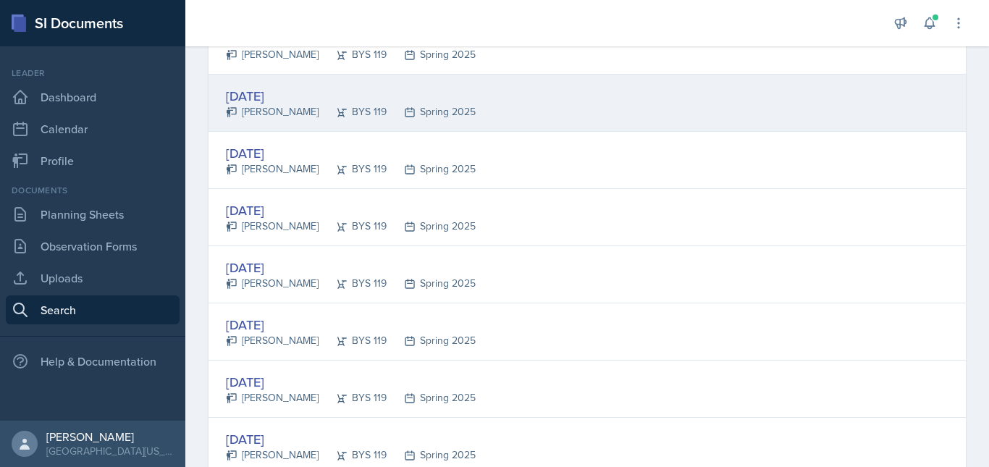
scroll to position [1416, 0]
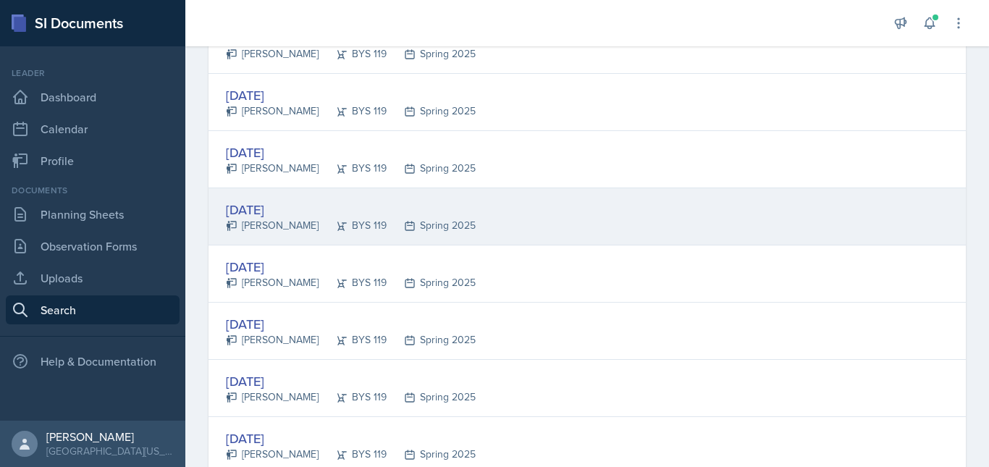
click at [566, 238] on div "[DATE] [PERSON_NAME] BYS 119 Spring 2025" at bounding box center [587, 216] width 757 height 57
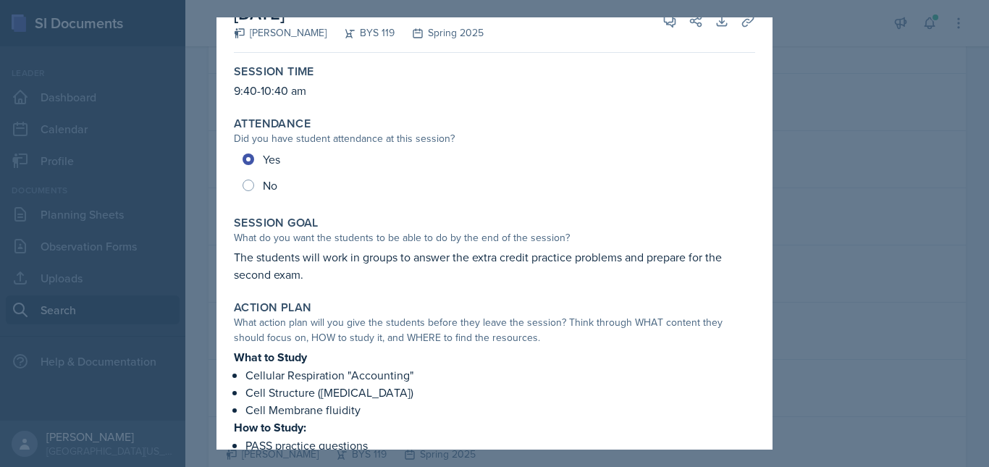
scroll to position [29, 0]
click at [861, 347] on div at bounding box center [494, 233] width 989 height 467
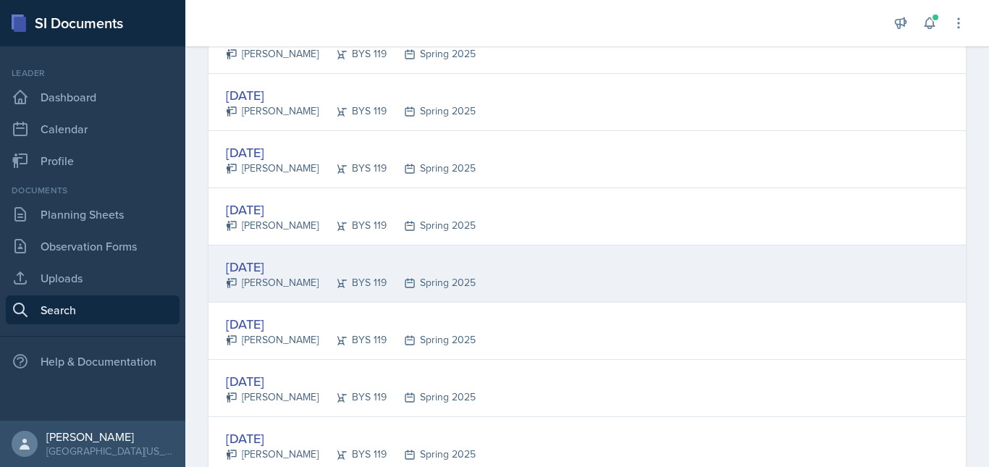
click at [483, 279] on div "[DATE] [PERSON_NAME] BYS 119 Spring 2025" at bounding box center [587, 273] width 757 height 57
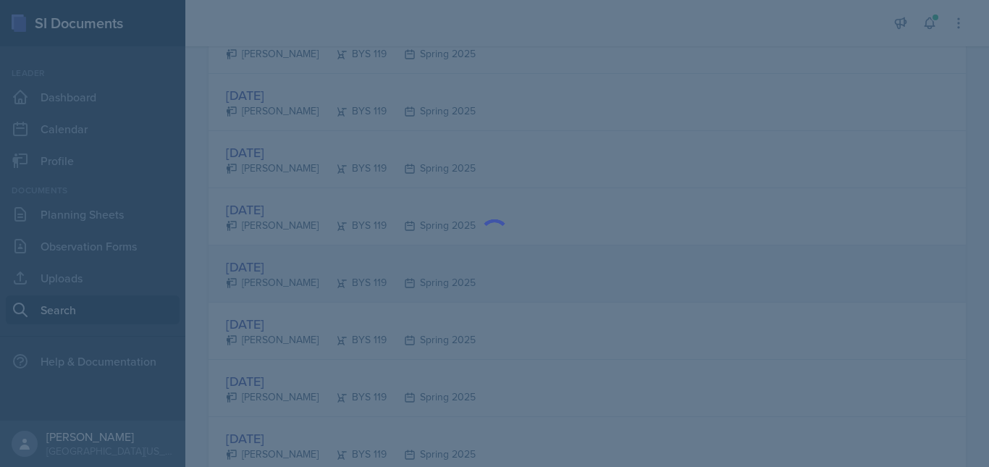
scroll to position [0, 0]
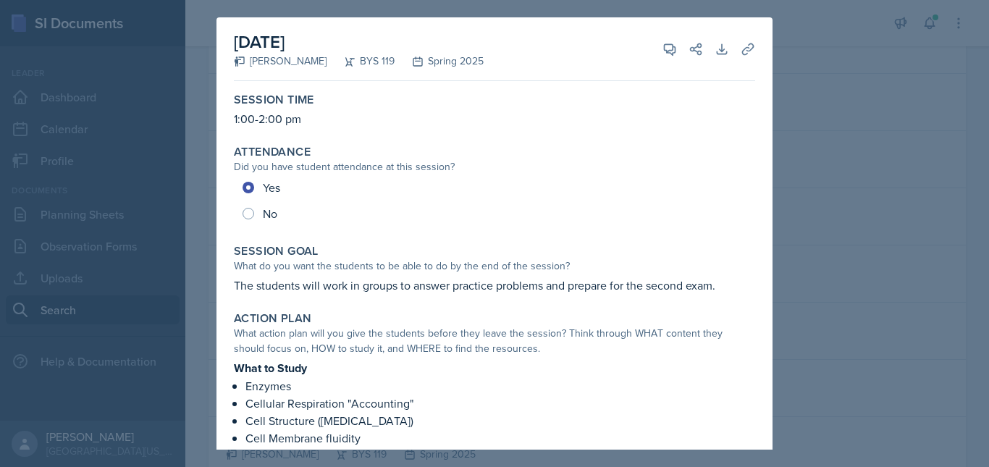
click at [868, 285] on div at bounding box center [494, 233] width 989 height 467
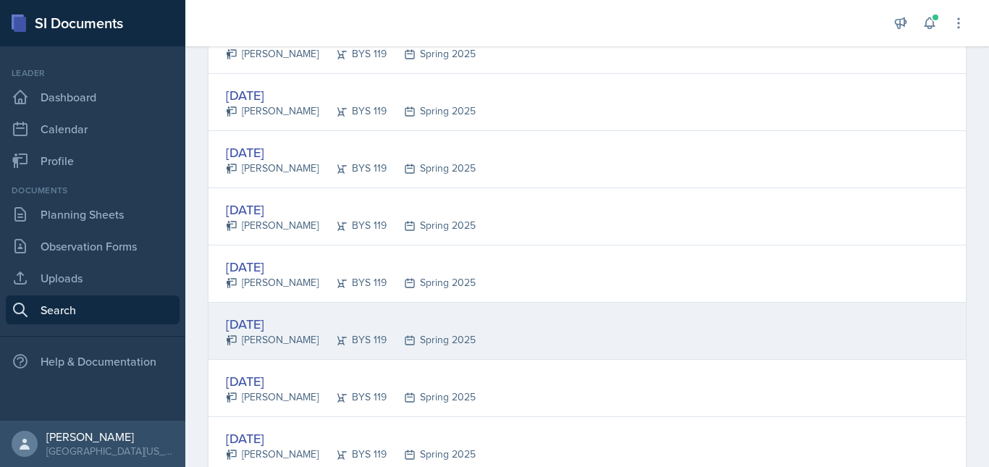
click at [529, 339] on div "[DATE][STREET_ADDRESS][PERSON_NAME] BYS 119 Spring 2025" at bounding box center [587, 331] width 757 height 57
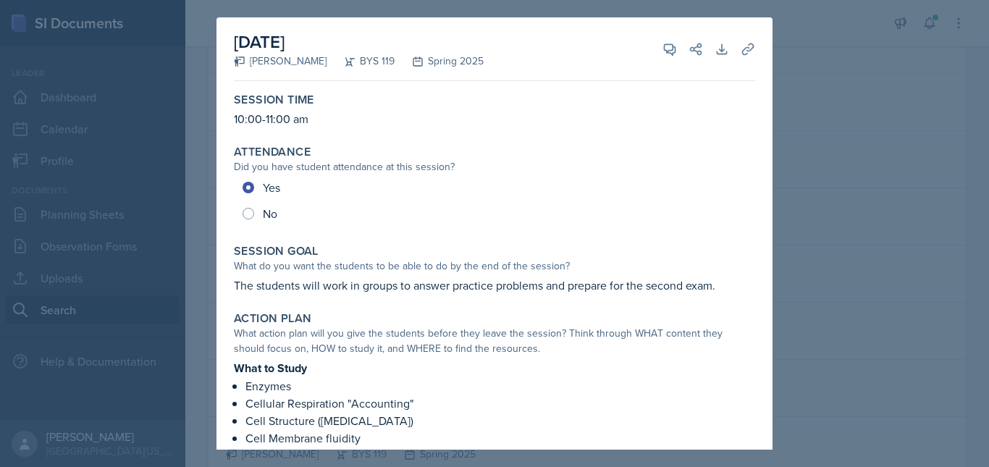
click at [853, 347] on div at bounding box center [494, 233] width 989 height 467
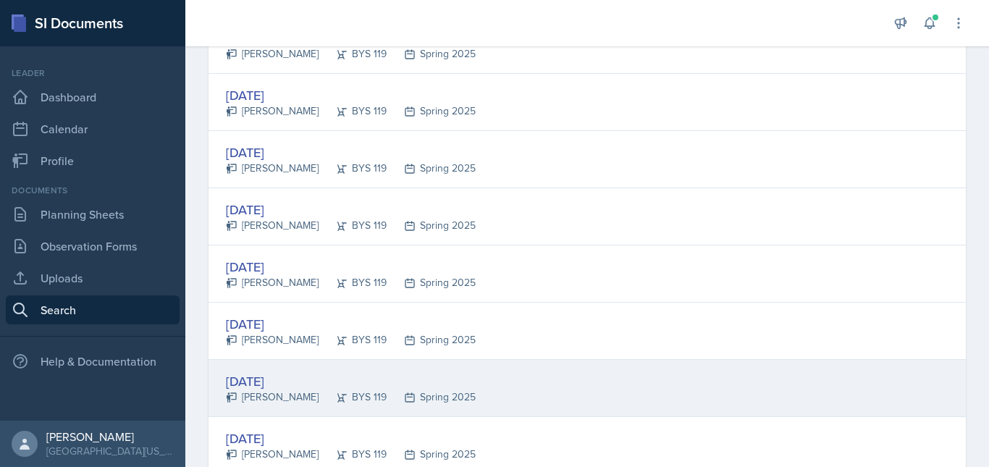
click at [565, 405] on div "[DATE] [PERSON_NAME] BYS 119 Spring 2025" at bounding box center [587, 388] width 757 height 57
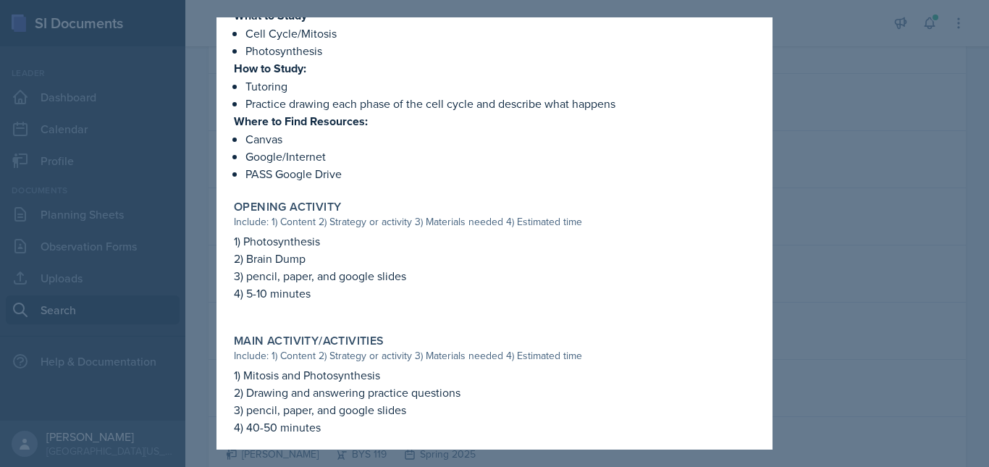
scroll to position [353, 0]
click at [855, 314] on div at bounding box center [494, 233] width 989 height 467
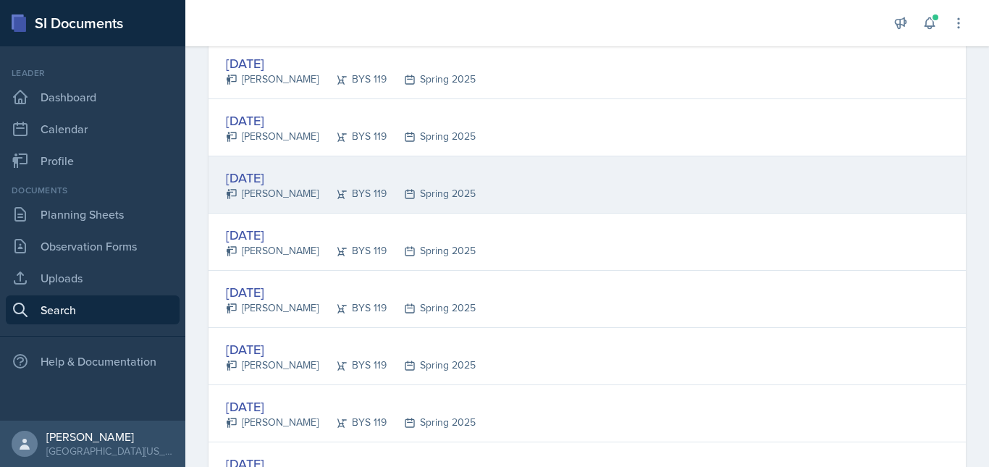
scroll to position [1626, 0]
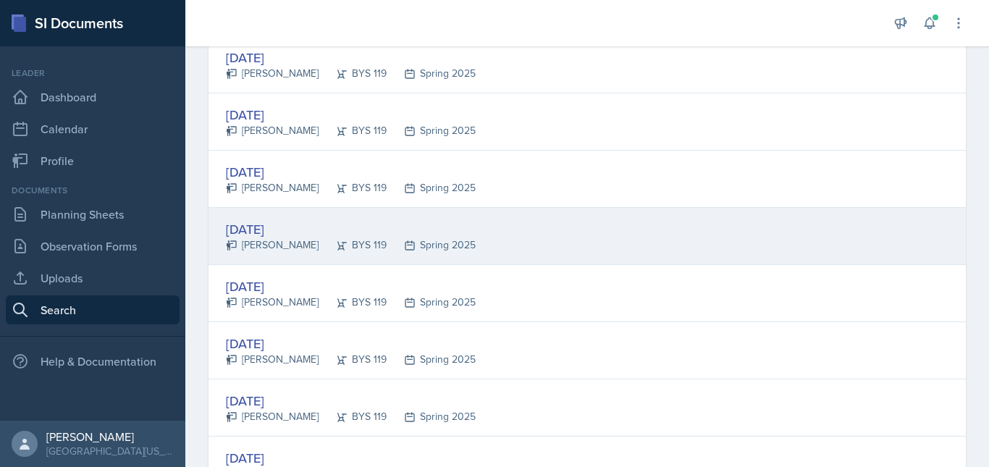
click at [555, 243] on div "[DATE] [PERSON_NAME] BYS 119 Spring 2025" at bounding box center [587, 236] width 757 height 57
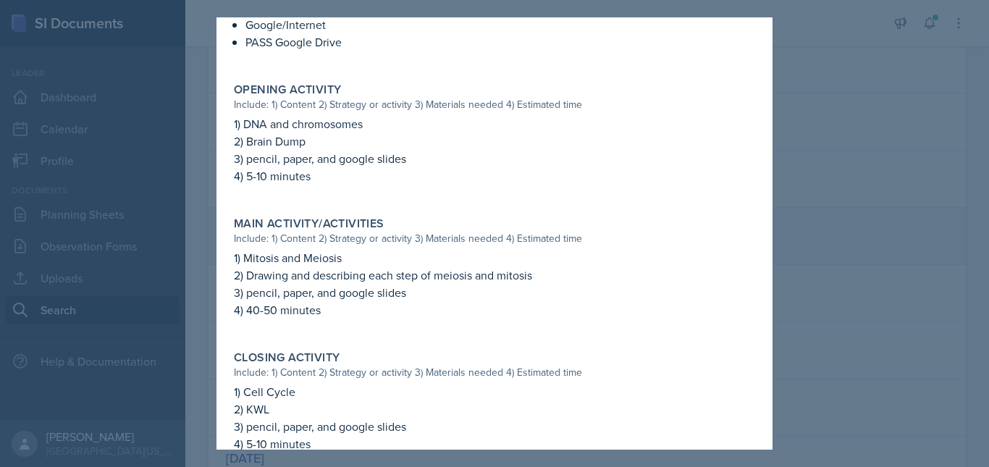
scroll to position [520, 0]
click at [943, 266] on div at bounding box center [494, 233] width 989 height 467
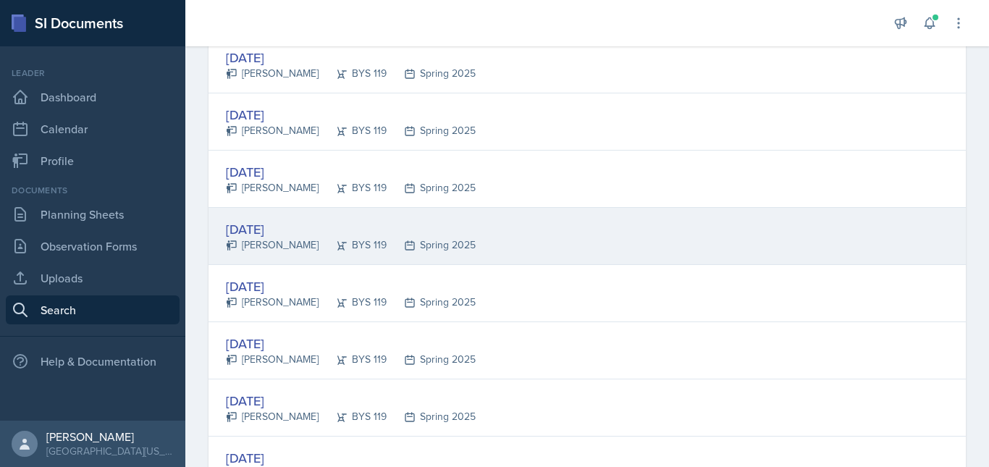
click at [553, 248] on div "[DATE] [PERSON_NAME] BYS 119 Spring 2025" at bounding box center [587, 236] width 757 height 57
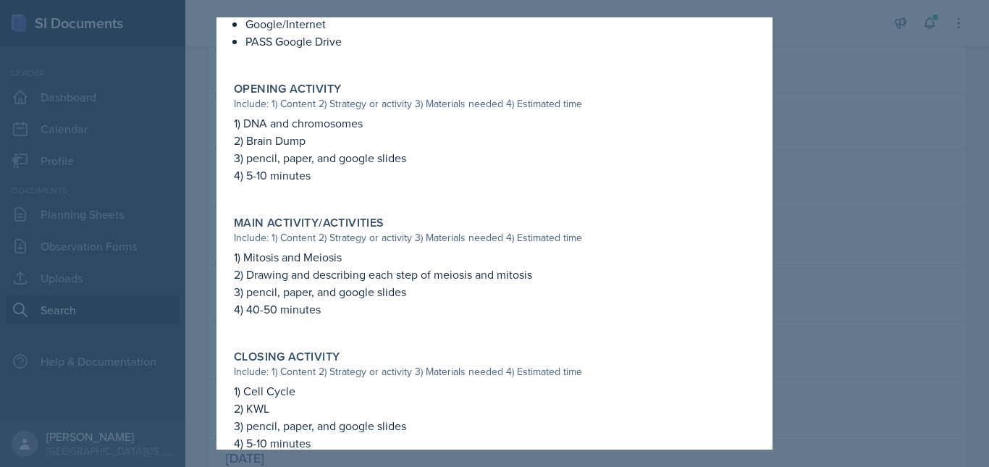
click at [917, 316] on div at bounding box center [494, 233] width 989 height 467
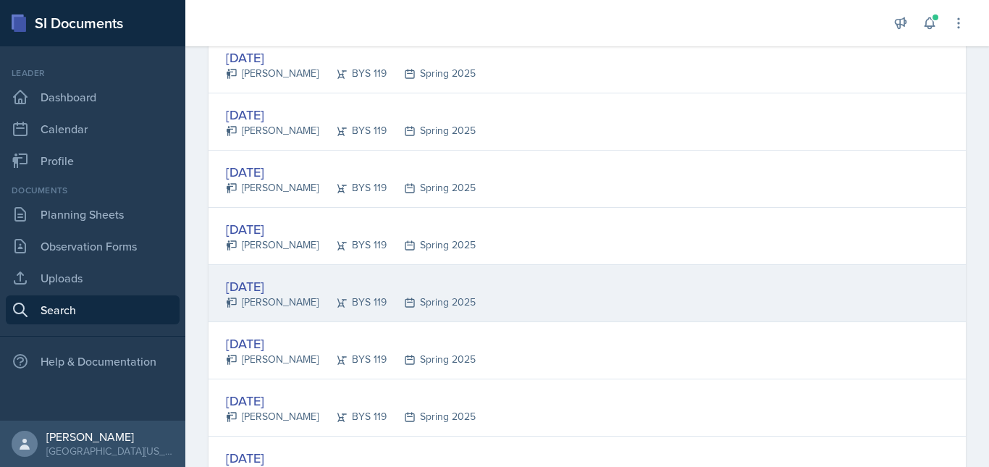
click at [616, 287] on div "[DATE] [PERSON_NAME] BYS 119 Spring 2025" at bounding box center [587, 293] width 757 height 57
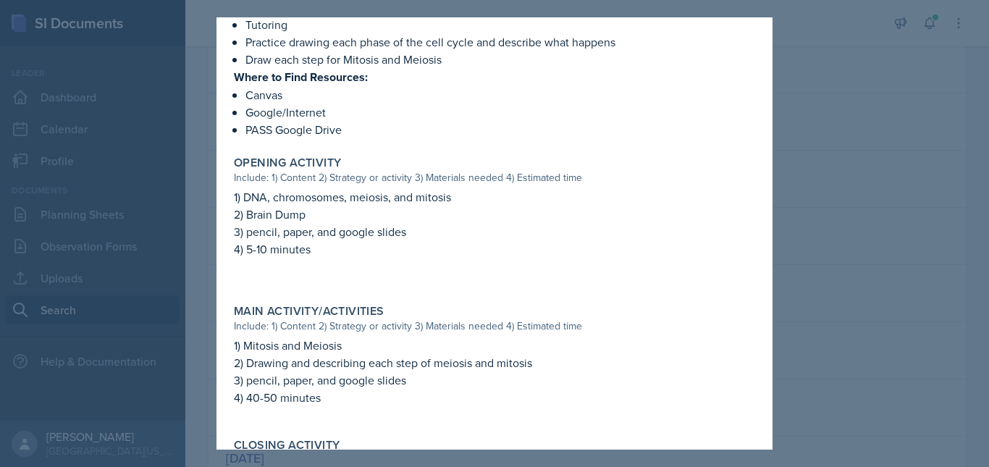
scroll to position [434, 0]
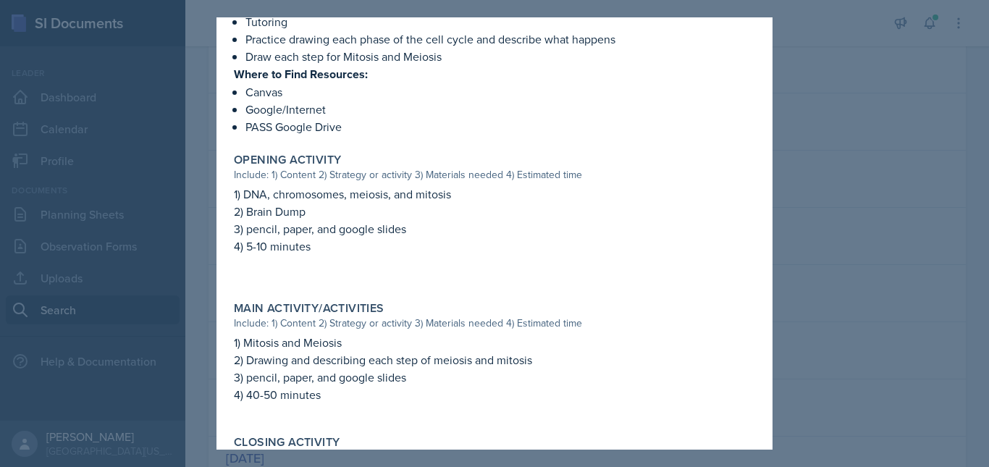
click at [865, 358] on div at bounding box center [494, 233] width 989 height 467
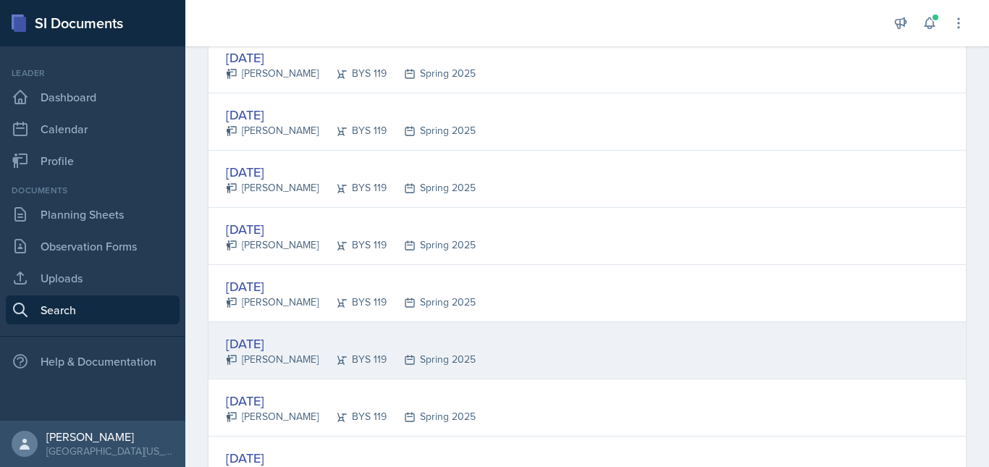
click at [487, 360] on div "[DATE] [PERSON_NAME] BYS 119 Spring 2025" at bounding box center [587, 350] width 757 height 57
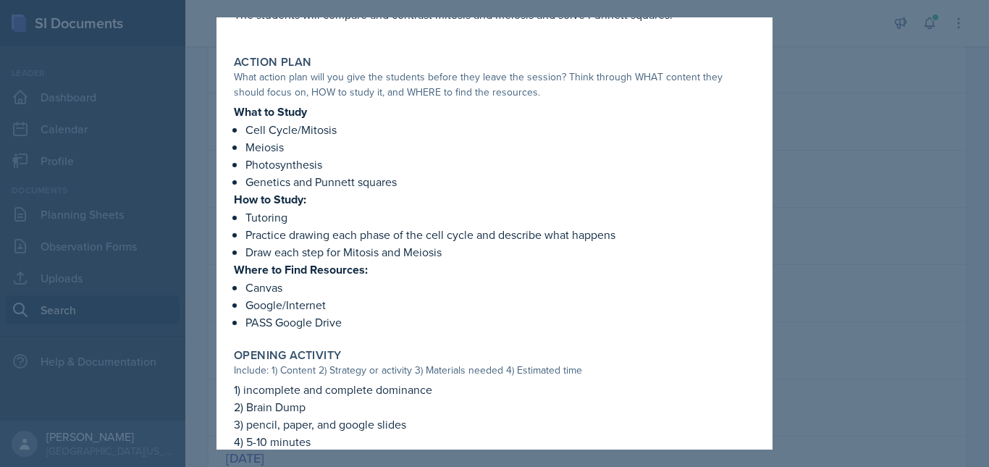
scroll to position [272, 0]
click at [899, 332] on div at bounding box center [494, 233] width 989 height 467
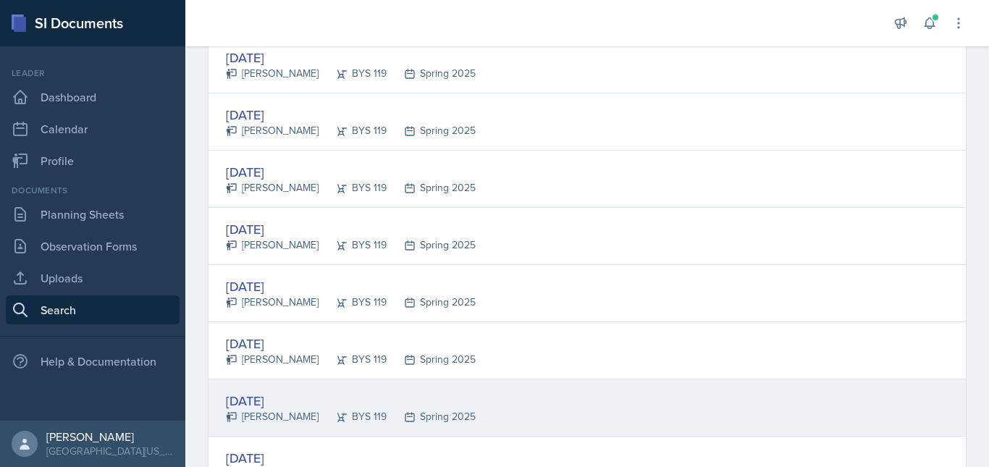
click at [553, 408] on div "[DATE] [PERSON_NAME] BYS 119 Spring 2025" at bounding box center [587, 407] width 757 height 57
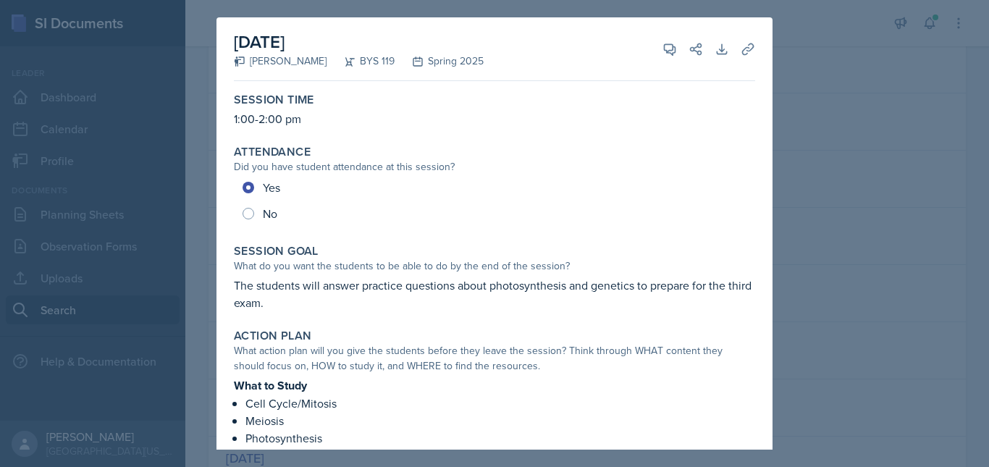
click at [882, 327] on div at bounding box center [494, 233] width 989 height 467
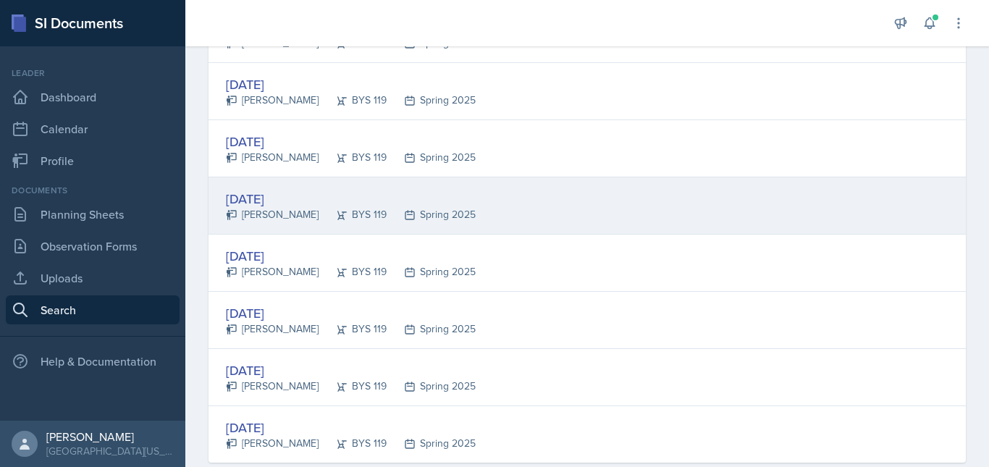
scroll to position [1773, 0]
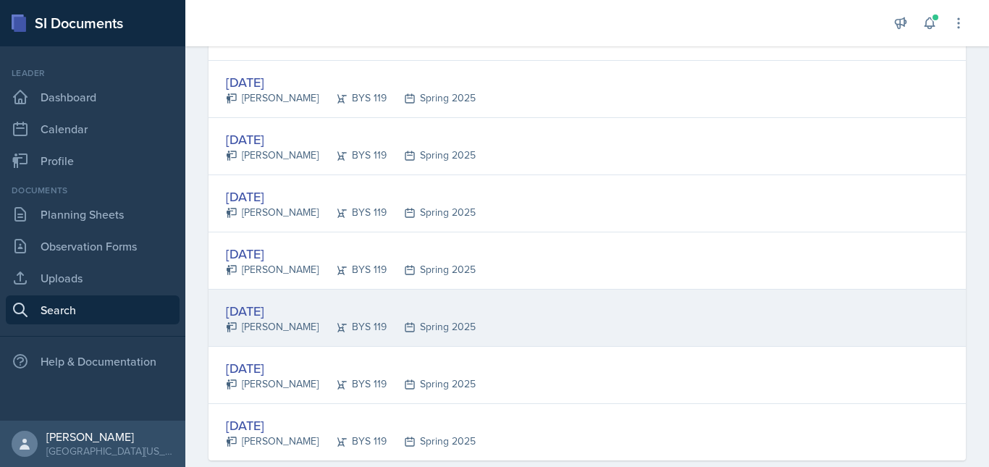
click at [563, 322] on div "[DATE] [PERSON_NAME] BYS 119 Spring 2025" at bounding box center [587, 318] width 757 height 57
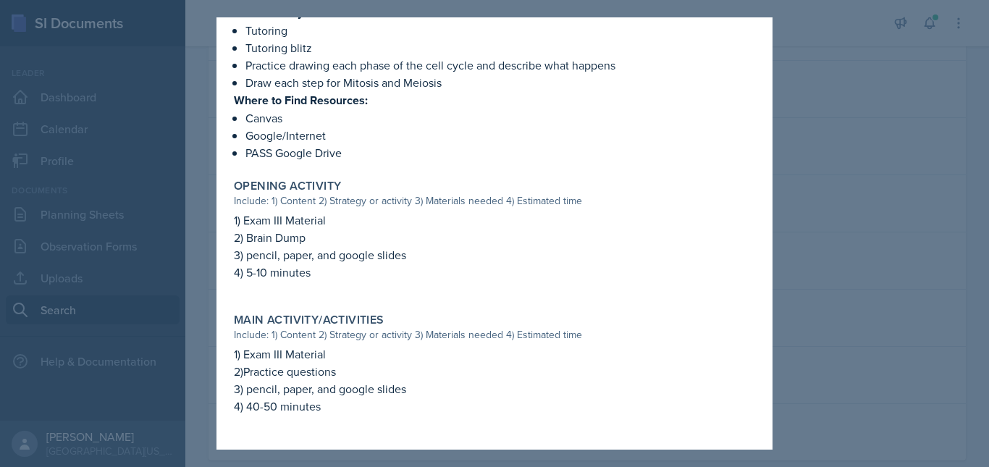
scroll to position [476, 0]
click at [911, 385] on div at bounding box center [494, 233] width 989 height 467
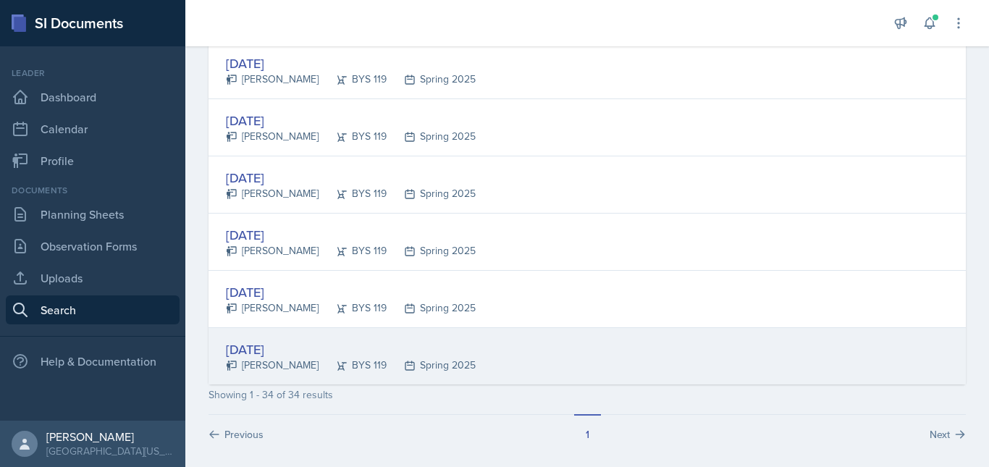
scroll to position [1858, 0]
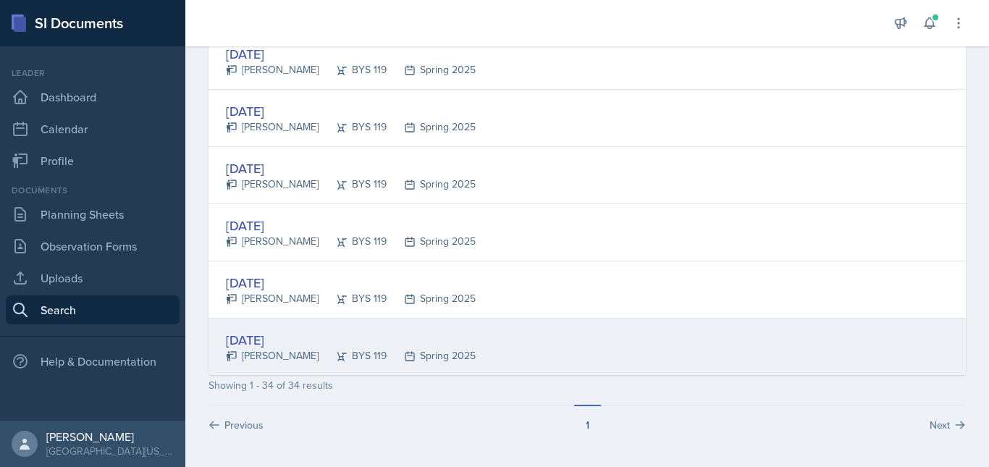
click at [619, 335] on div "[DATE] [PERSON_NAME] BYS 119 Spring 2025" at bounding box center [587, 347] width 757 height 56
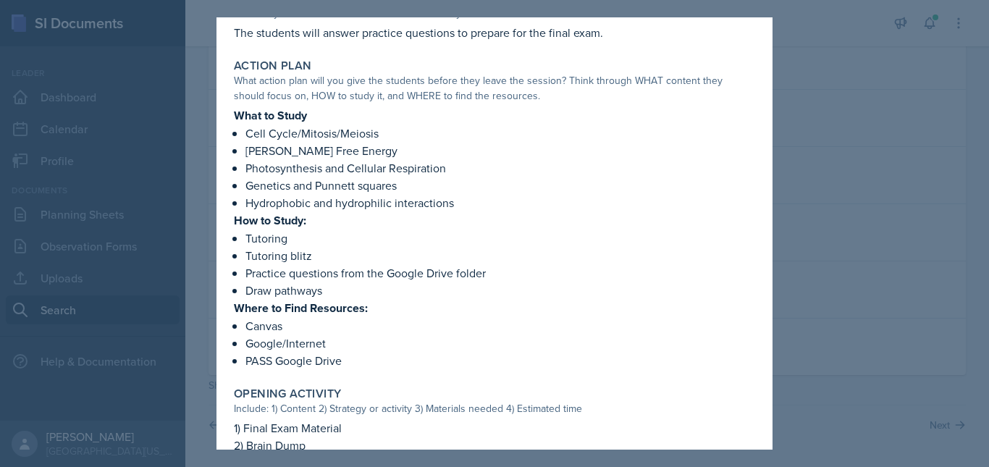
scroll to position [253, 0]
click at [894, 314] on div at bounding box center [494, 233] width 989 height 467
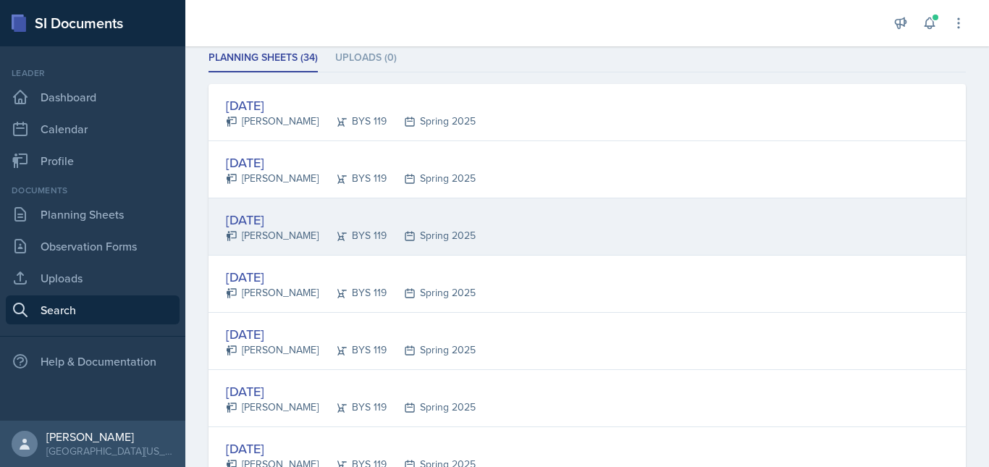
scroll to position [206, 0]
click at [538, 222] on div "[DATE] [PERSON_NAME] BYS 119 Spring 2025" at bounding box center [587, 226] width 757 height 57
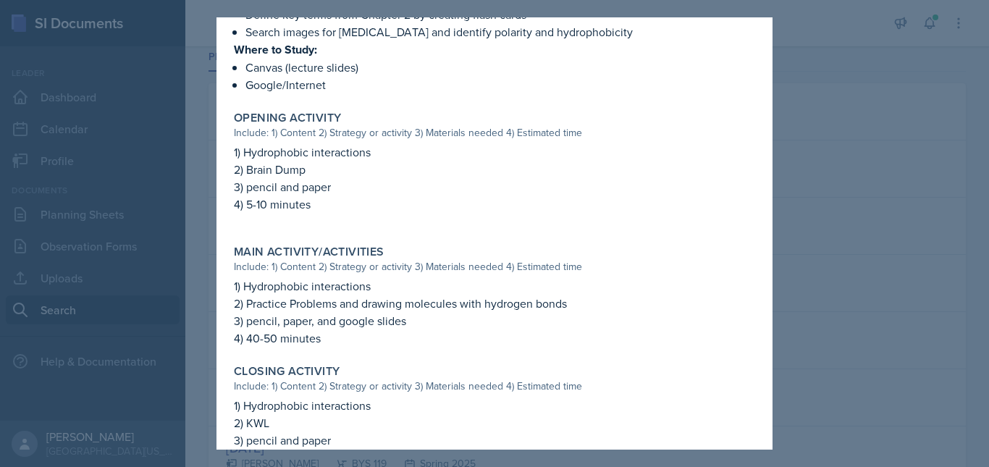
scroll to position [408, 0]
click at [869, 311] on div at bounding box center [494, 233] width 989 height 467
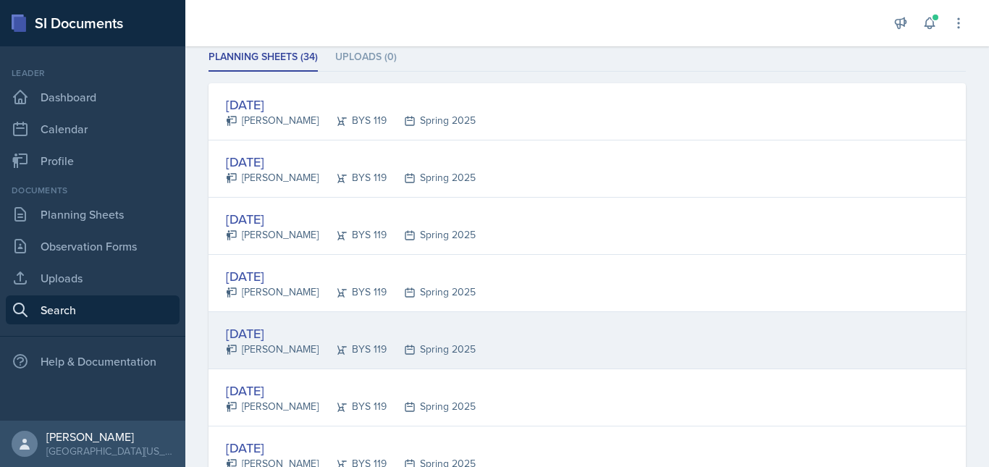
click at [576, 358] on div "[DATE] [PERSON_NAME] BYS 119 Spring 2025" at bounding box center [587, 340] width 757 height 57
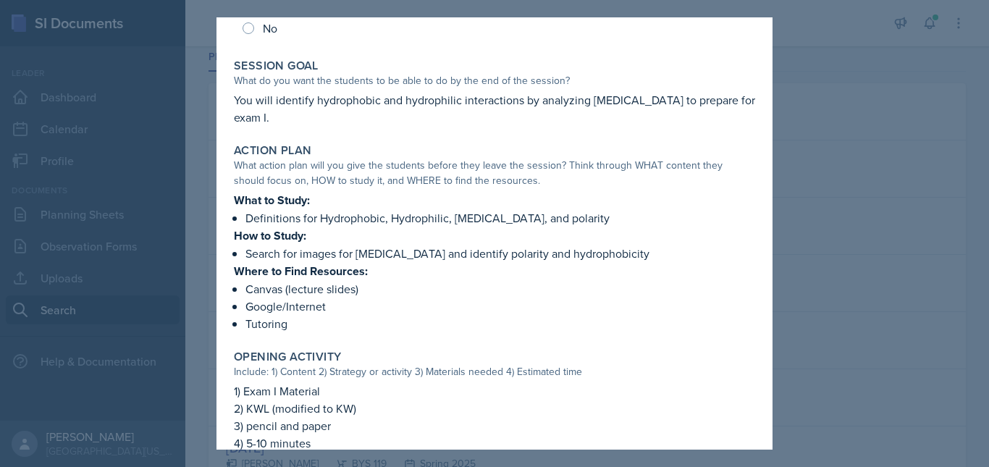
scroll to position [193, 0]
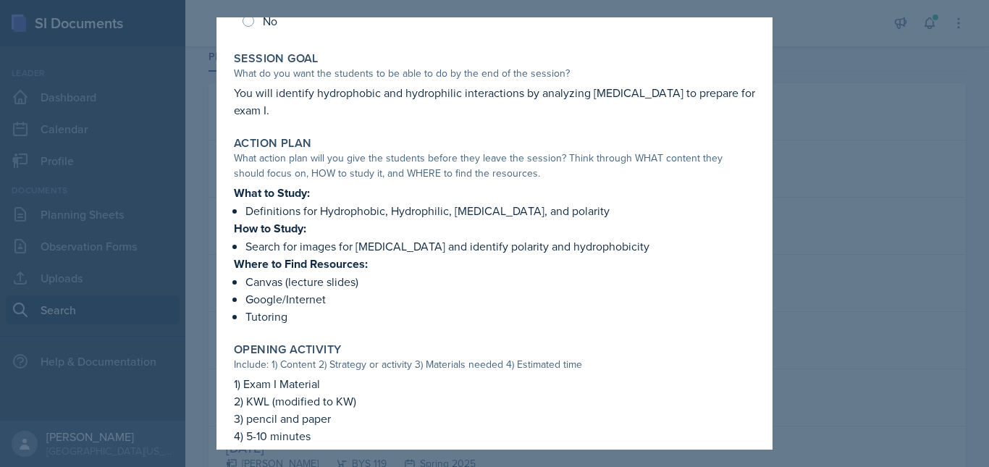
click at [853, 349] on div at bounding box center [494, 233] width 989 height 467
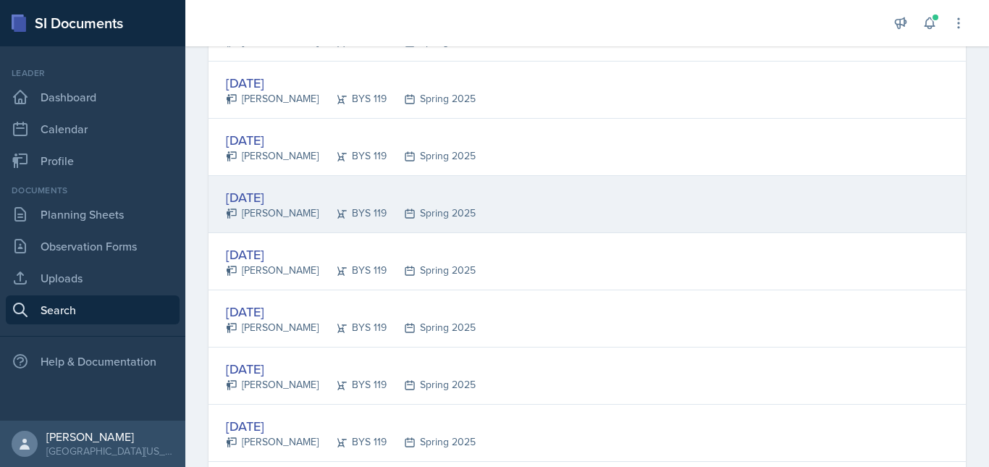
scroll to position [400, 0]
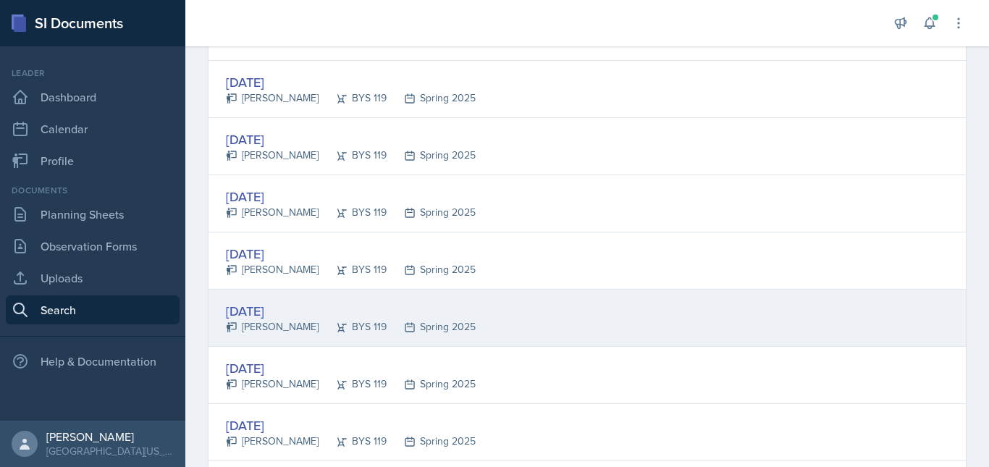
click at [484, 306] on div "[DATE] [PERSON_NAME] BYS 119 Spring 2025" at bounding box center [587, 318] width 757 height 57
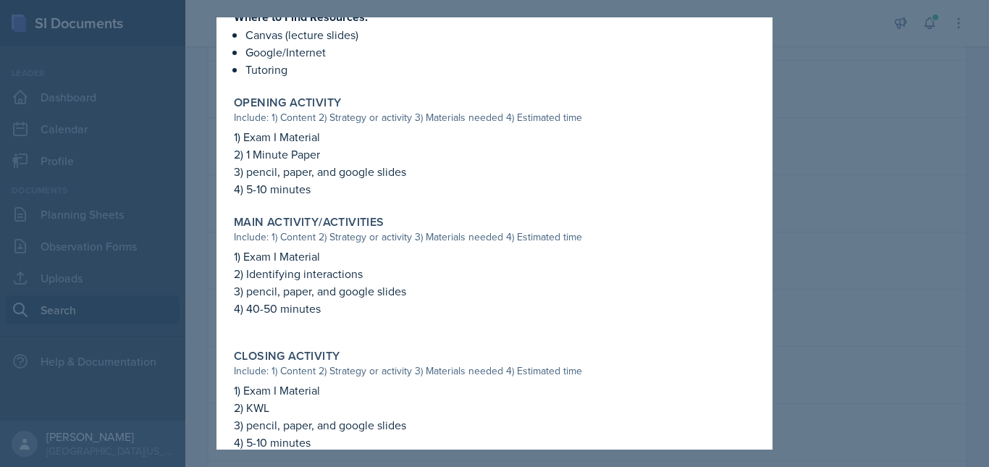
scroll to position [475, 0]
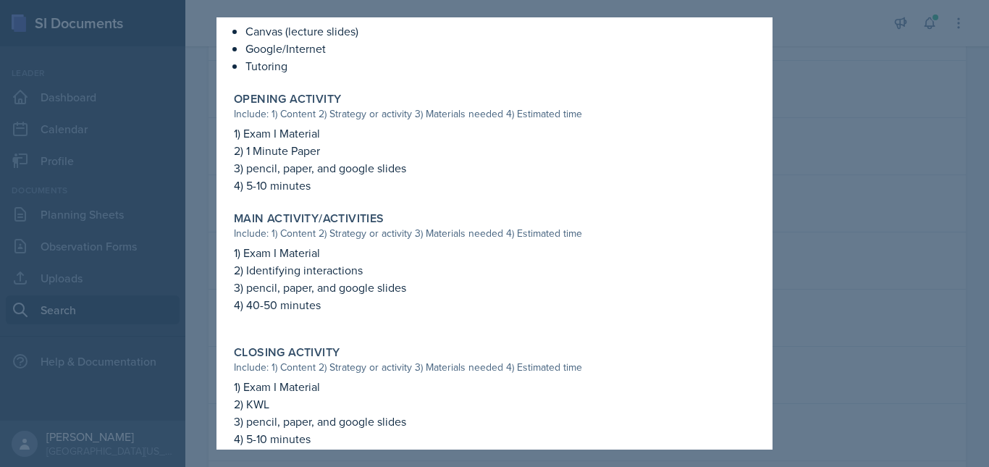
click at [864, 316] on div at bounding box center [494, 233] width 989 height 467
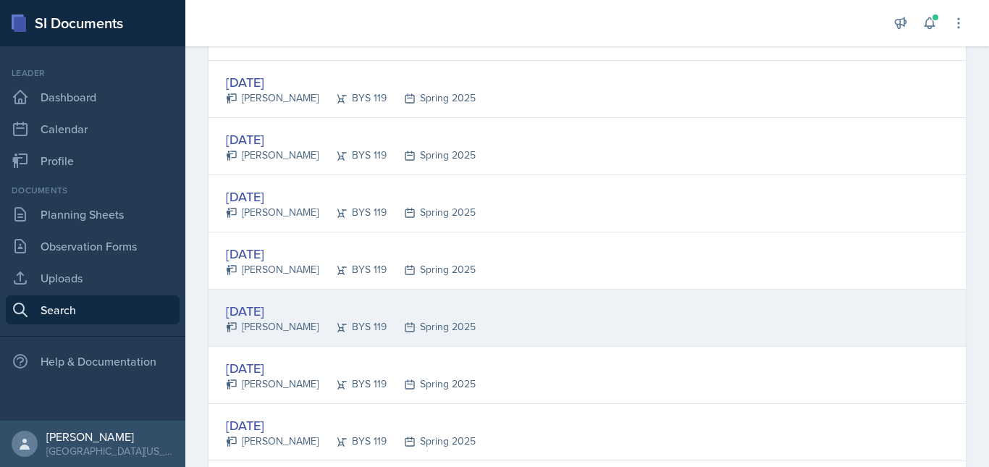
click at [571, 330] on div "[DATE] [PERSON_NAME] BYS 119 Spring 2025" at bounding box center [587, 318] width 757 height 57
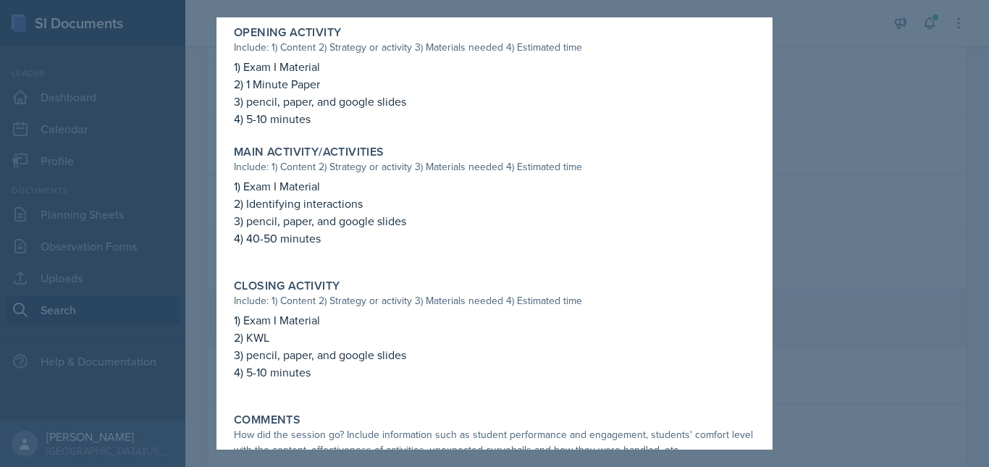
scroll to position [542, 0]
click at [797, 324] on div at bounding box center [494, 233] width 989 height 467
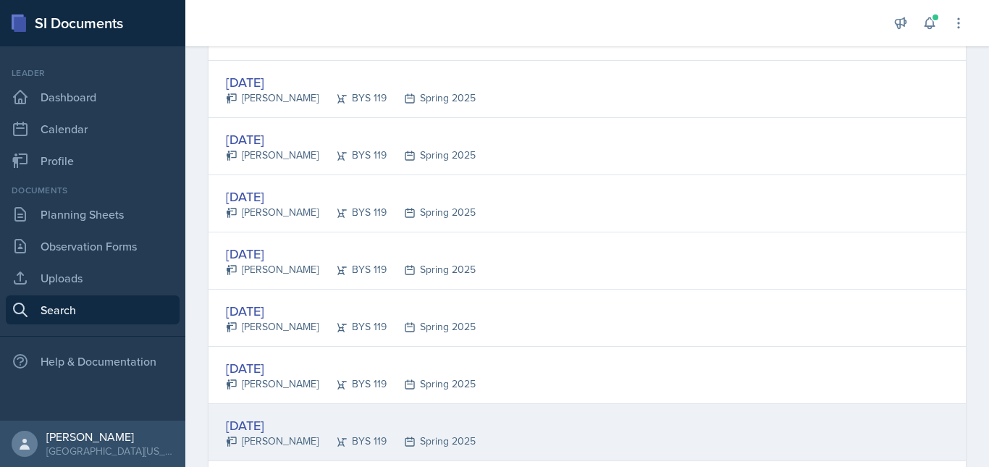
click at [587, 434] on div "[DATE] [PERSON_NAME] BYS 119 Spring 2025" at bounding box center [587, 432] width 757 height 57
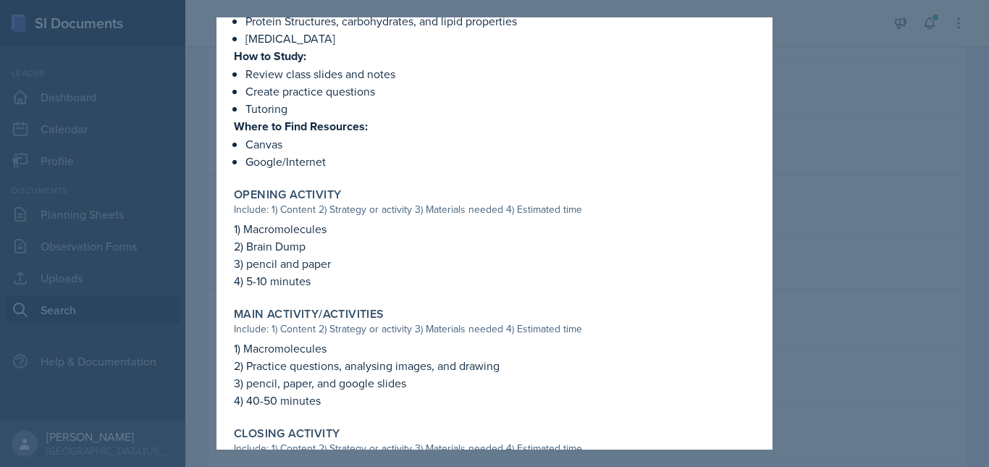
scroll to position [366, 0]
click at [848, 341] on div at bounding box center [494, 233] width 989 height 467
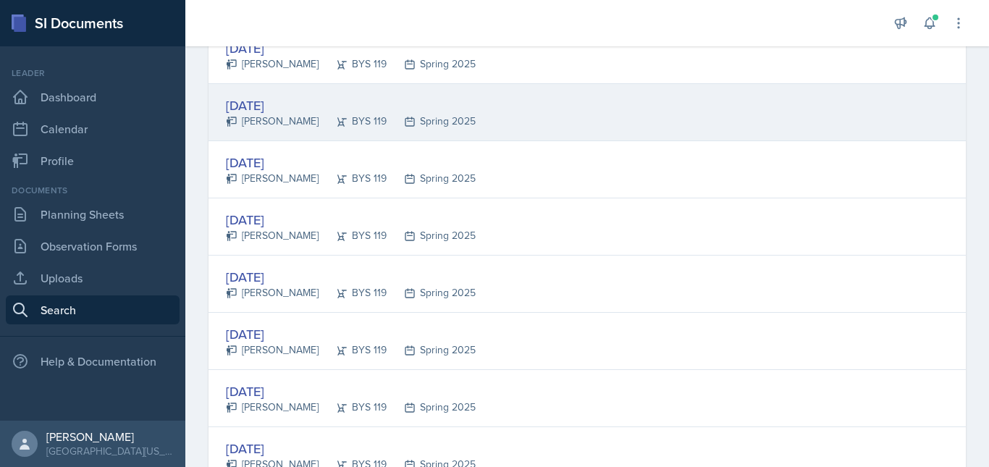
scroll to position [608, 0]
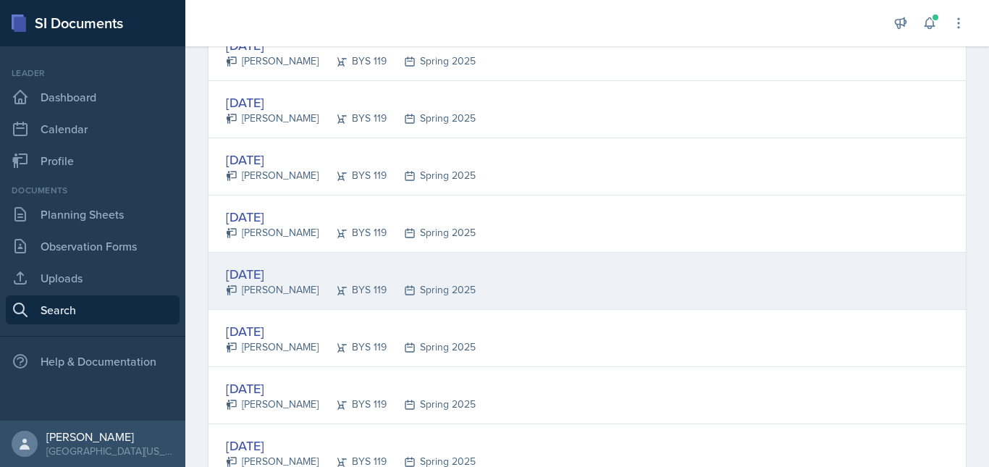
click at [578, 278] on div "[DATE] [PERSON_NAME] BYS 119 Spring 2025" at bounding box center [587, 281] width 757 height 57
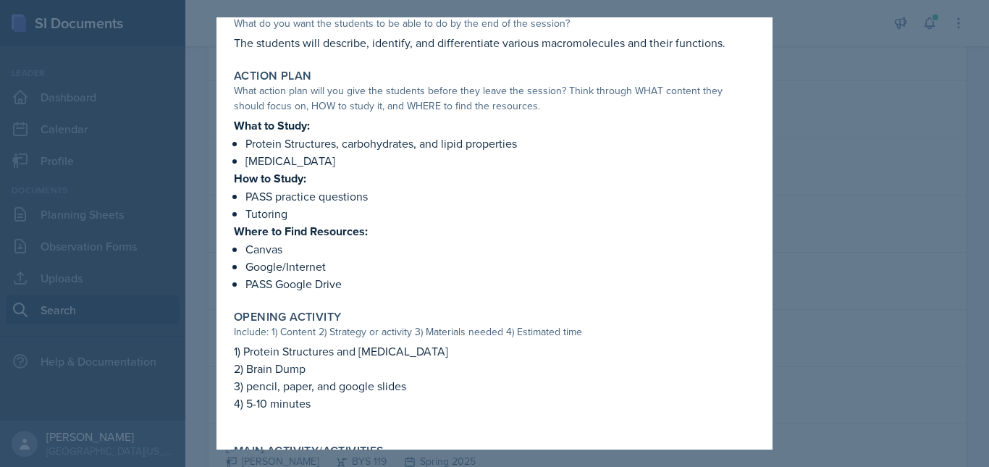
scroll to position [245, 0]
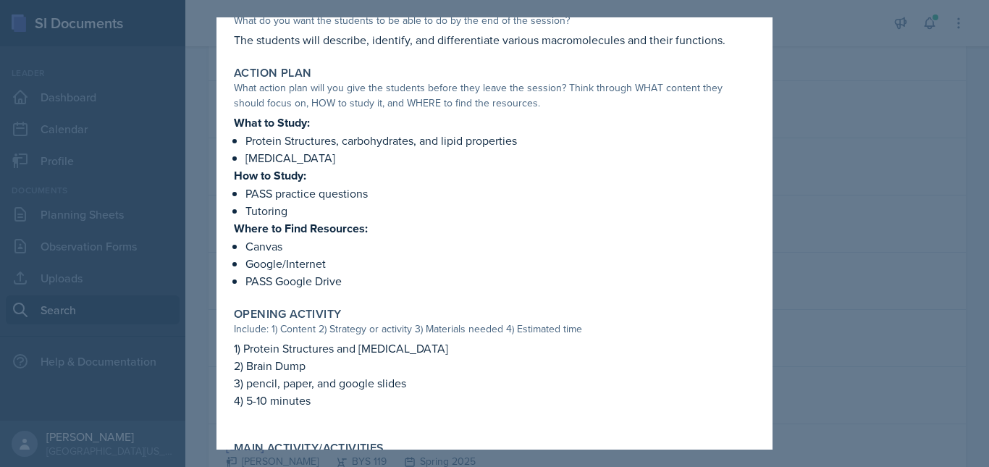
click at [889, 291] on div at bounding box center [494, 233] width 989 height 467
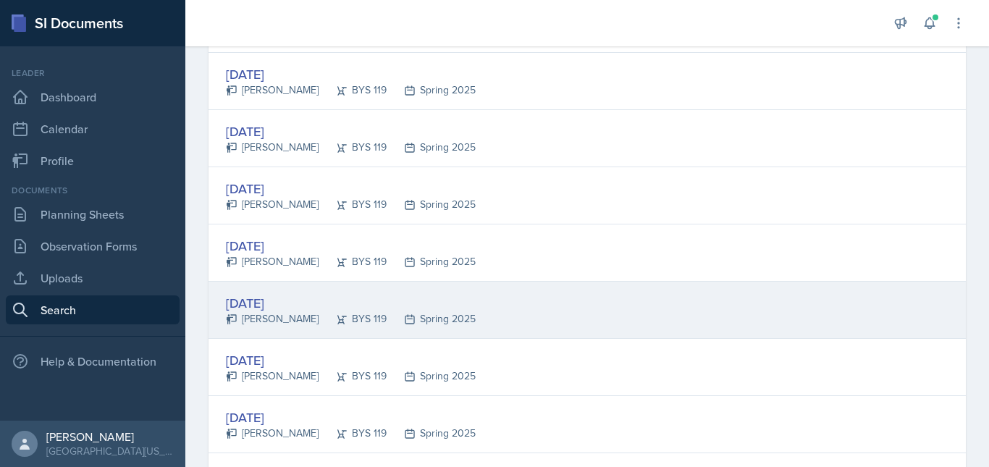
scroll to position [866, 0]
click at [469, 315] on div "[DATE] [PERSON_NAME] BYS 119 Spring 2025" at bounding box center [587, 309] width 757 height 57
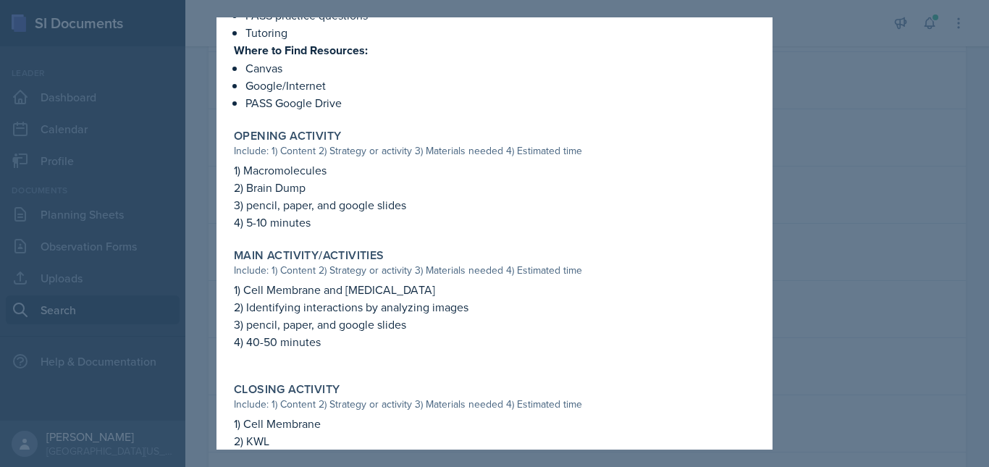
scroll to position [463, 0]
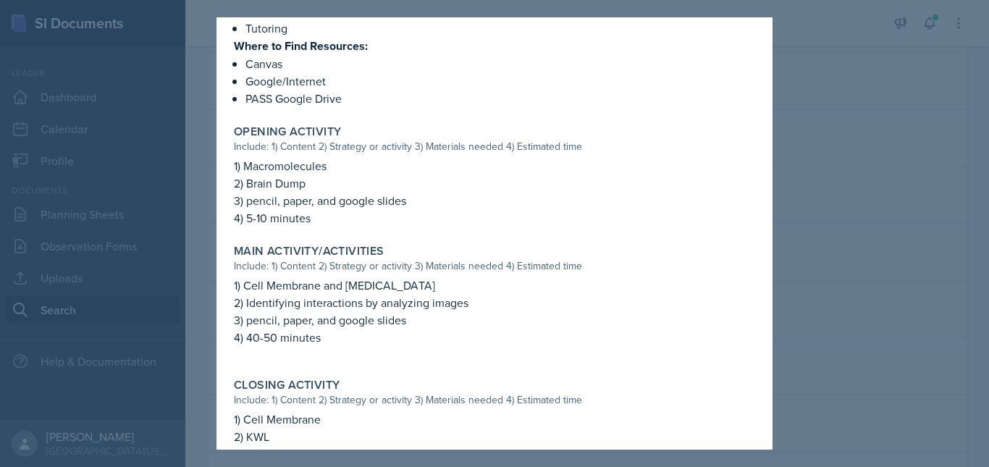
click at [904, 370] on div at bounding box center [494, 233] width 989 height 467
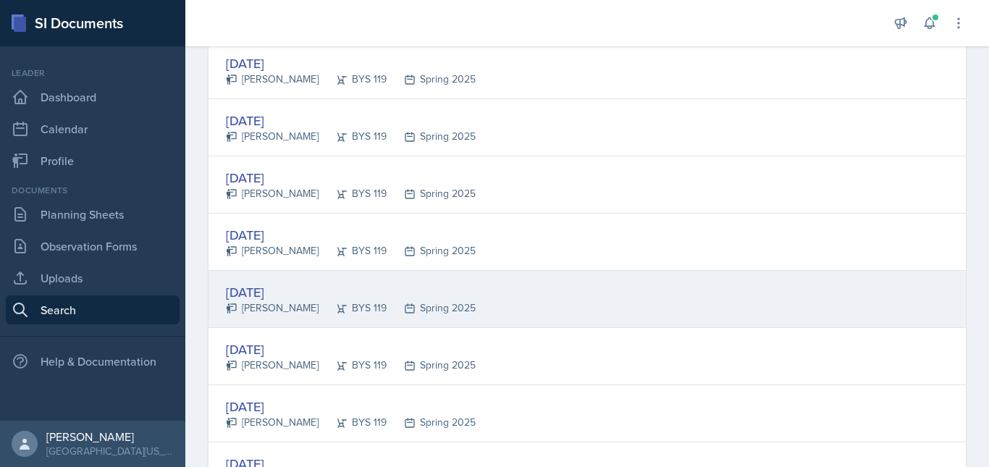
scroll to position [937, 0]
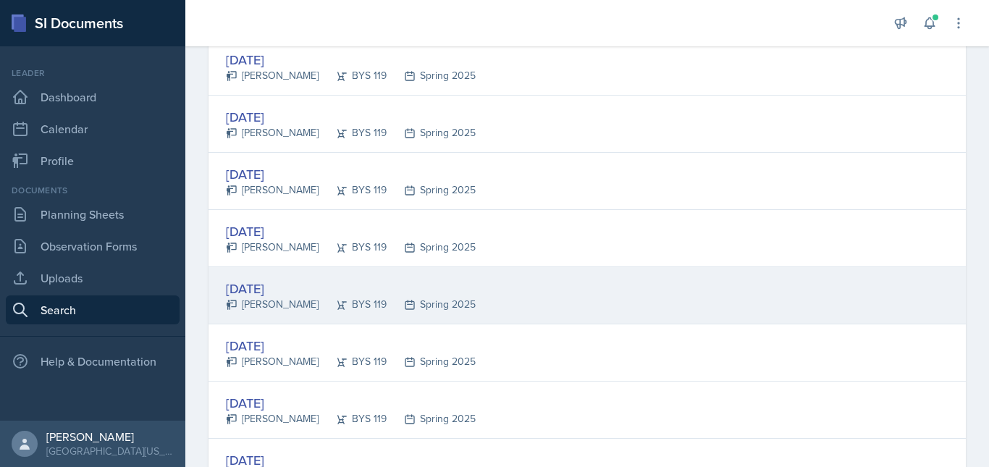
click at [574, 294] on div "[DATE] [PERSON_NAME] BYS 119 Spring 2025" at bounding box center [587, 295] width 757 height 57
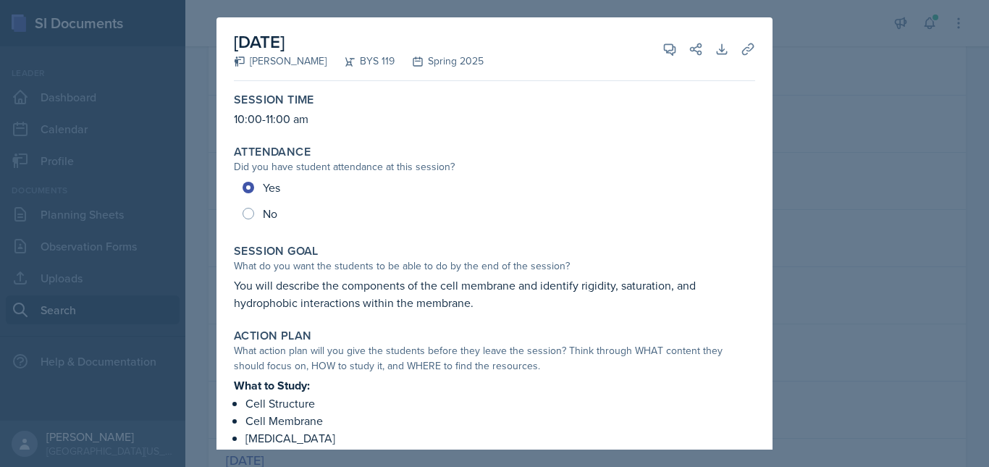
click at [895, 345] on div at bounding box center [494, 233] width 989 height 467
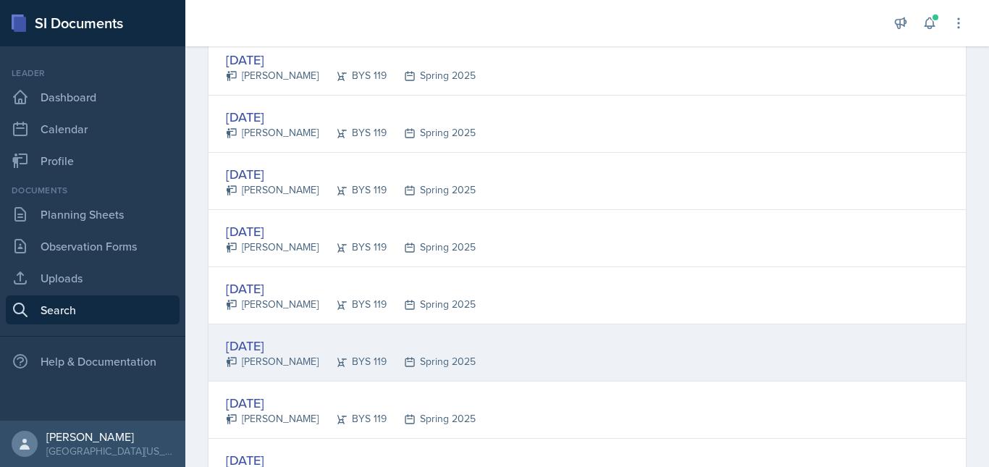
click at [525, 358] on div "[DATE] [PERSON_NAME] BYS 119 Spring 2025" at bounding box center [587, 352] width 757 height 57
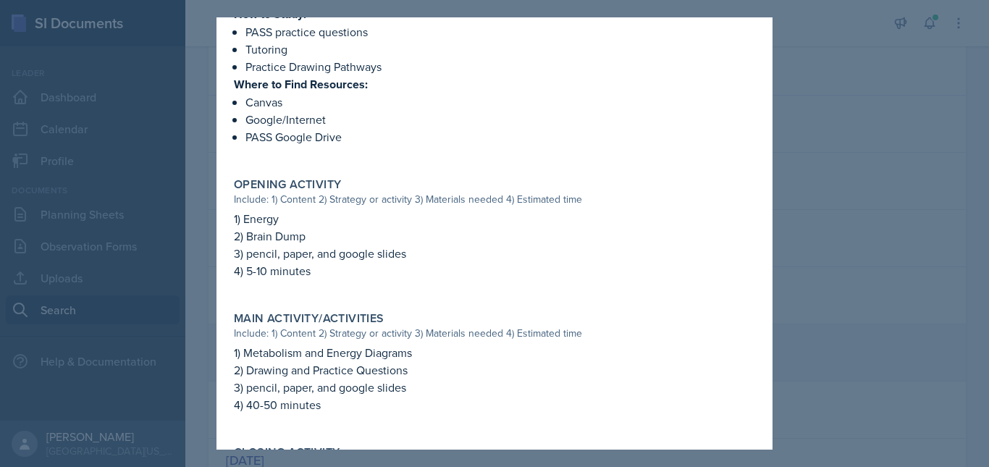
scroll to position [462, 0]
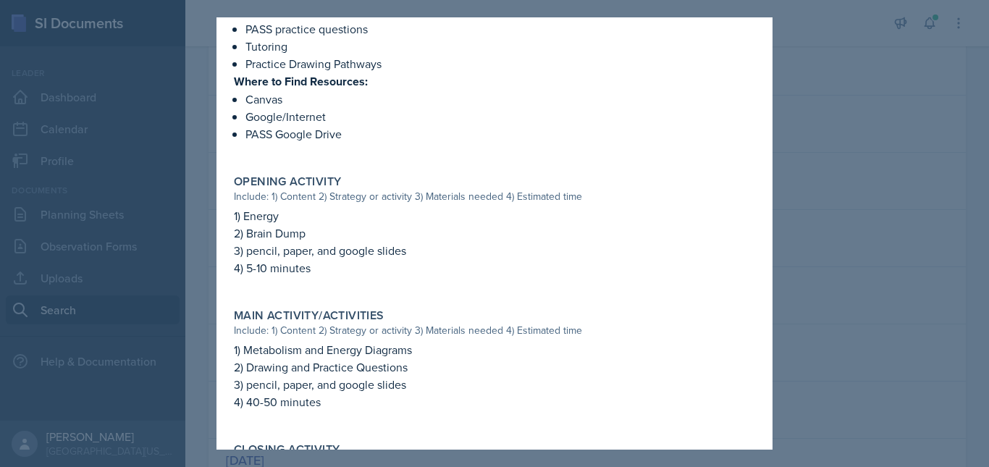
click at [820, 371] on div at bounding box center [494, 233] width 989 height 467
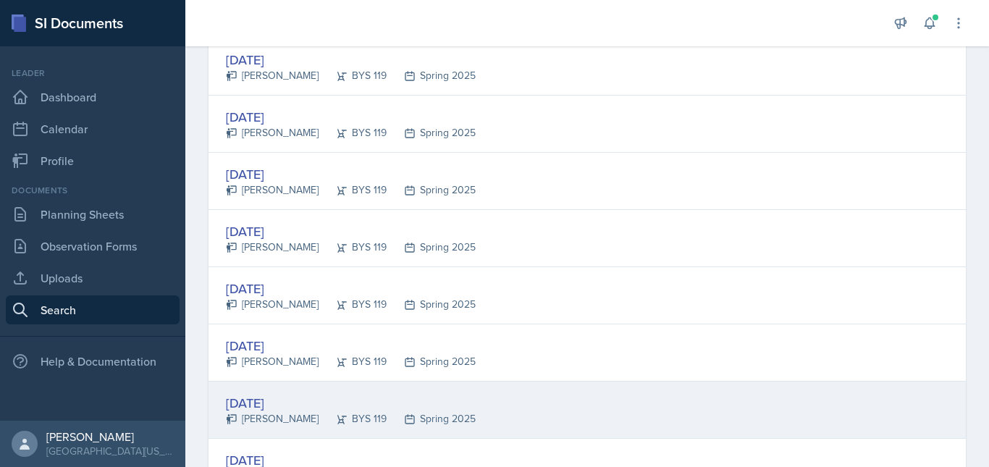
click at [592, 404] on div "[DATE] [PERSON_NAME] BYS 119 Spring 2025" at bounding box center [587, 410] width 757 height 57
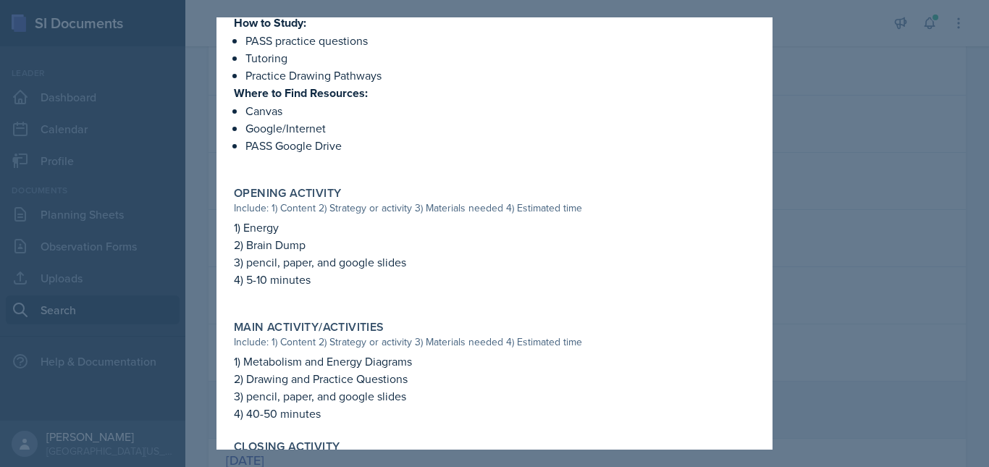
scroll to position [417, 0]
click at [905, 342] on div at bounding box center [494, 233] width 989 height 467
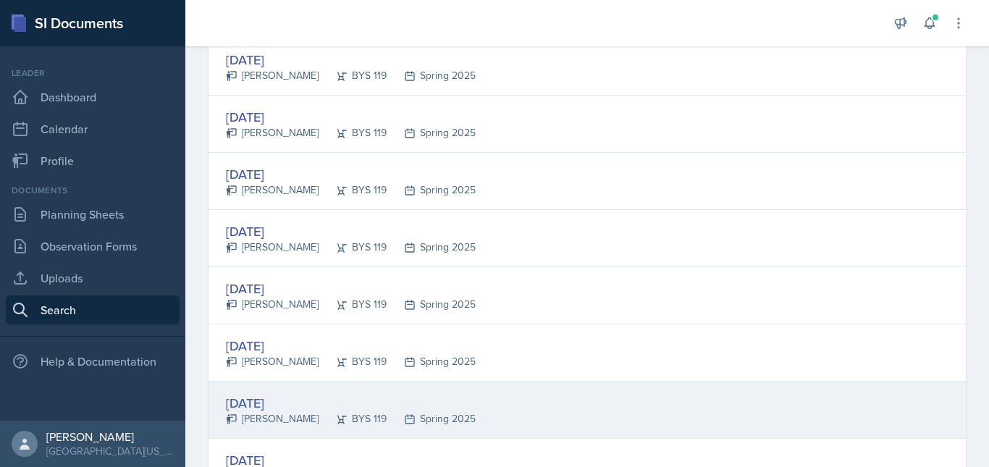
click at [566, 414] on div "[DATE] [PERSON_NAME] BYS 119 Spring 2025" at bounding box center [587, 410] width 757 height 57
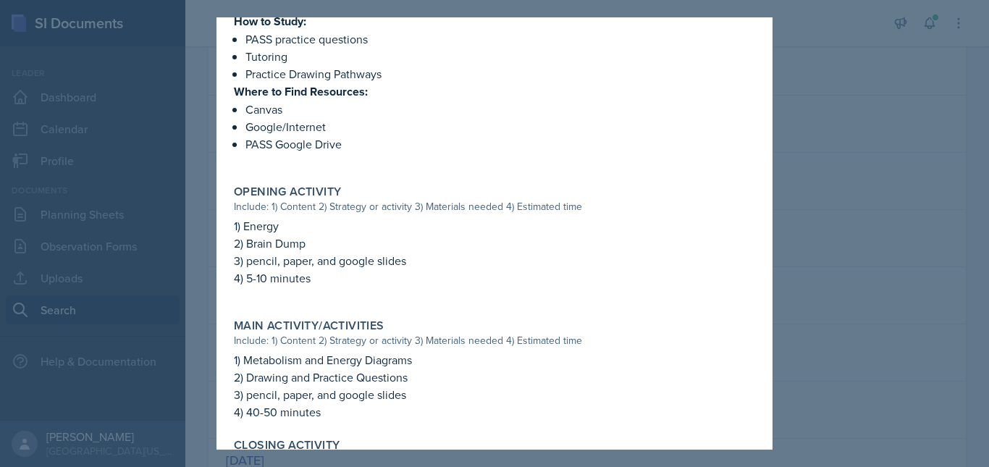
click at [899, 316] on div at bounding box center [494, 233] width 989 height 467
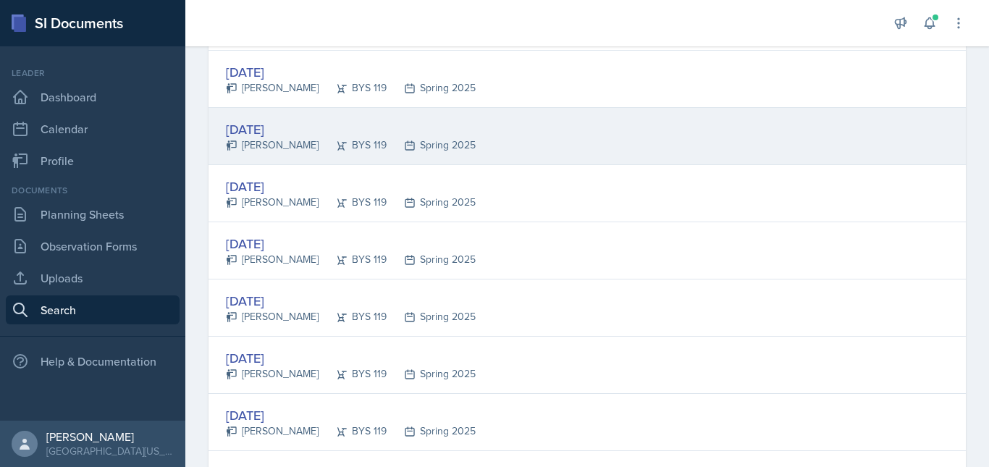
scroll to position [1158, 0]
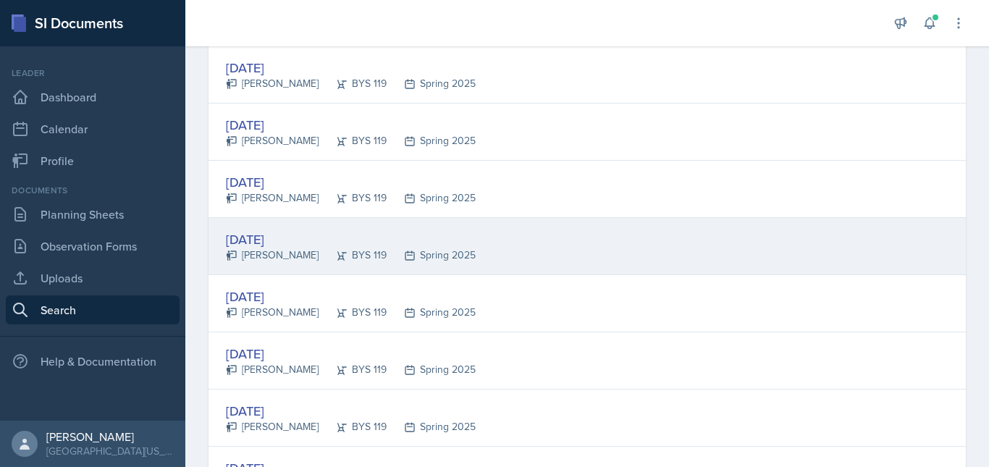
click at [534, 256] on div "[DATE] [PERSON_NAME] BYS 119 Spring 2025" at bounding box center [587, 246] width 757 height 57
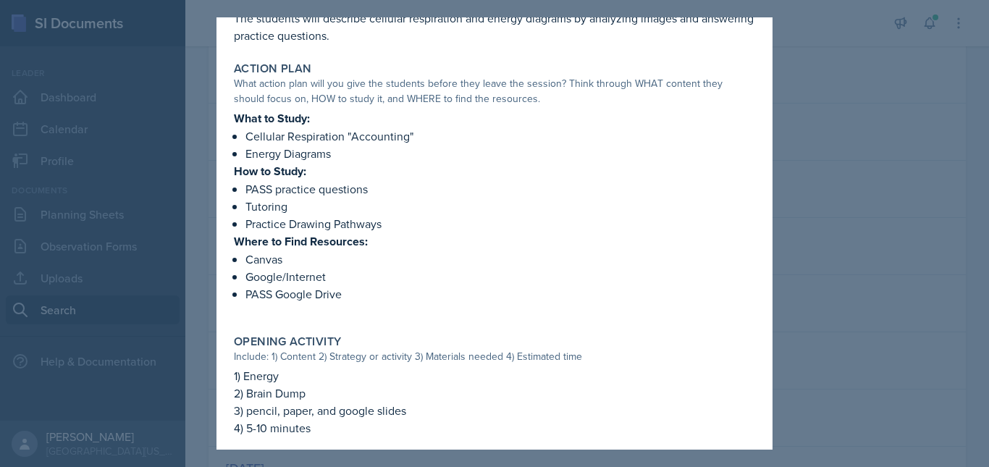
scroll to position [268, 0]
